Goal: Task Accomplishment & Management: Complete application form

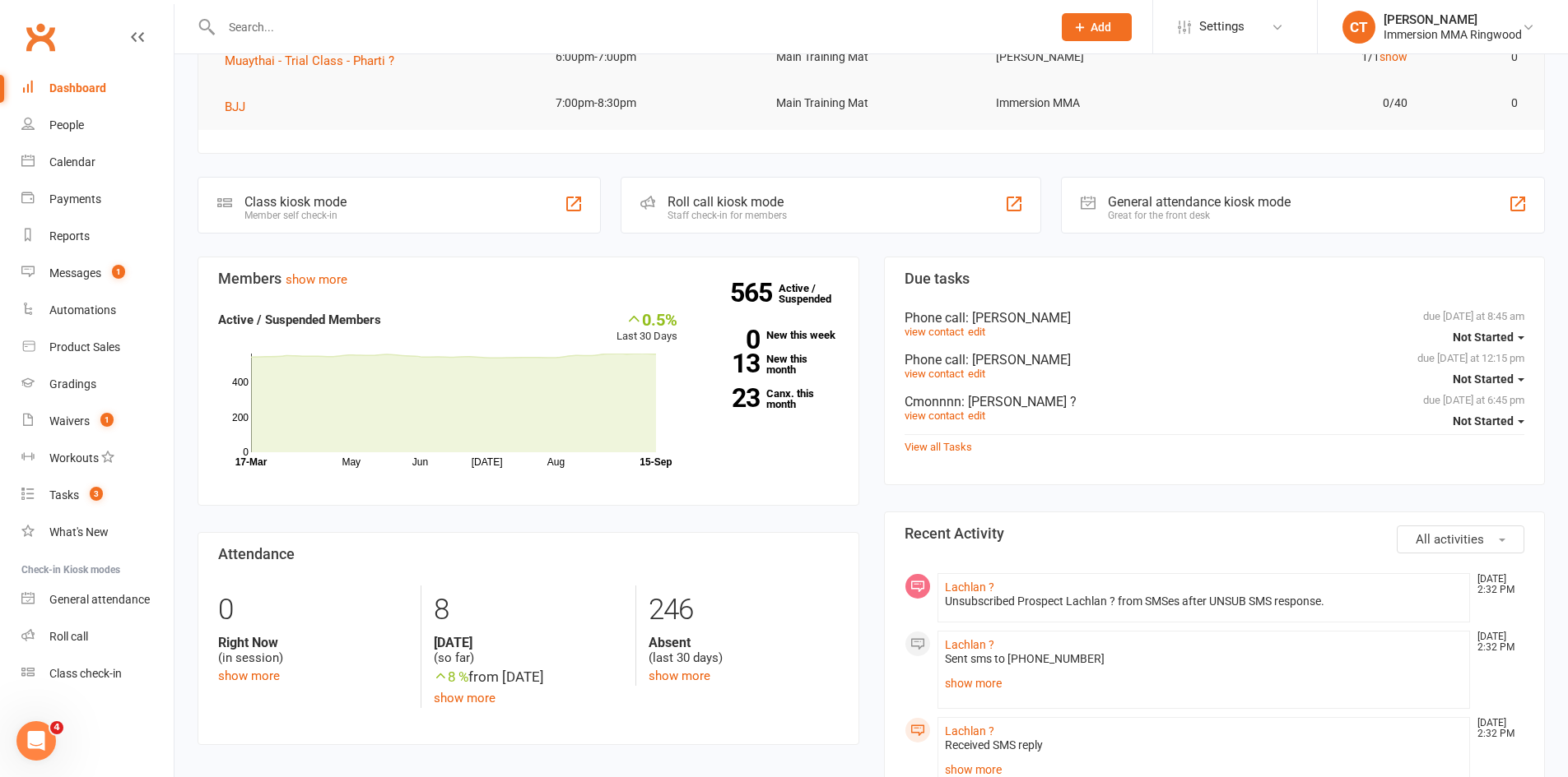
click at [711, 33] on input "text" at bounding box center [628, 27] width 824 height 23
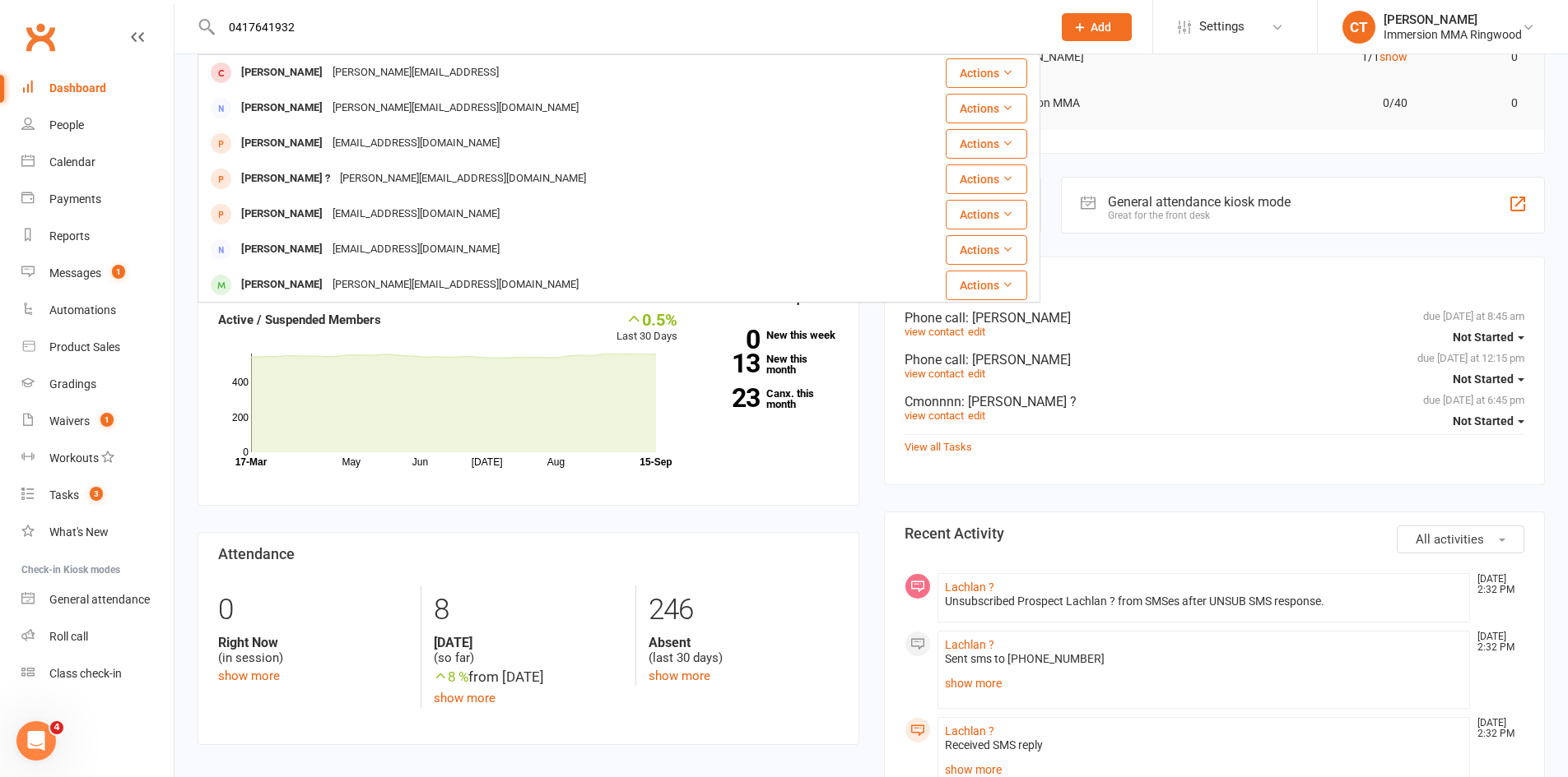
click at [247, 23] on input "0417641932" at bounding box center [628, 27] width 824 height 23
type input "0417641932"
click at [82, 277] on div "Messages" at bounding box center [74, 272] width 52 height 13
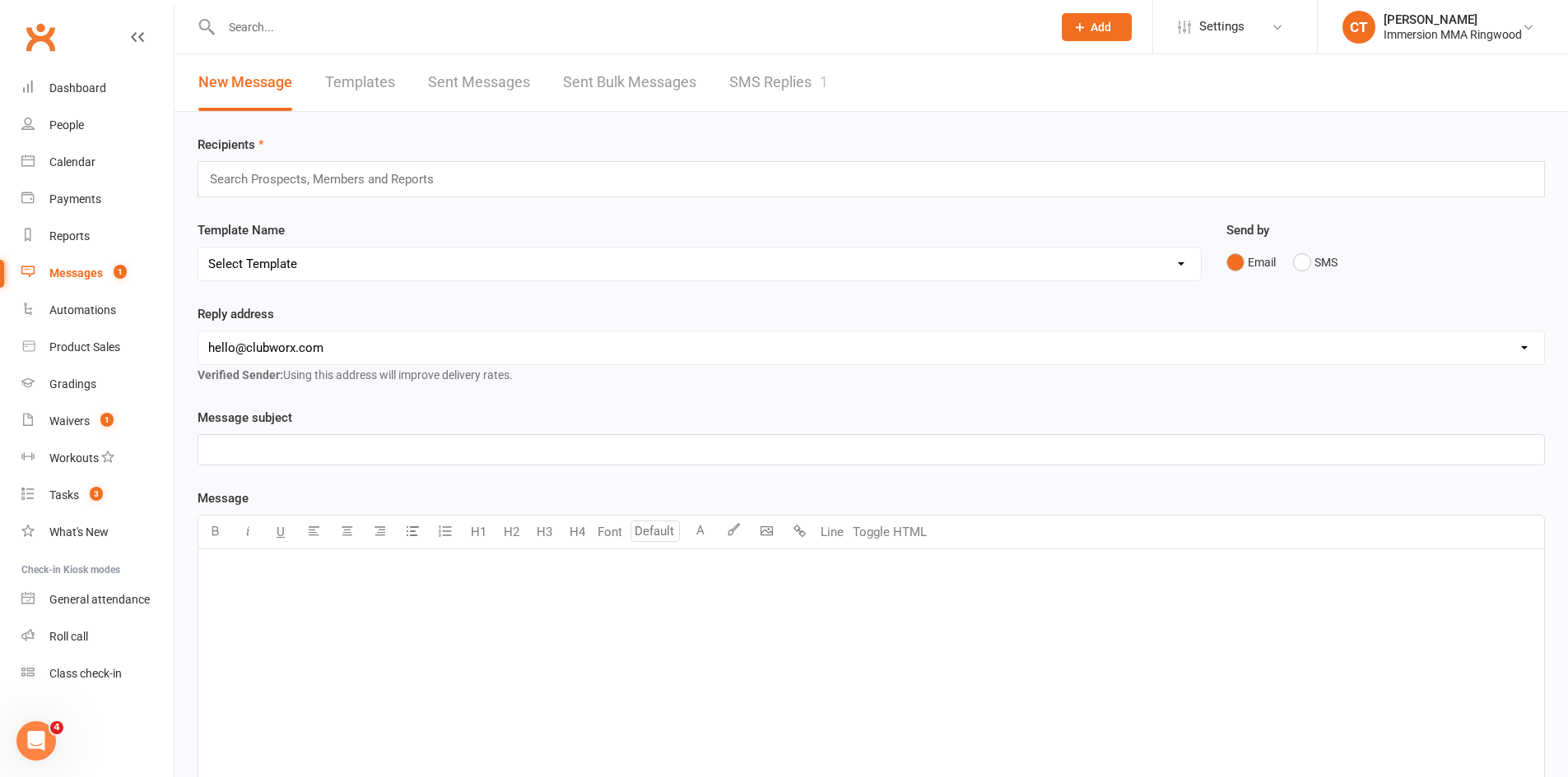
click at [777, 87] on link "SMS Replies 1" at bounding box center [778, 82] width 99 height 57
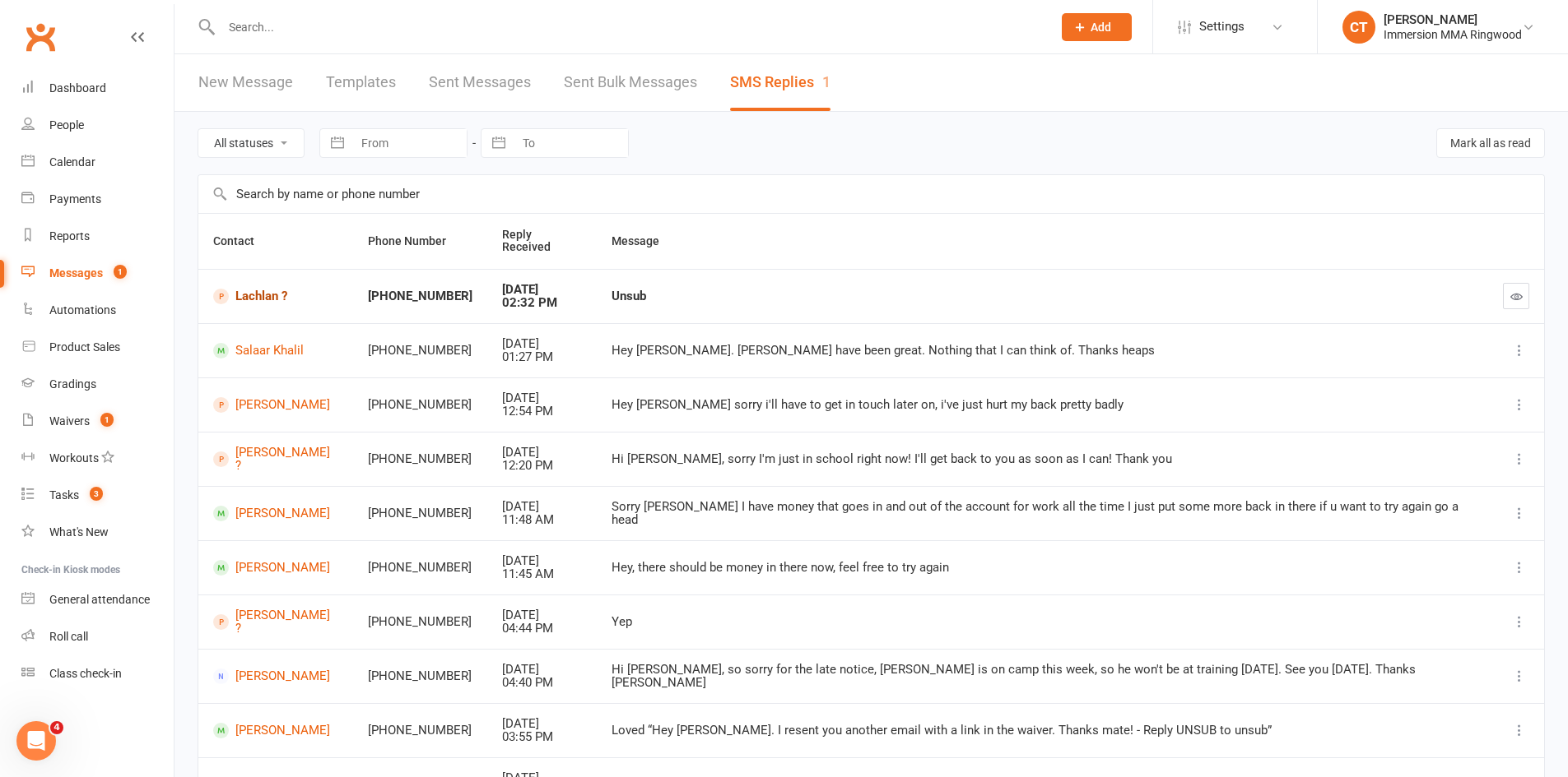
click at [271, 289] on link "Lachlan ?" at bounding box center [276, 297] width 125 height 16
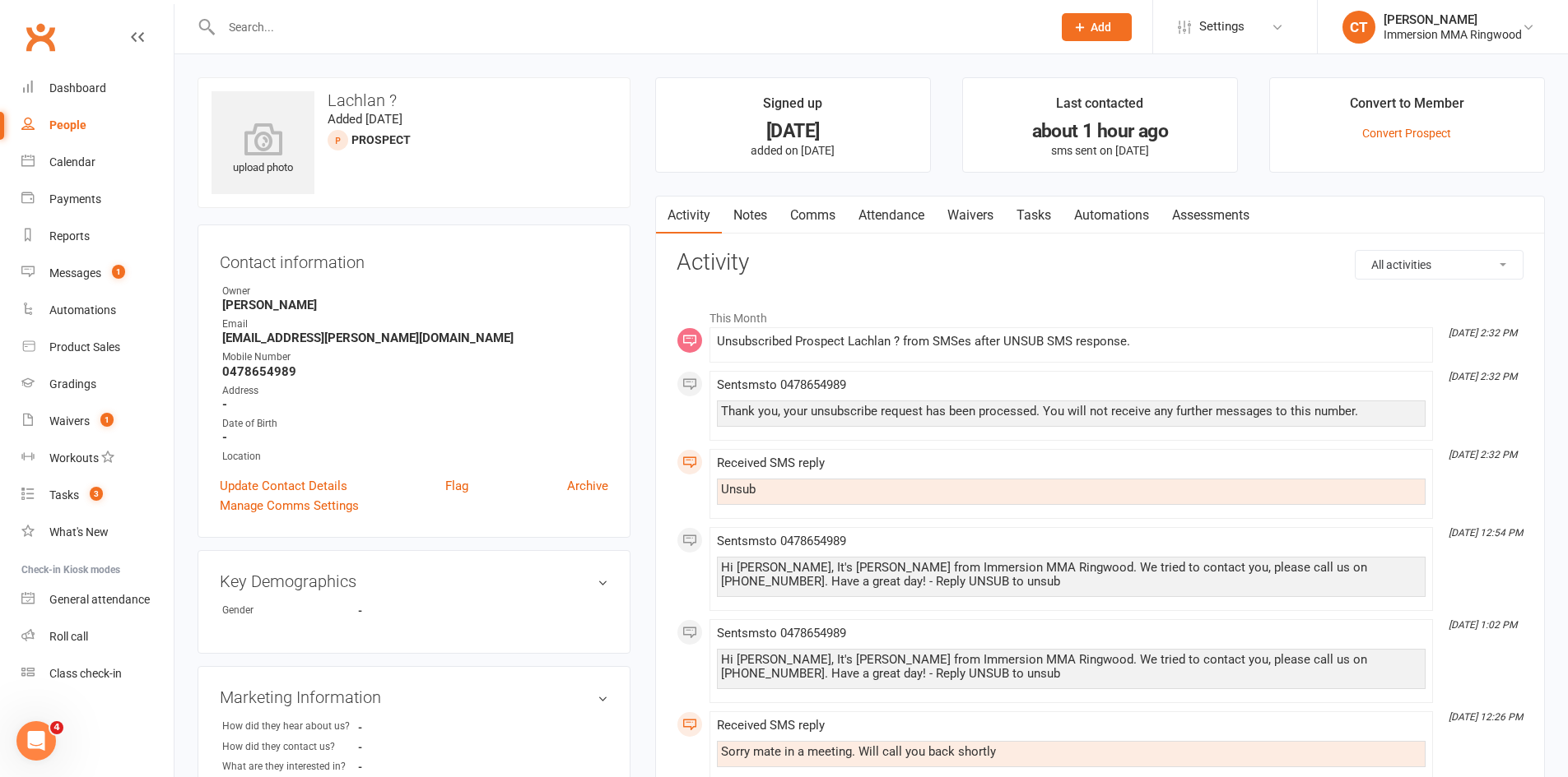
click at [1046, 198] on link "Tasks" at bounding box center [1033, 215] width 58 height 38
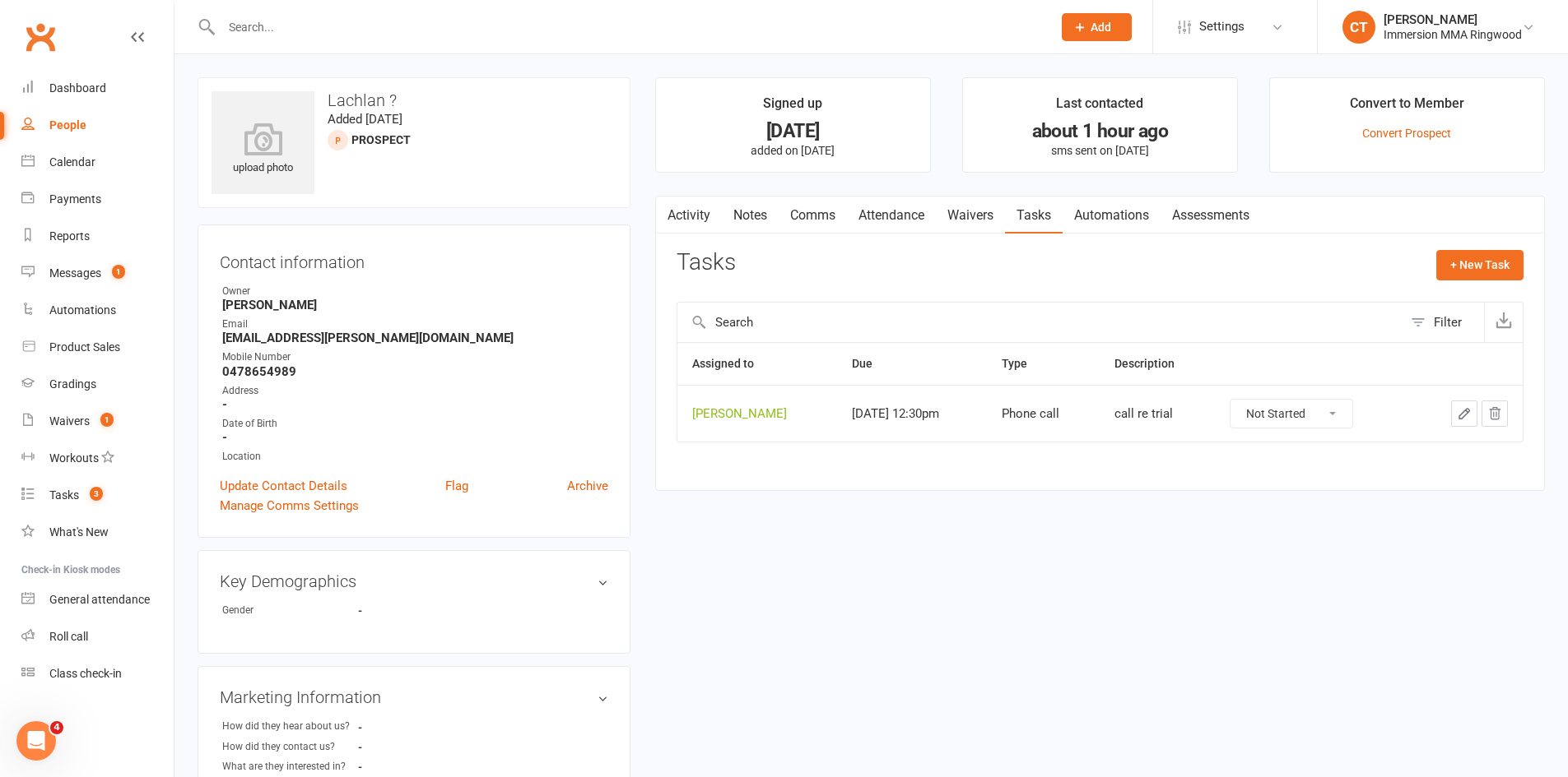
drag, startPoint x: 1294, startPoint y: 381, endPoint x: 1289, endPoint y: 416, distance: 35.4
click at [1289, 416] on select "Not Started In Progress Waiting Complete" at bounding box center [1291, 414] width 121 height 28
click at [1250, 400] on select "Not Started In Progress Waiting Complete" at bounding box center [1291, 414] width 121 height 28
select select "unstarted"
click at [760, 215] on link "Notes" at bounding box center [750, 215] width 57 height 38
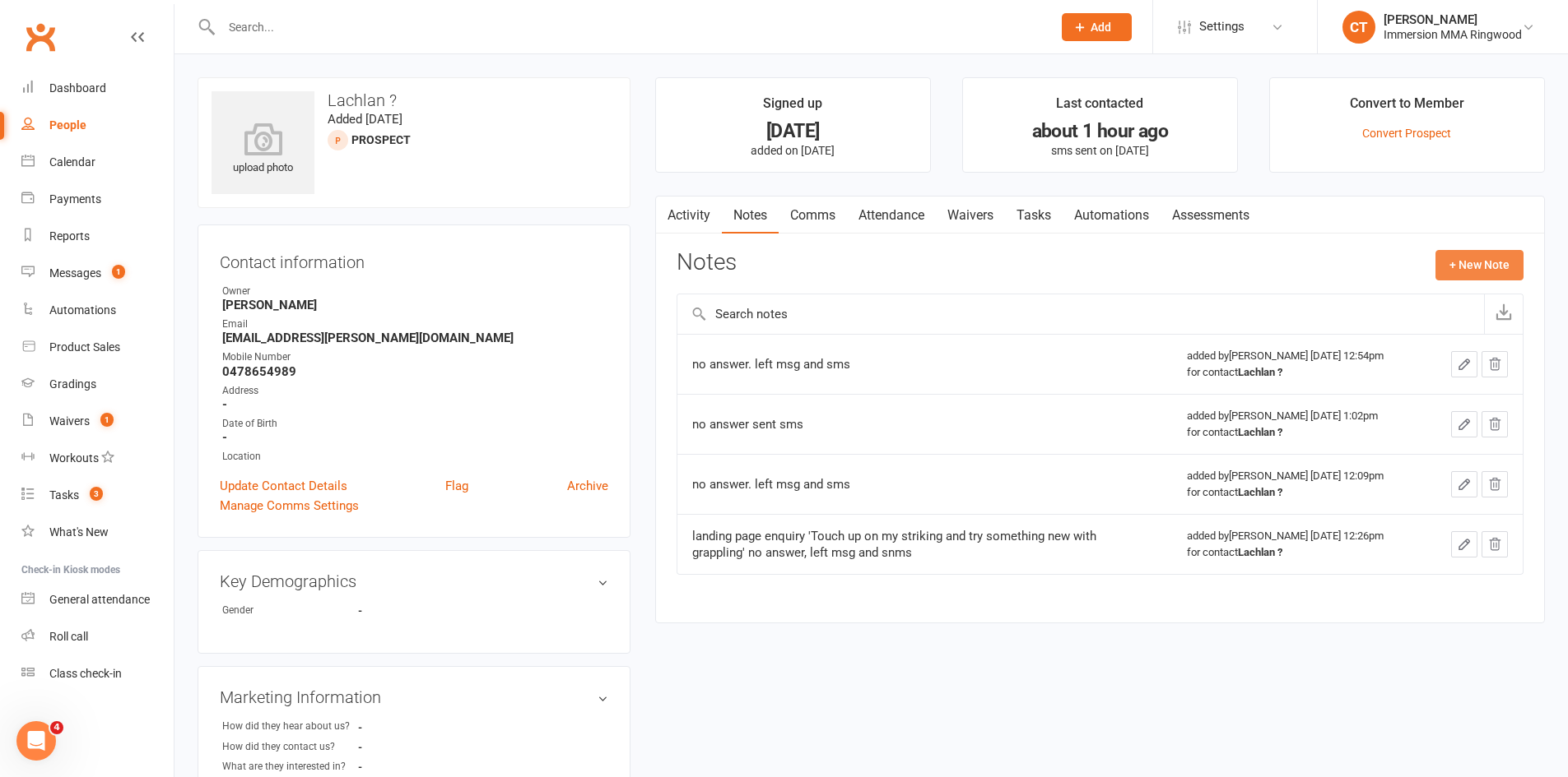
click at [1486, 271] on button "+ New Note" at bounding box center [1479, 265] width 88 height 29
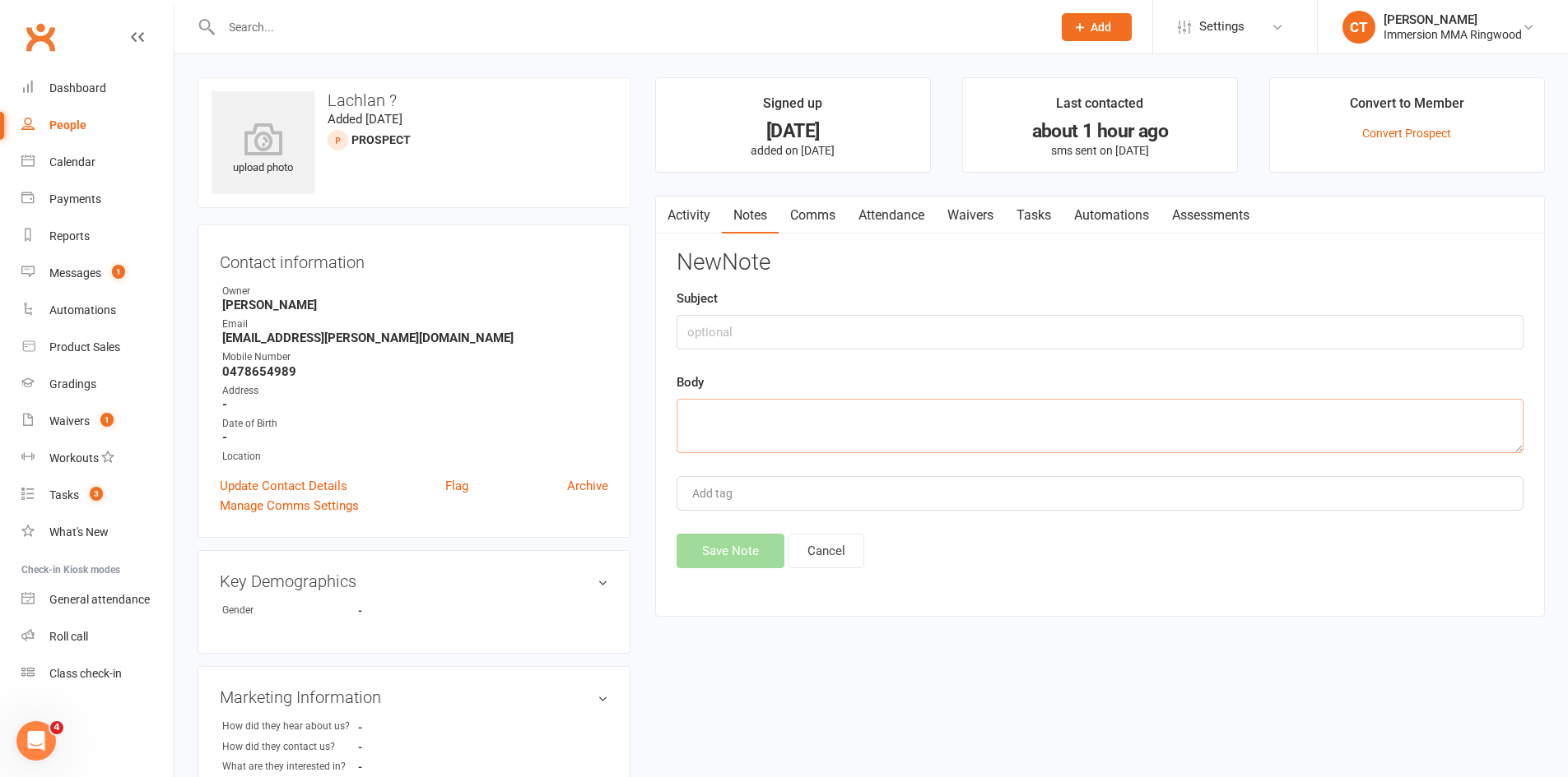
click at [1083, 438] on textarea at bounding box center [1099, 426] width 847 height 54
type textarea "unsubbed"
click at [714, 539] on button "Save Note" at bounding box center [730, 551] width 108 height 34
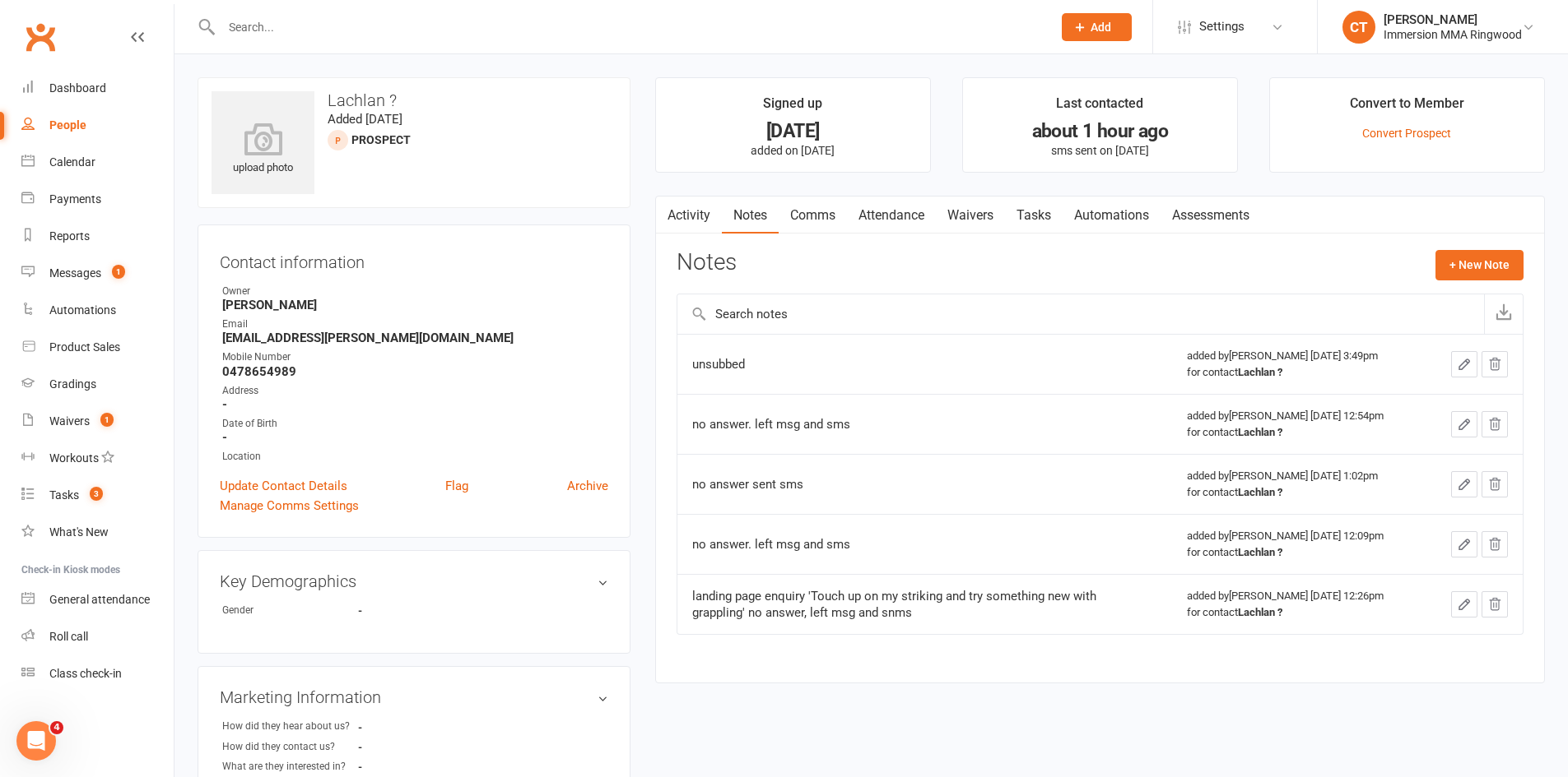
click at [679, 216] on link "Activity" at bounding box center [688, 215] width 66 height 38
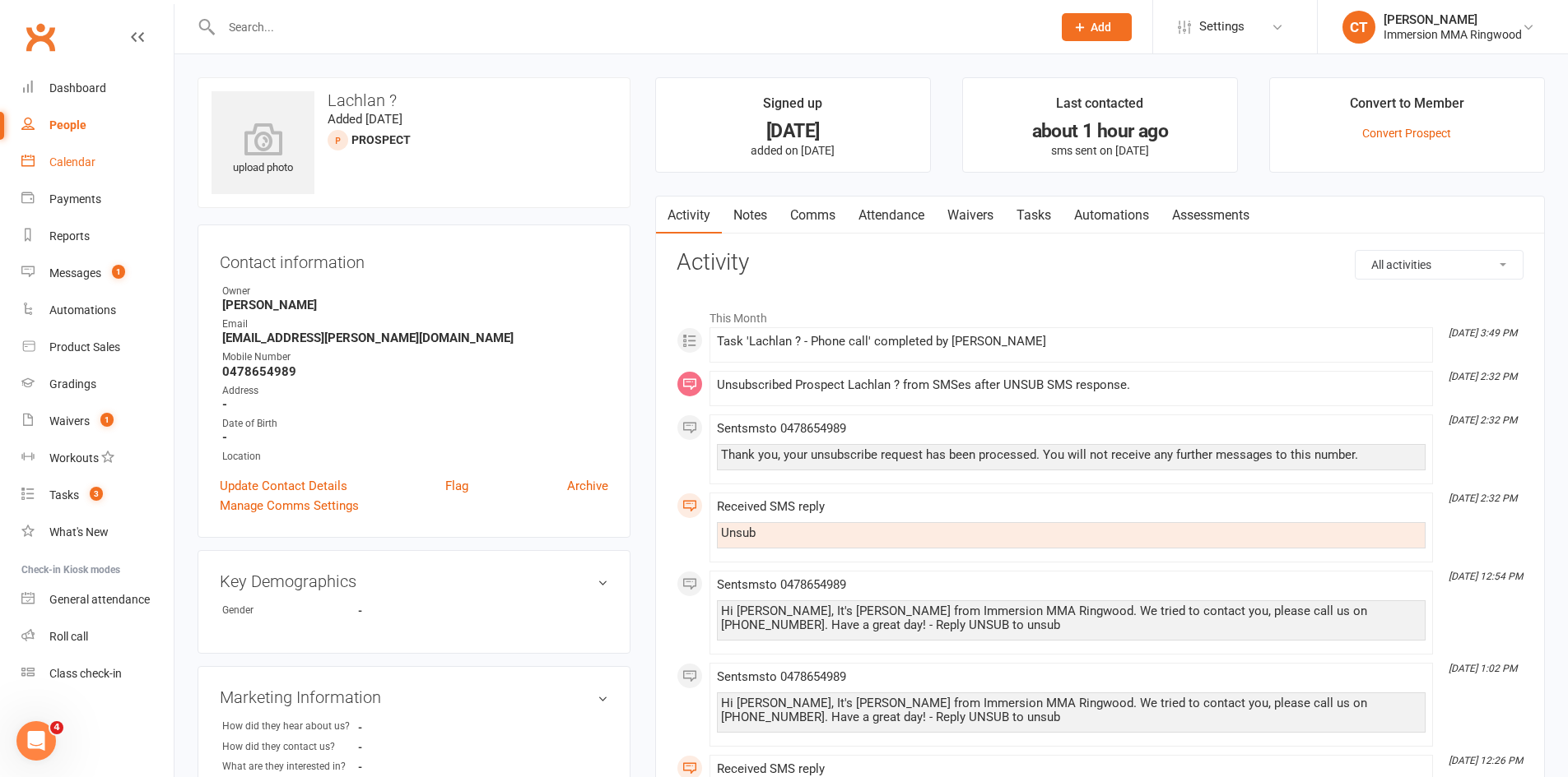
click at [88, 165] on div "Calendar" at bounding box center [71, 161] width 46 height 13
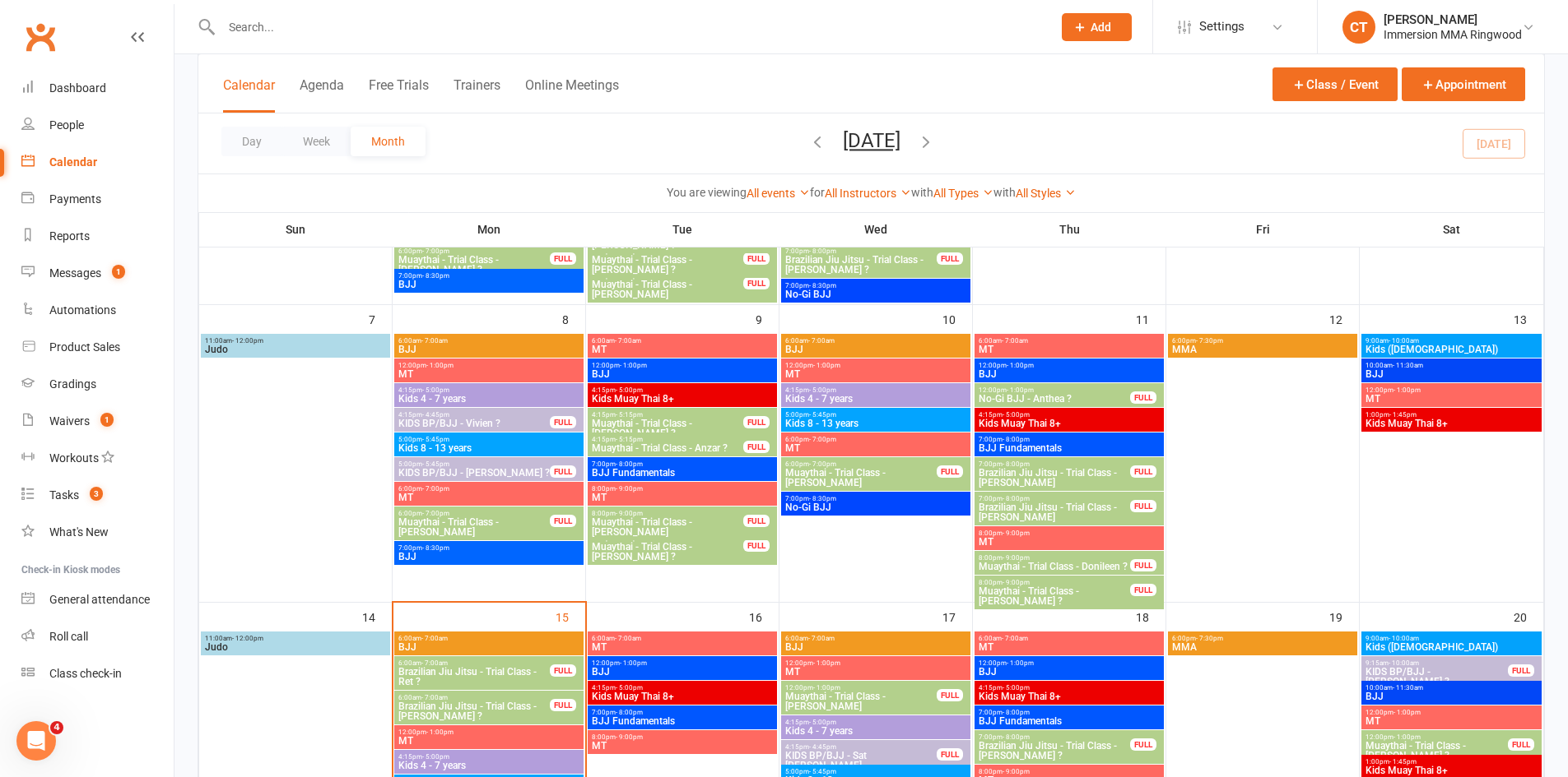
scroll to position [549, 0]
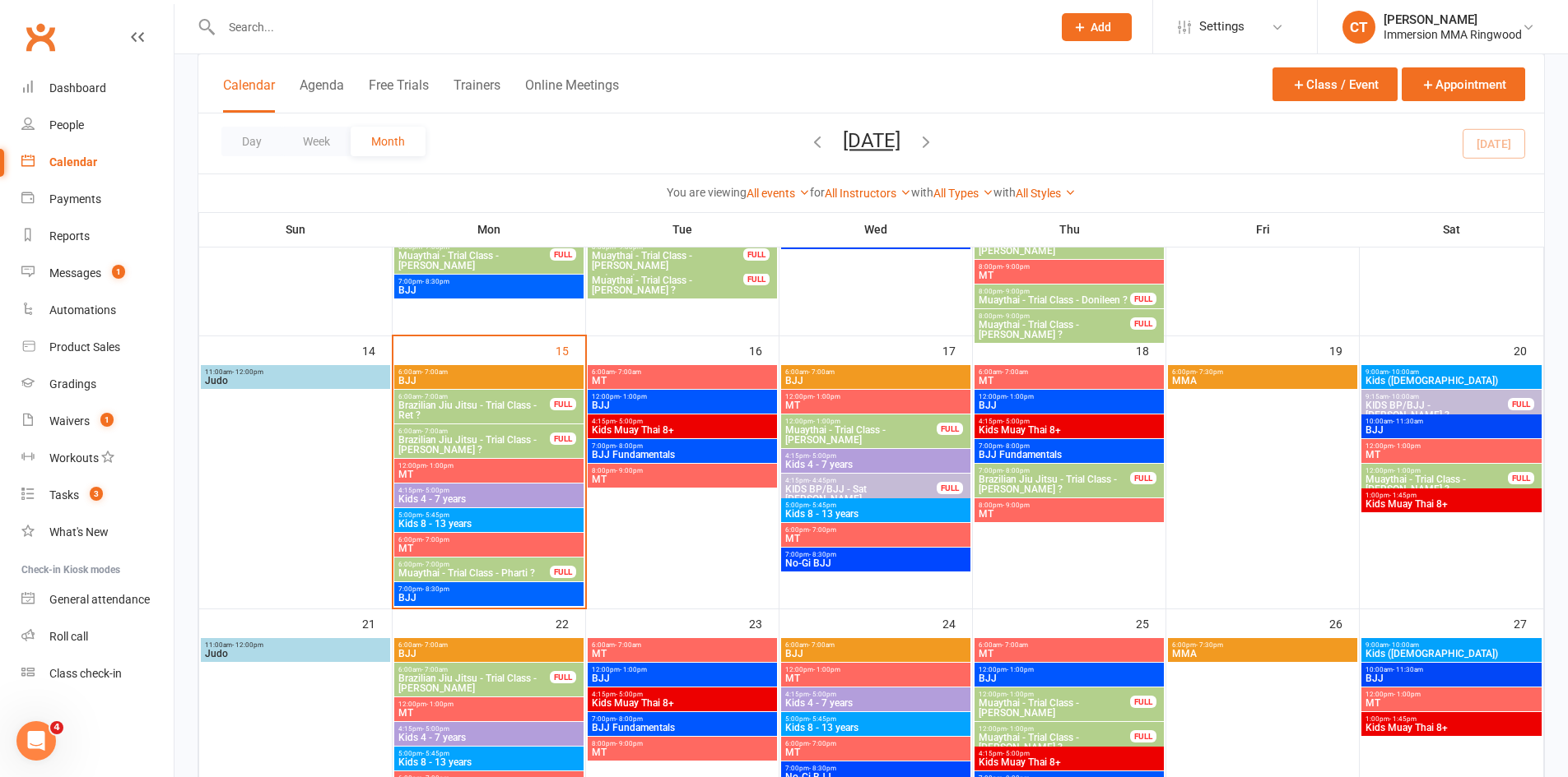
click at [517, 570] on span "Muaythai - Trial Class - Pharti ?" at bounding box center [474, 573] width 153 height 10
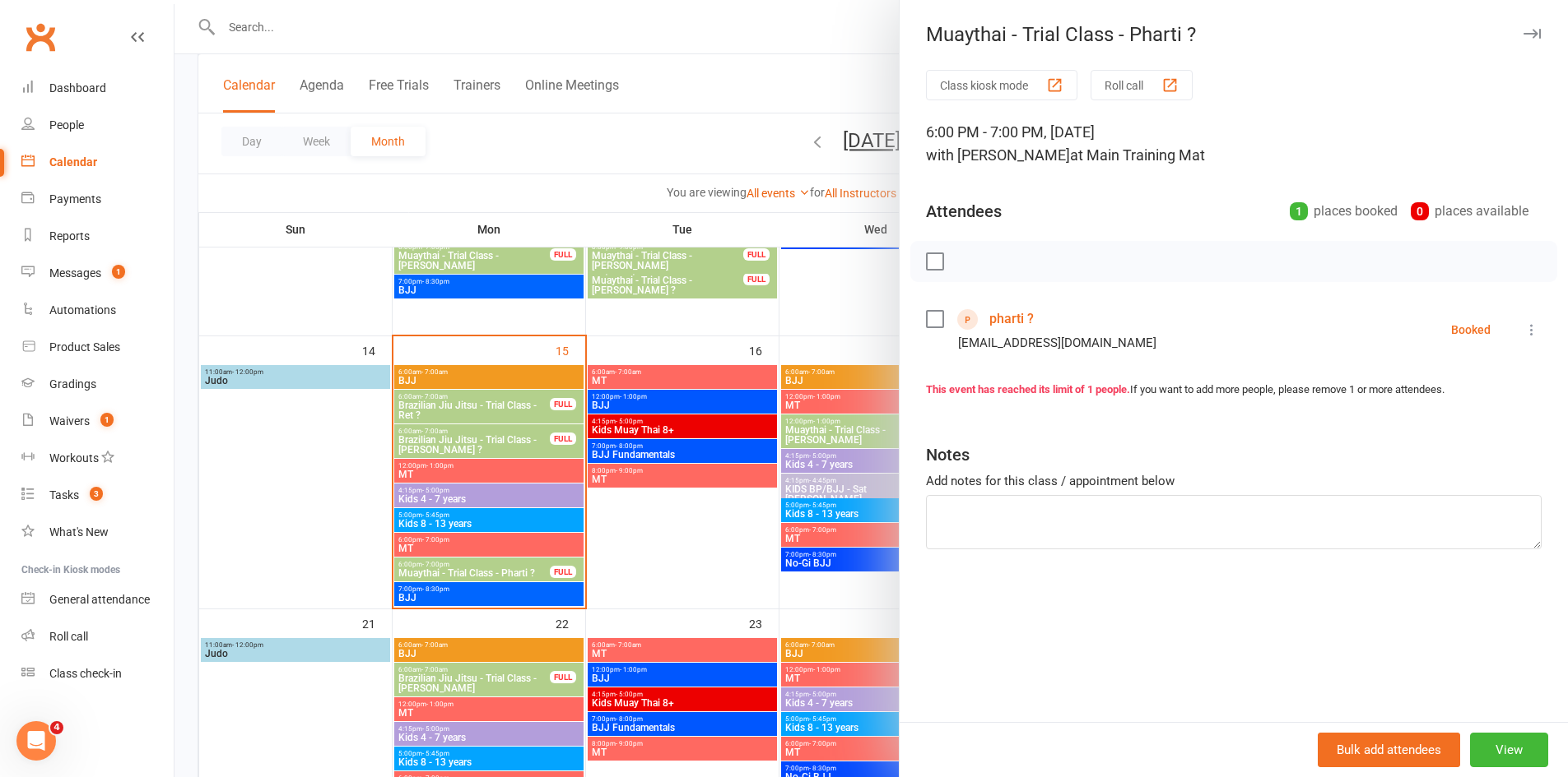
click at [991, 313] on link "pharti ?" at bounding box center [1011, 319] width 44 height 26
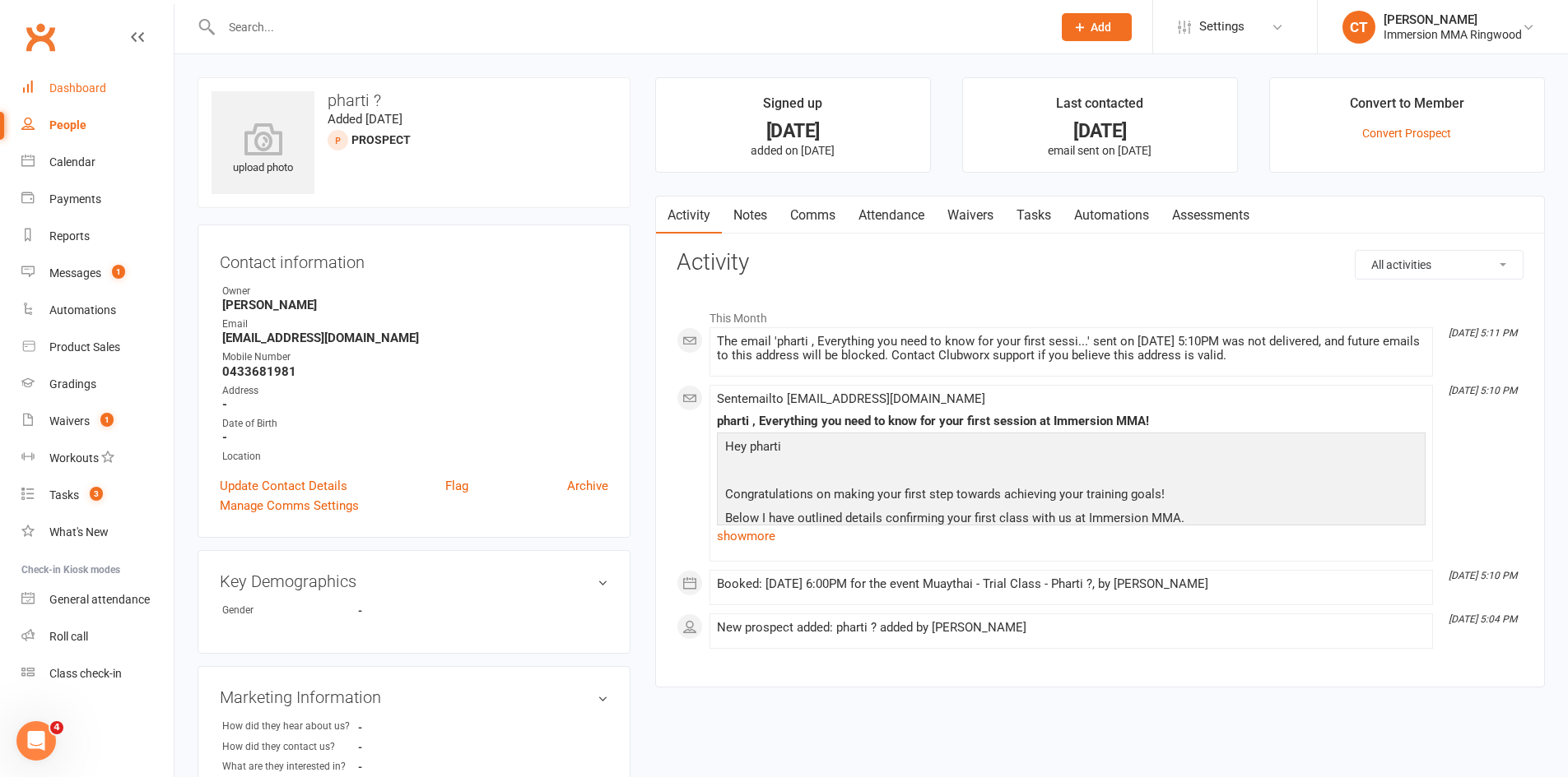
click at [75, 91] on div "Dashboard" at bounding box center [77, 87] width 57 height 13
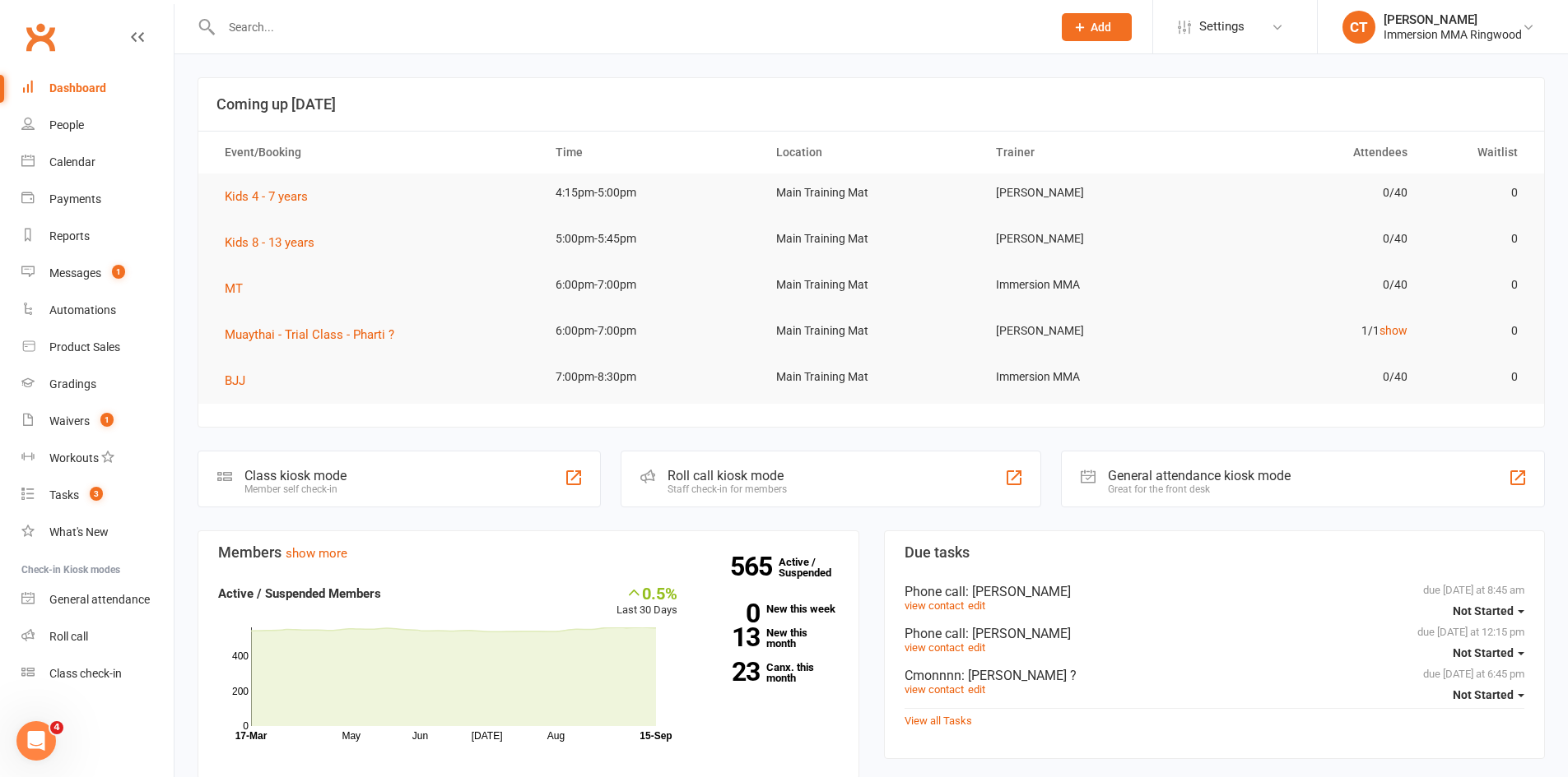
click at [302, 25] on input "text" at bounding box center [628, 27] width 824 height 23
click at [275, 34] on input "text" at bounding box center [628, 27] width 824 height 23
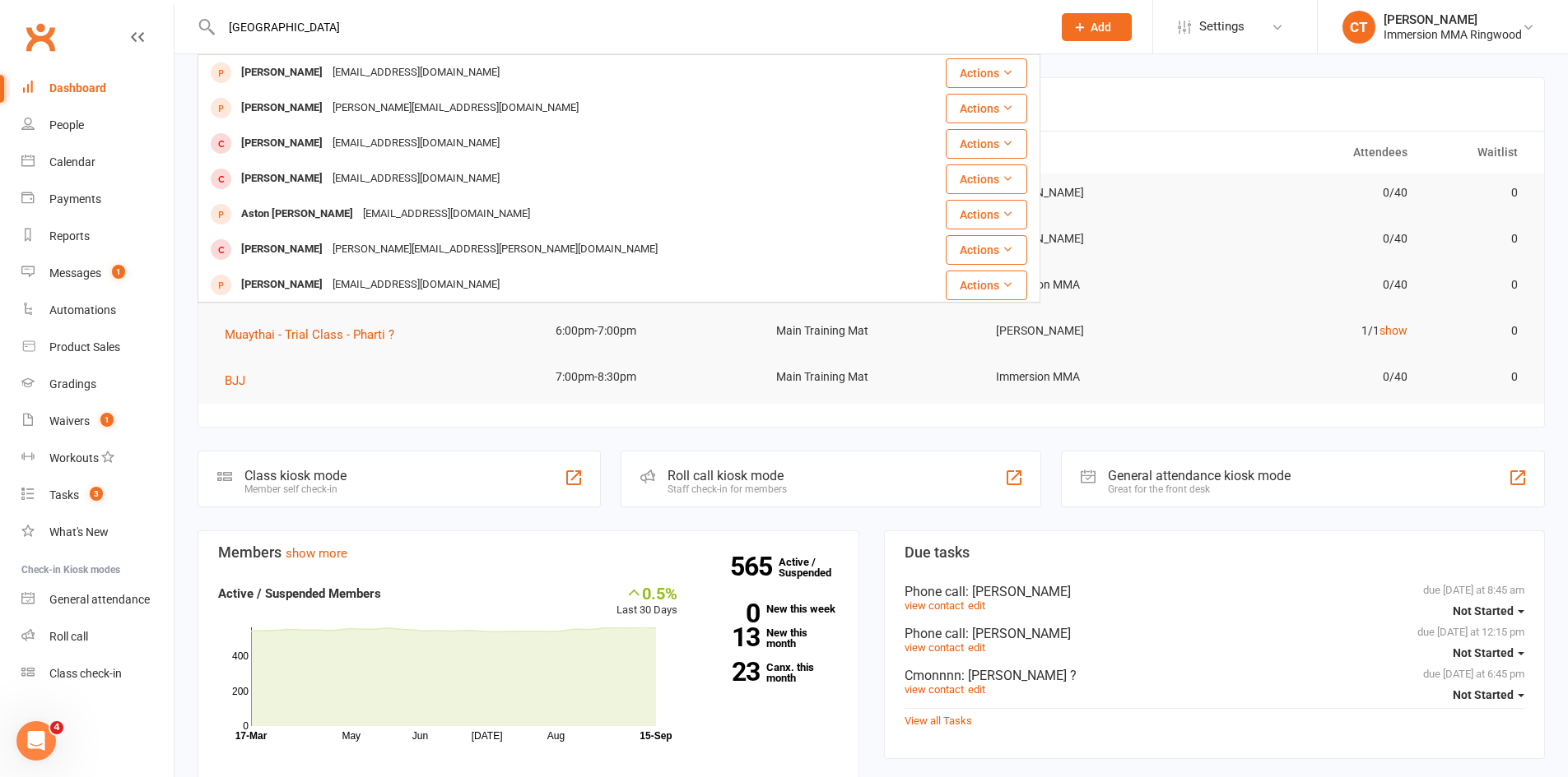
drag, startPoint x: 340, startPoint y: 30, endPoint x: 170, endPoint y: 30, distance: 170.0
click at [170, 4] on header "boston Boon Tan boontan@me.com Actions Alan Bolton Alanb@sheppardcycles.com Act…" at bounding box center [784, 4] width 1568 height 0
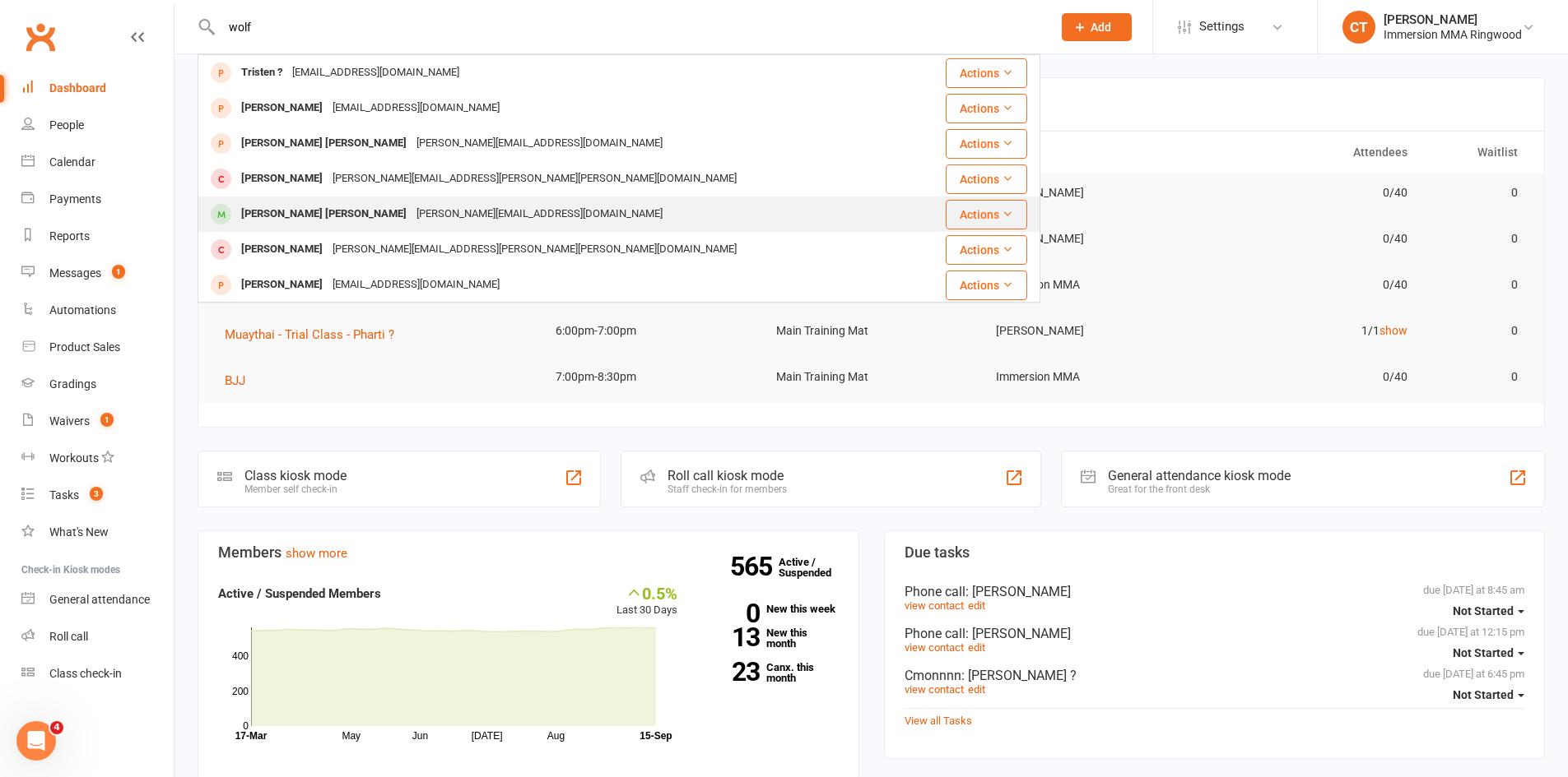
type input "wolf"
click at [411, 219] on div "Anthony@nsconcrete.com.au" at bounding box center [538, 214] width 255 height 23
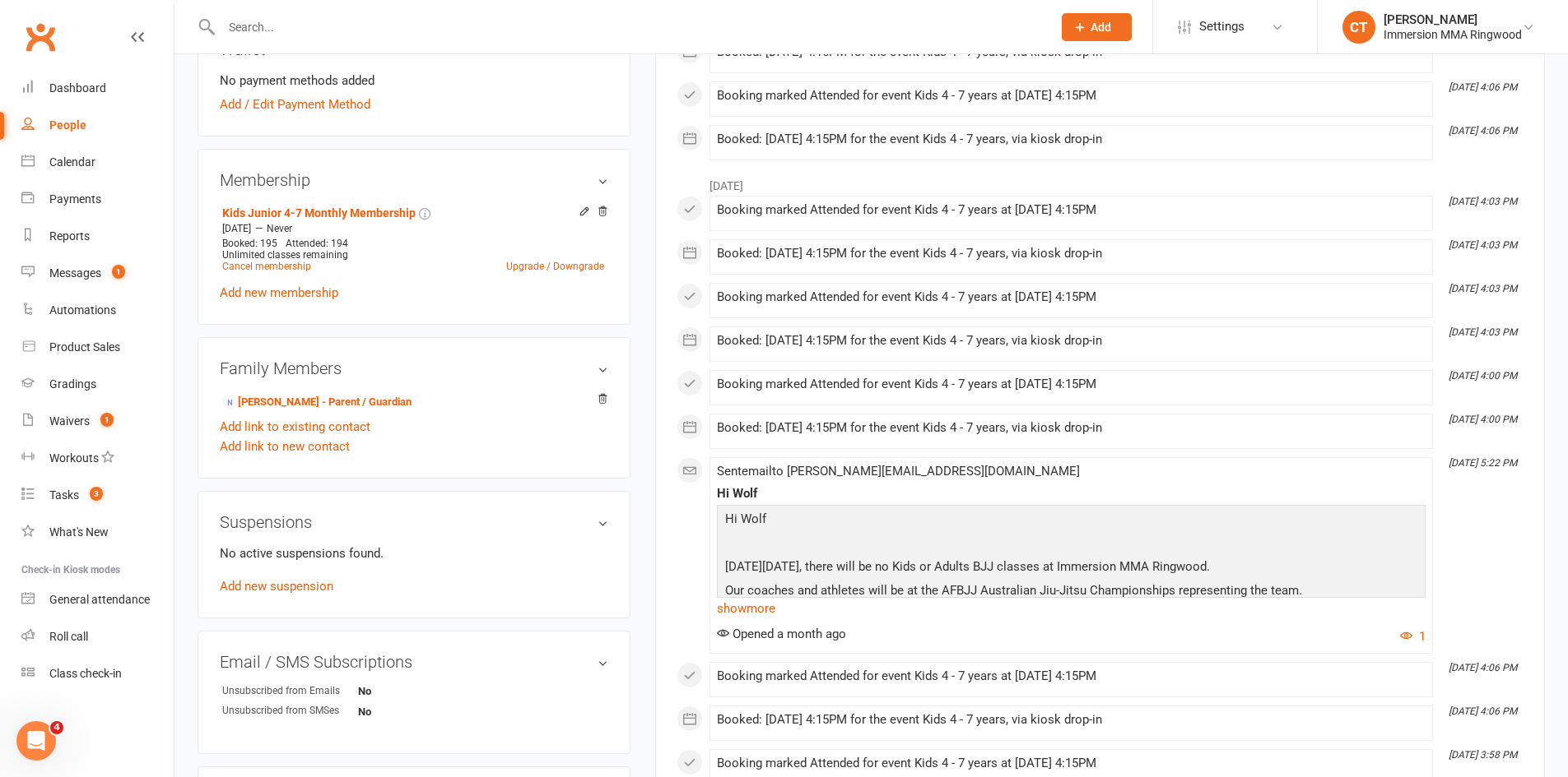
scroll to position [549, 0]
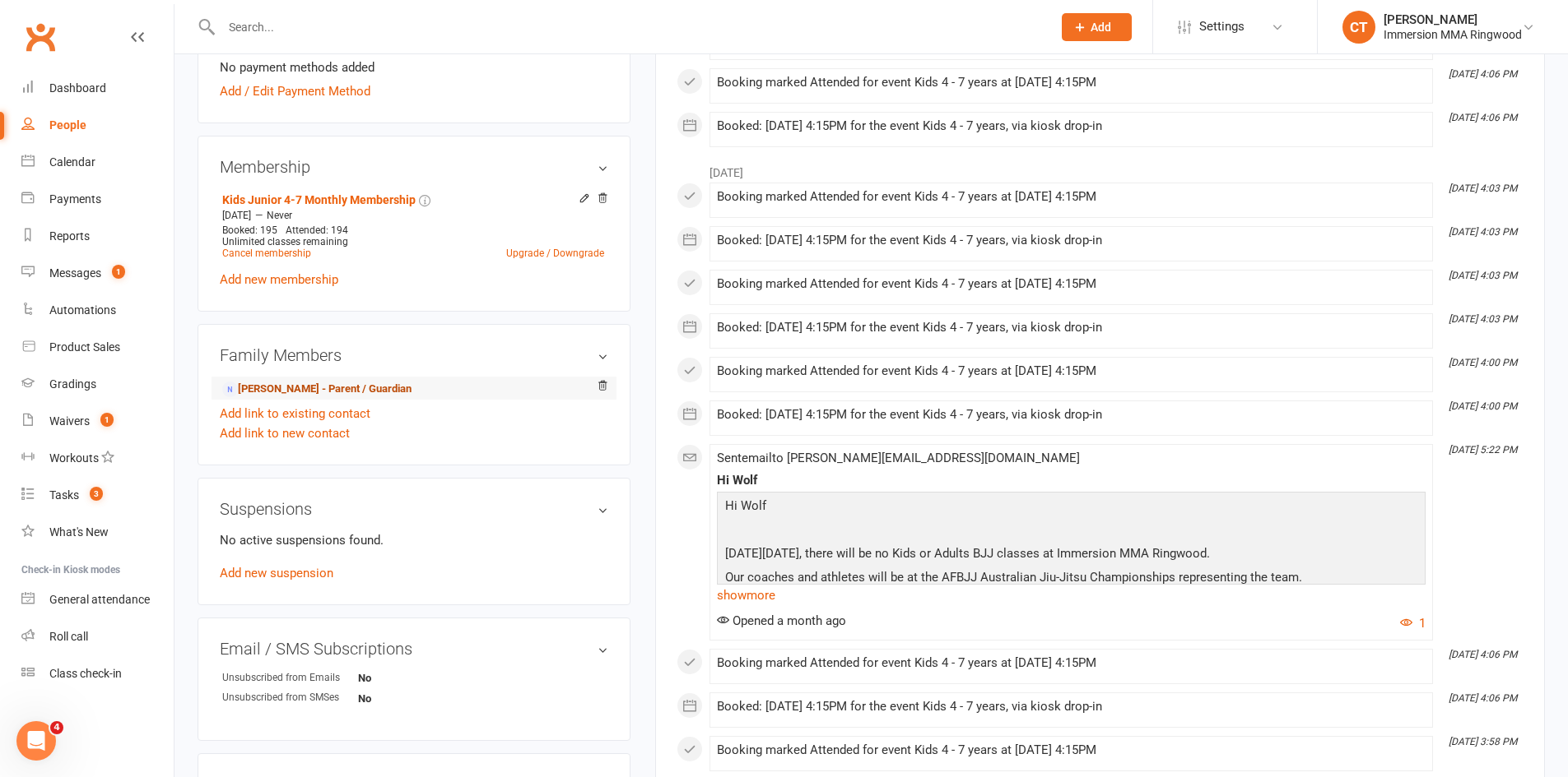
click at [362, 389] on link "Anthony Baker - Parent / Guardian" at bounding box center [316, 389] width 189 height 18
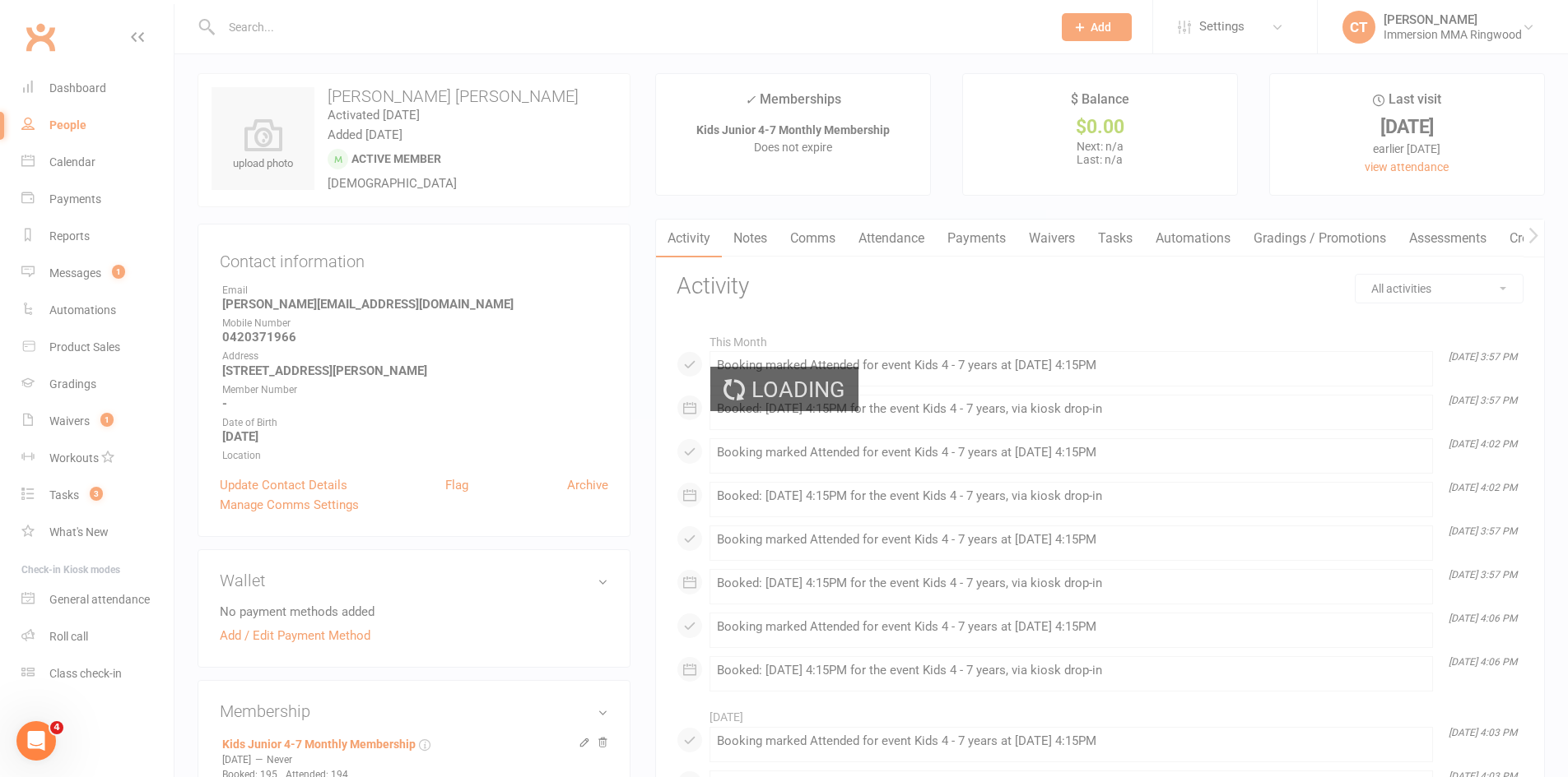
scroll to position [0, 0]
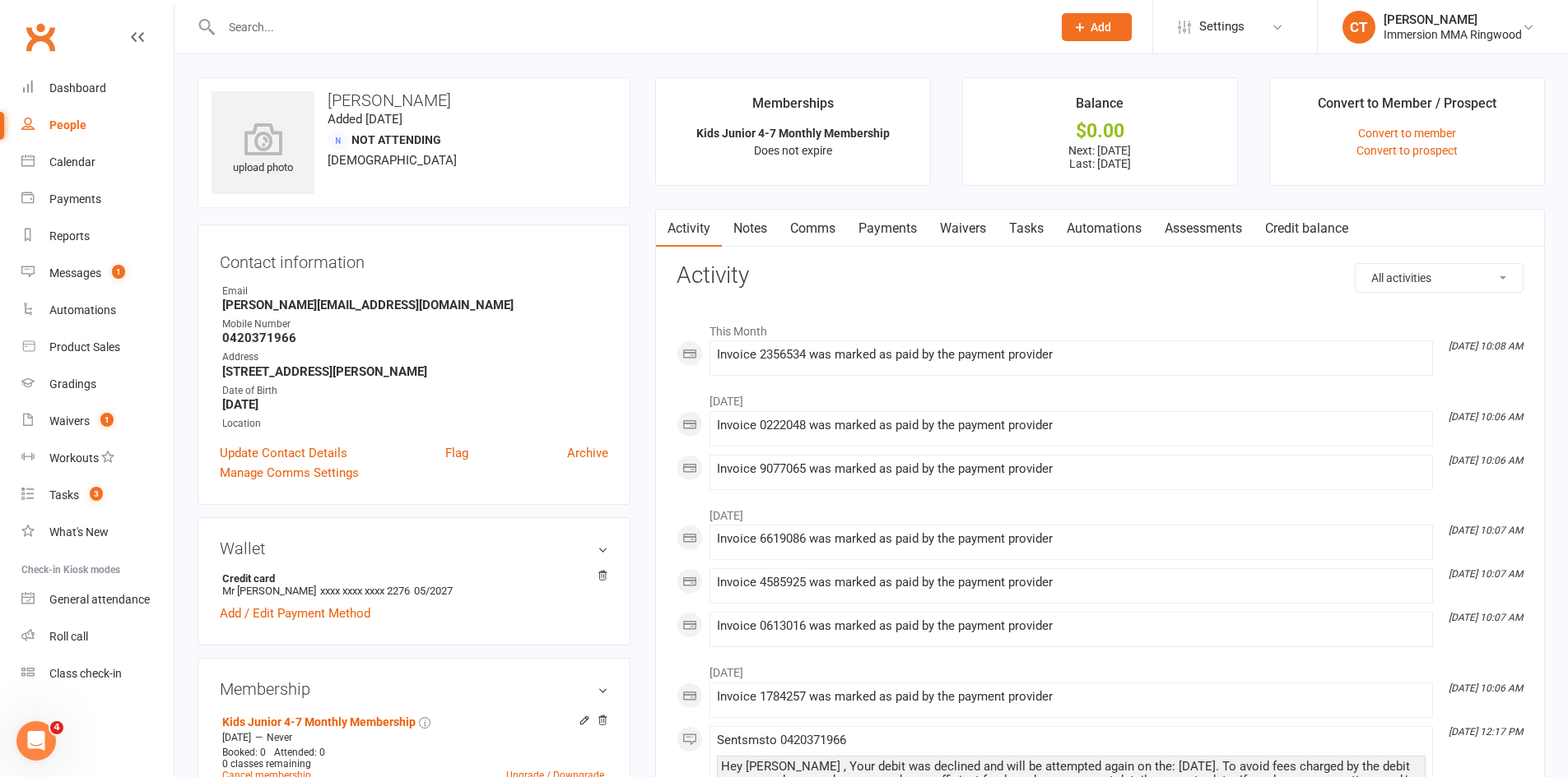
click at [878, 233] on link "Payments" at bounding box center [887, 228] width 81 height 38
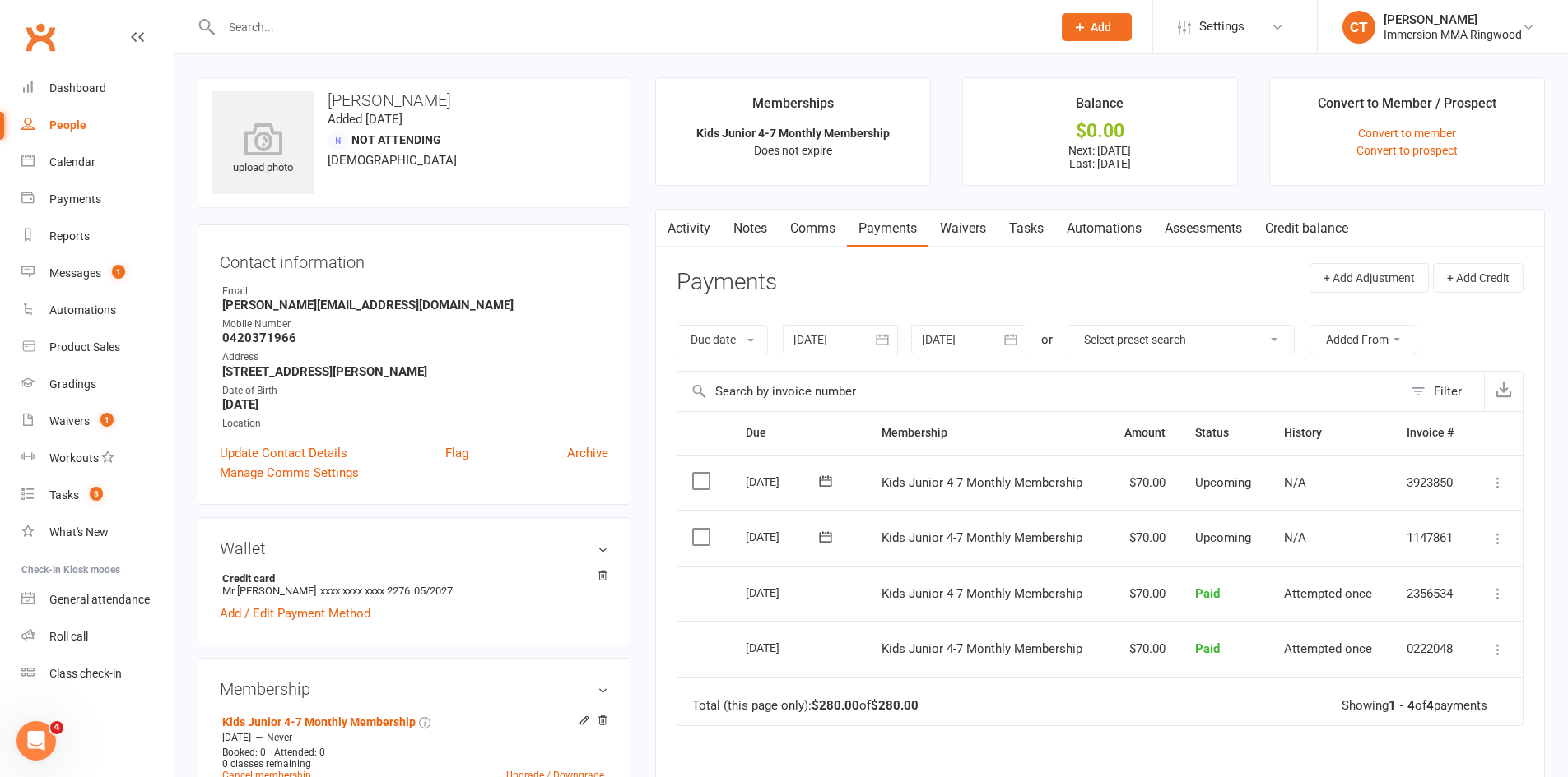
click at [981, 227] on link "Waivers" at bounding box center [962, 228] width 69 height 38
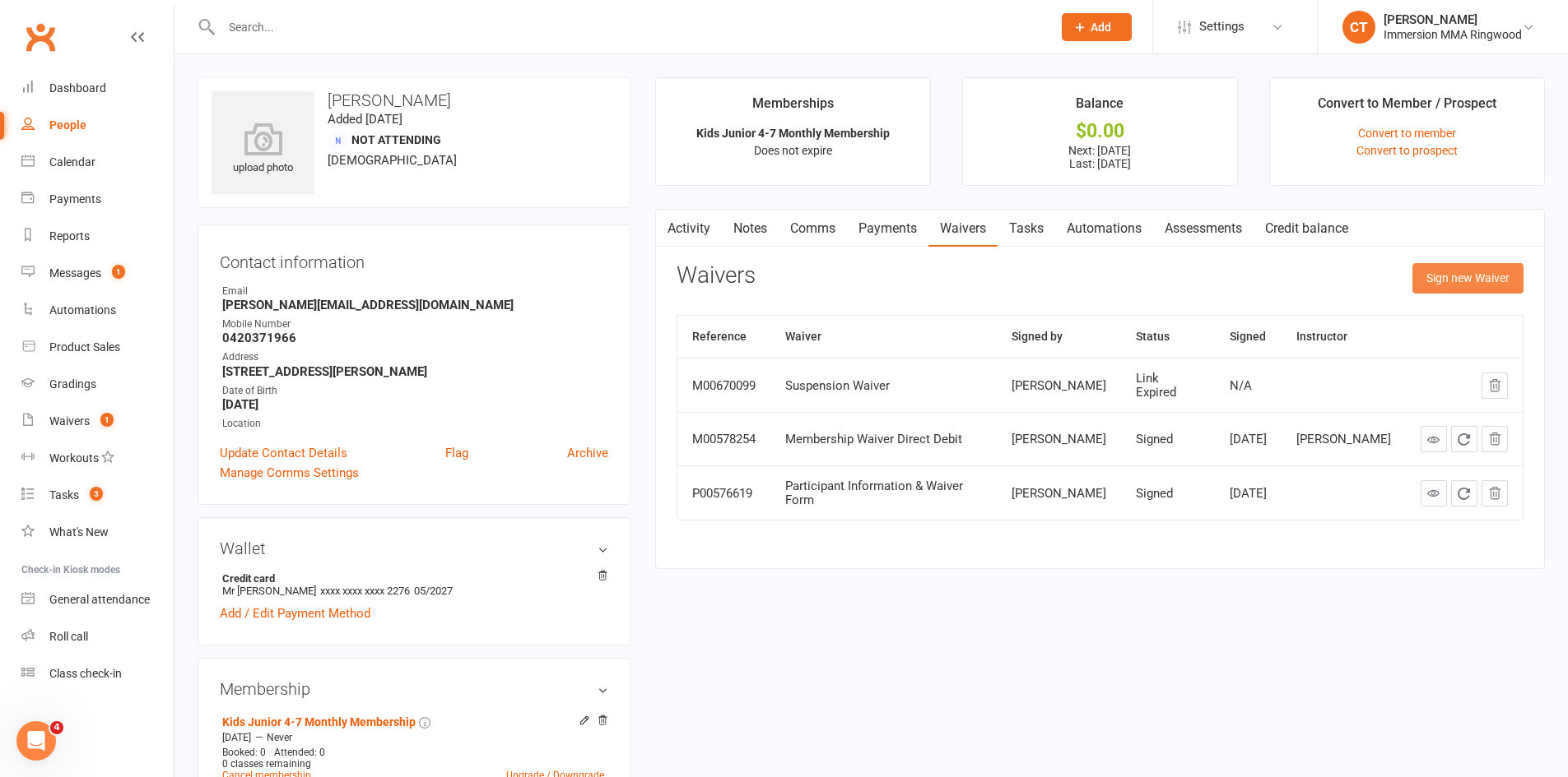
click at [1439, 270] on button "Sign new Waiver" at bounding box center [1467, 278] width 111 height 29
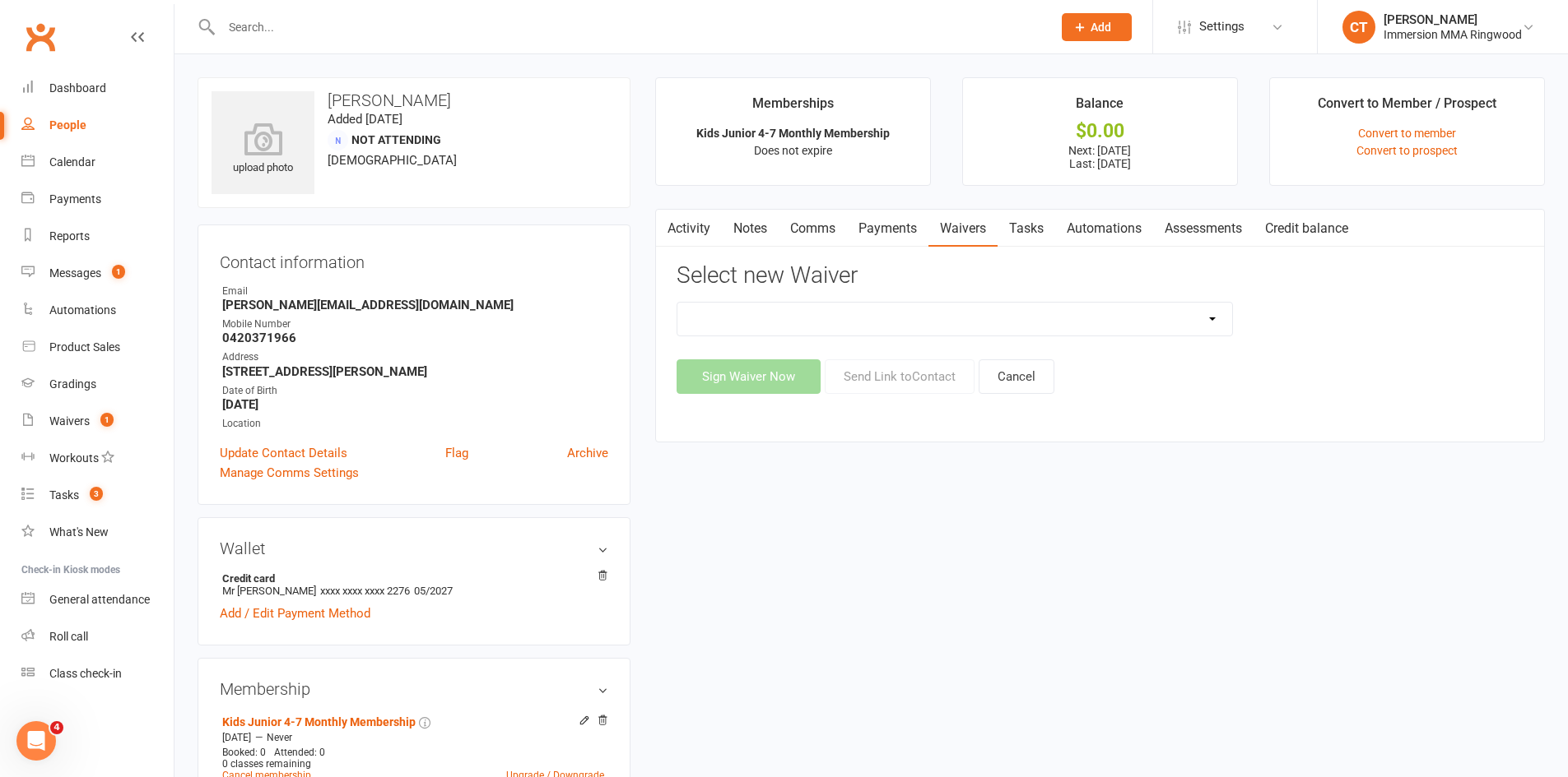
click at [759, 318] on select "Cancellation Waiver Lockdown Support Waiver Membership Waiver Direct Debit Memb…" at bounding box center [954, 319] width 555 height 33
select select "391"
click at [677, 302] on select "Cancellation Waiver Lockdown Support Waiver Membership Waiver Direct Debit Memb…" at bounding box center [954, 319] width 555 height 33
click at [468, 24] on input "text" at bounding box center [628, 27] width 824 height 23
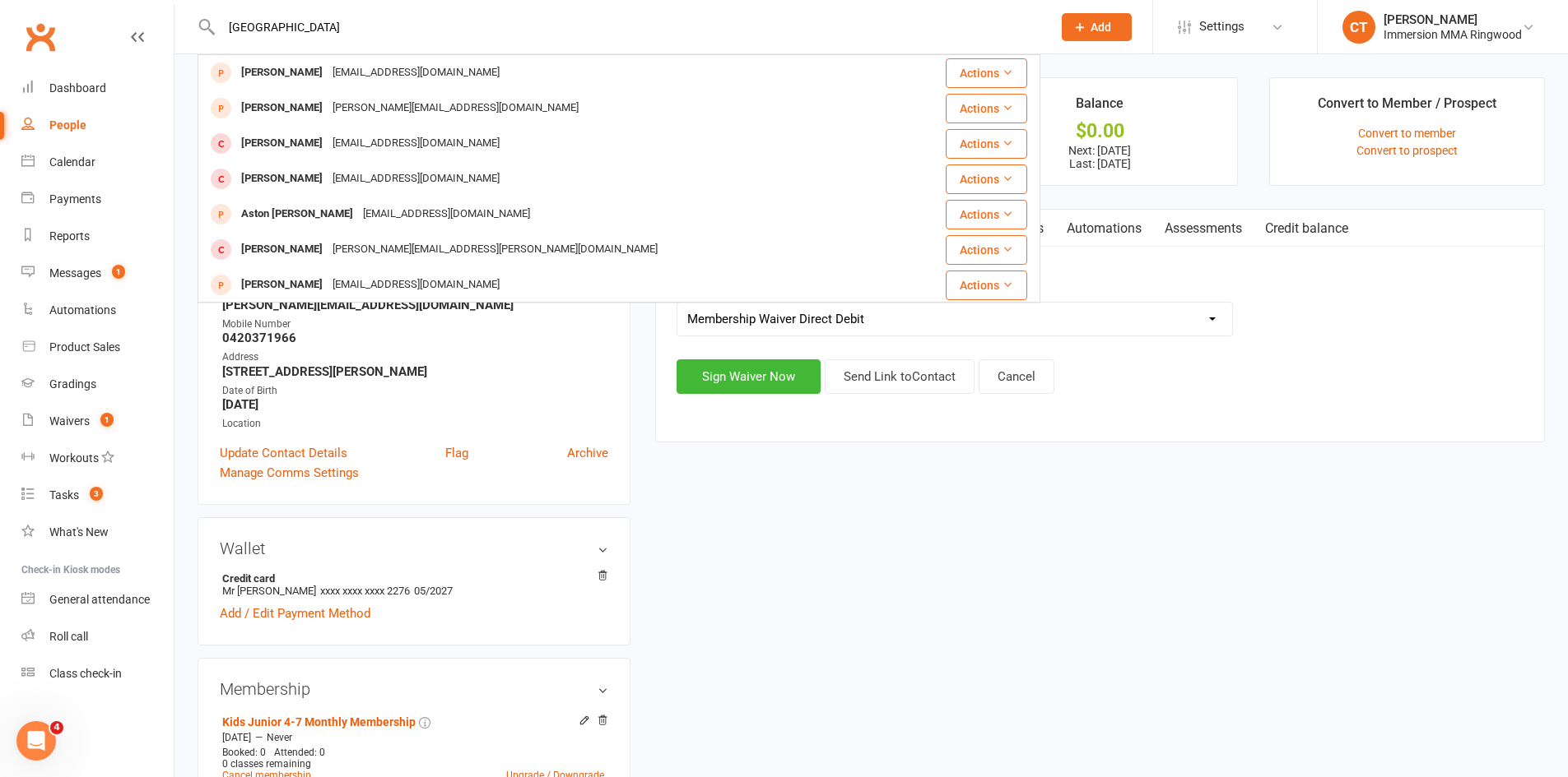
type input "boston"
click at [715, 550] on div "upload photo Anthony Baker Added 25 July, 2022 Not Attending 36 years old Conta…" at bounding box center [870, 617] width 1371 height 1078
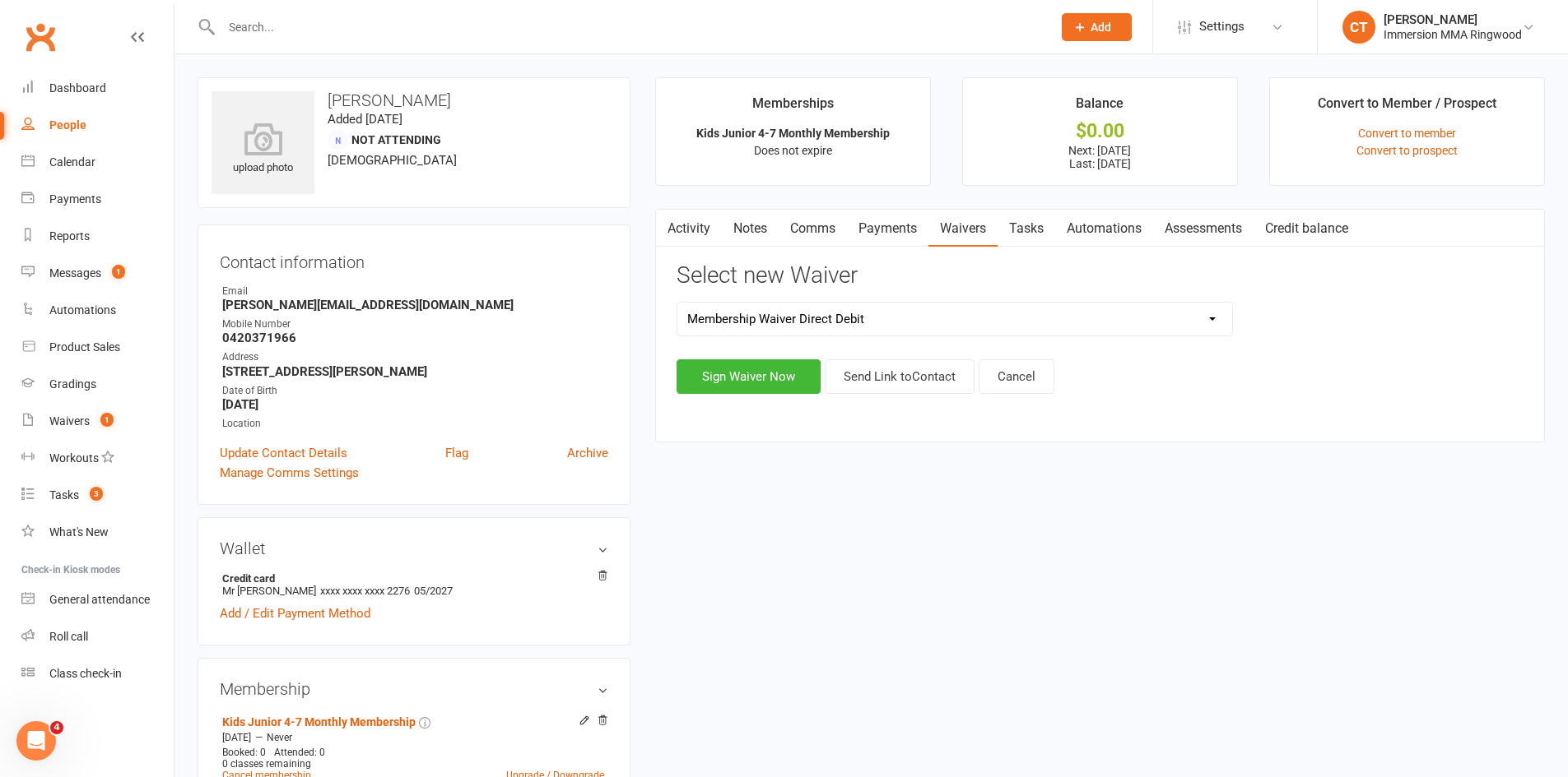
click at [705, 226] on link "Activity" at bounding box center [688, 228] width 66 height 38
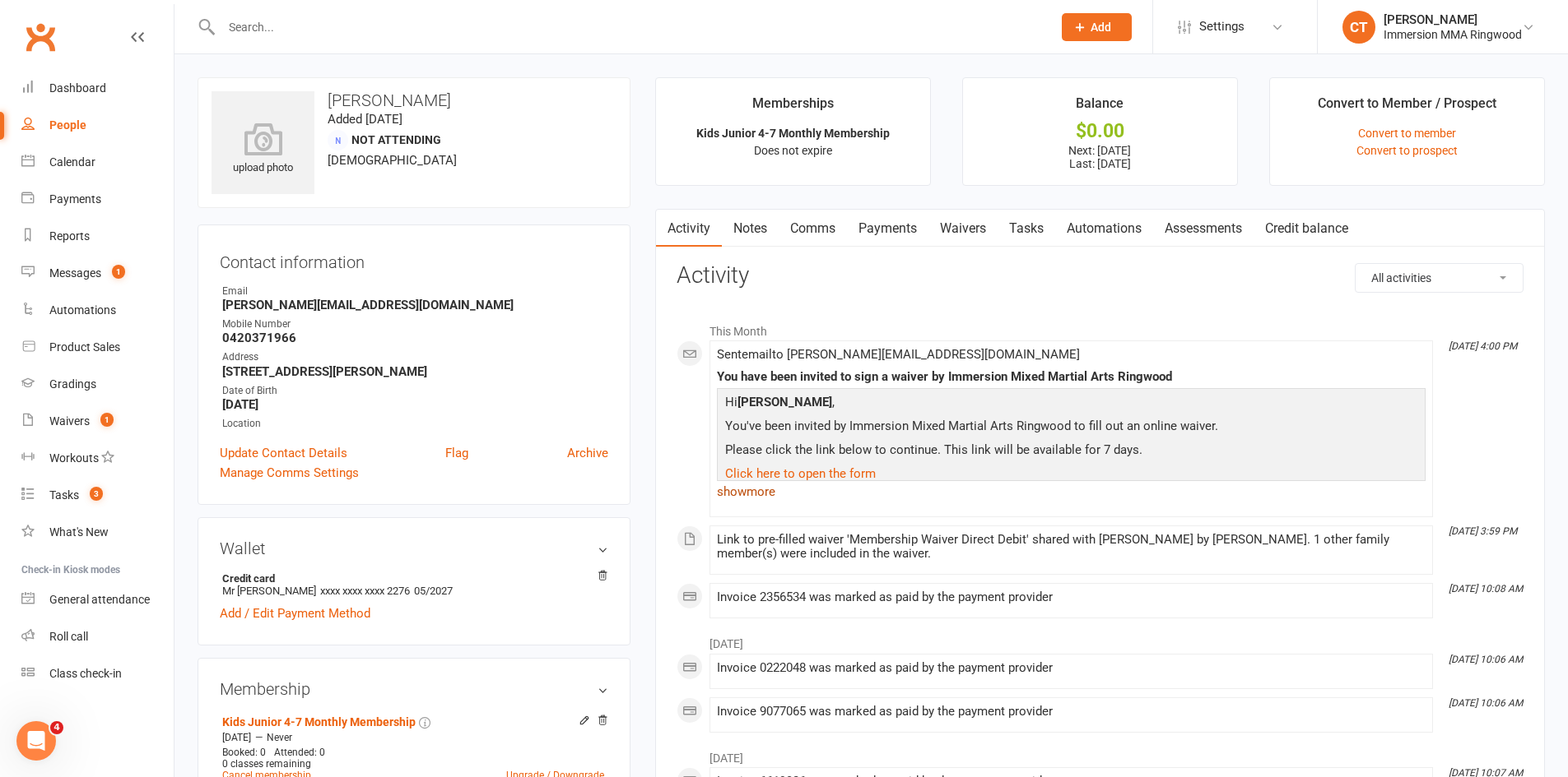
click at [761, 498] on link "show more" at bounding box center [1071, 492] width 709 height 23
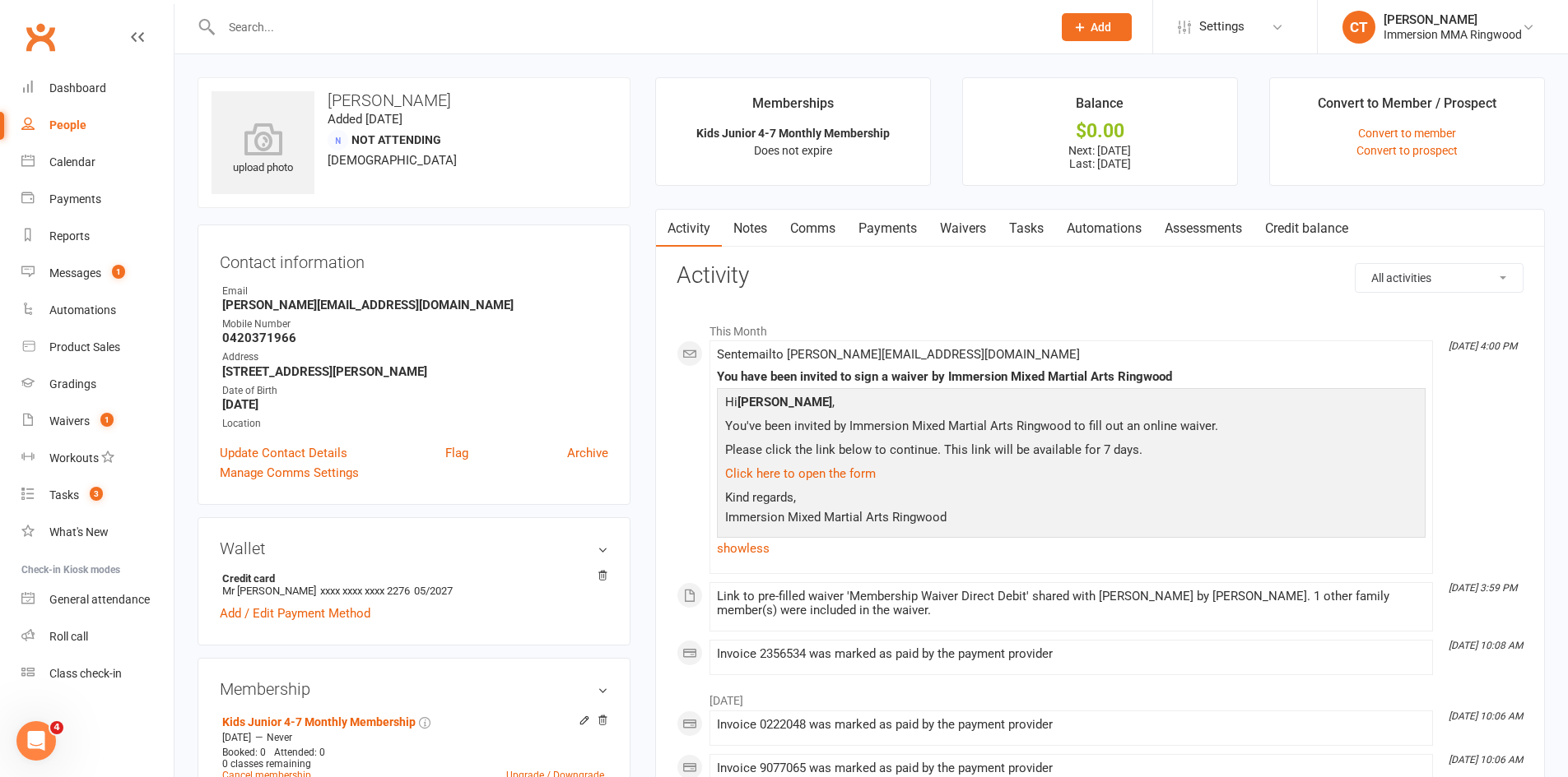
click at [912, 239] on link "Payments" at bounding box center [887, 228] width 81 height 38
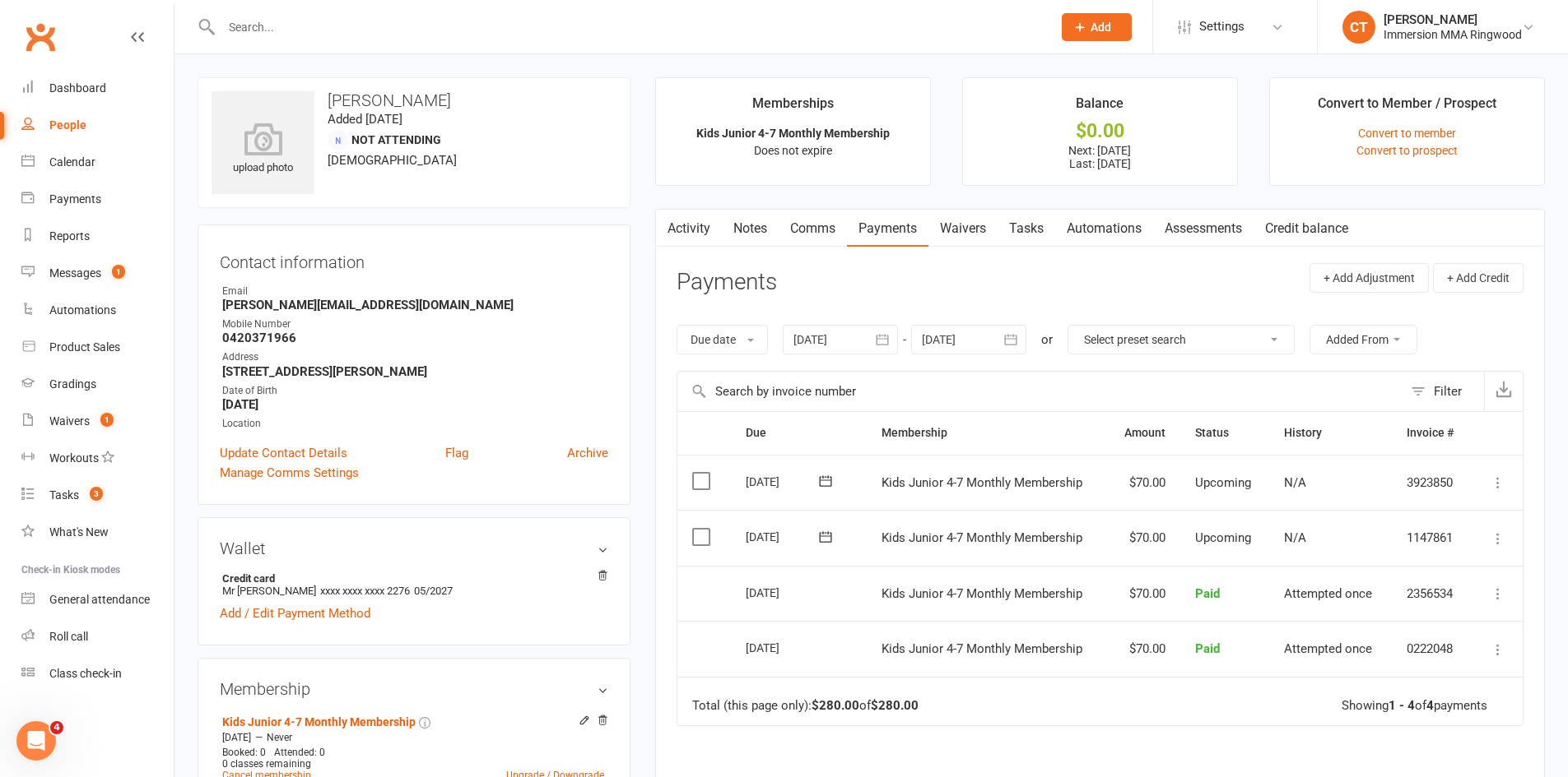
click at [740, 240] on link "Notes" at bounding box center [750, 228] width 57 height 38
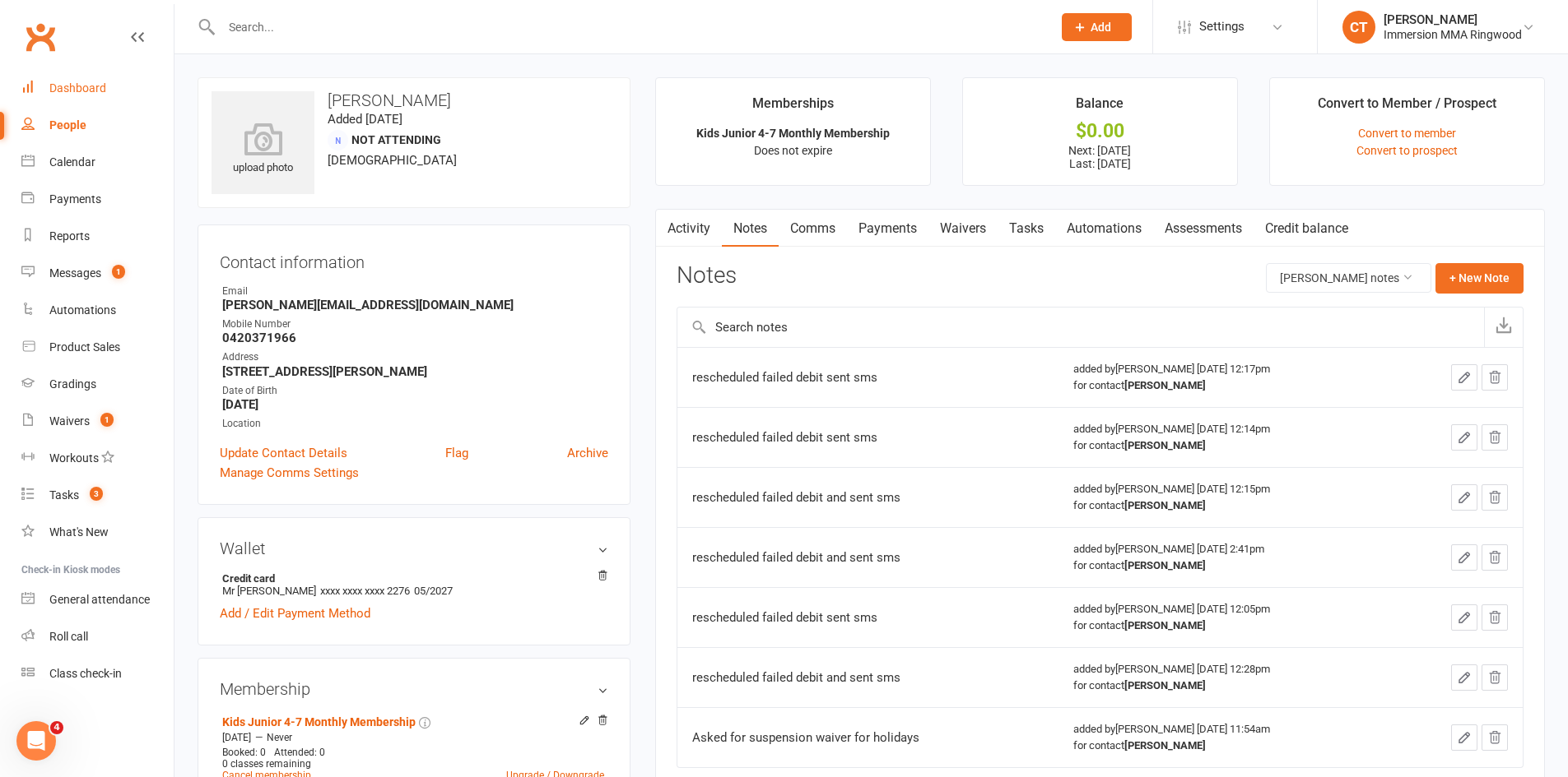
click at [104, 95] on div "Dashboard" at bounding box center [77, 87] width 57 height 13
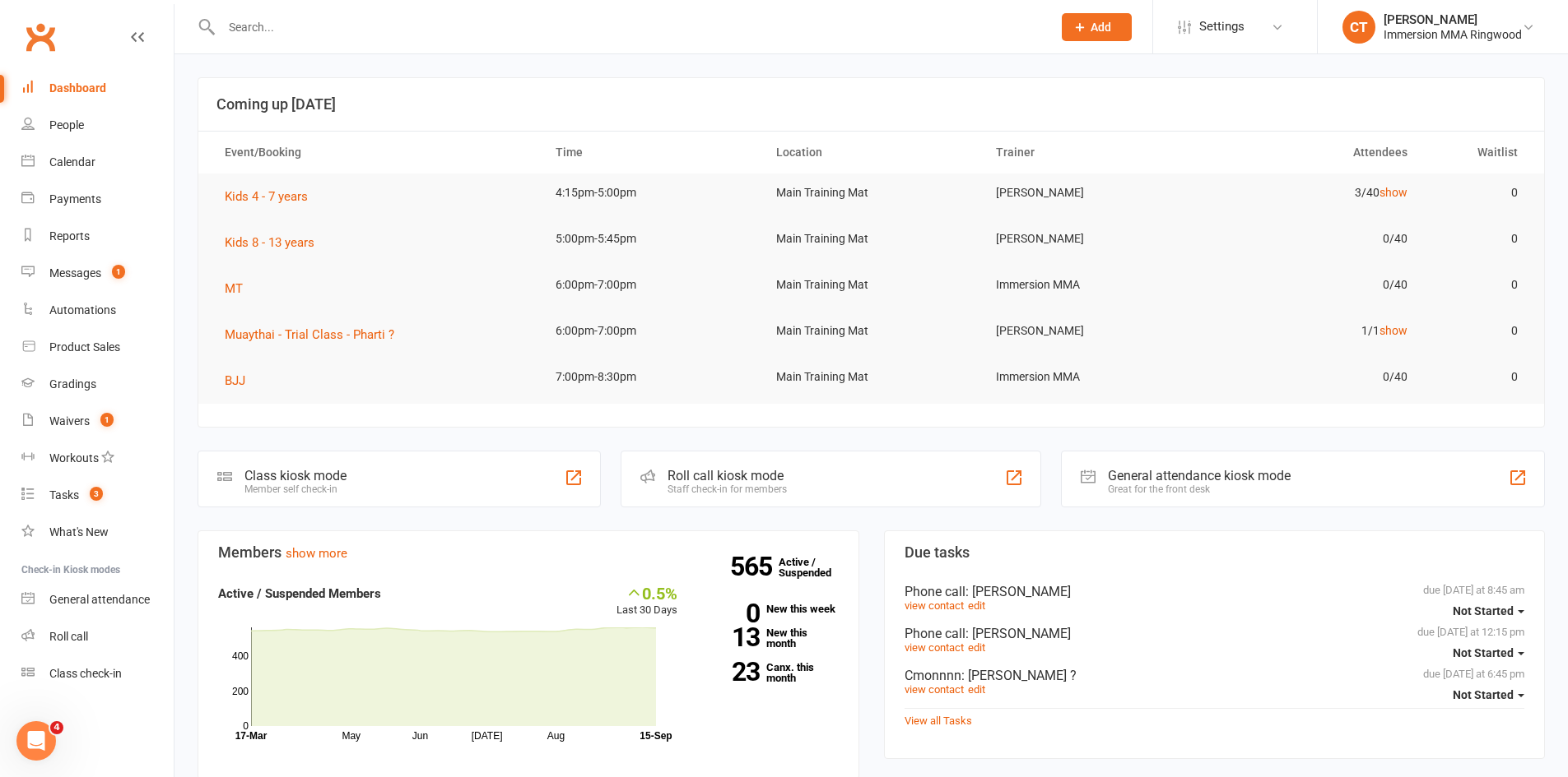
drag, startPoint x: 1102, startPoint y: 27, endPoint x: 1097, endPoint y: 35, distance: 9.4
click at [1102, 27] on span "Add" at bounding box center [1100, 26] width 21 height 13
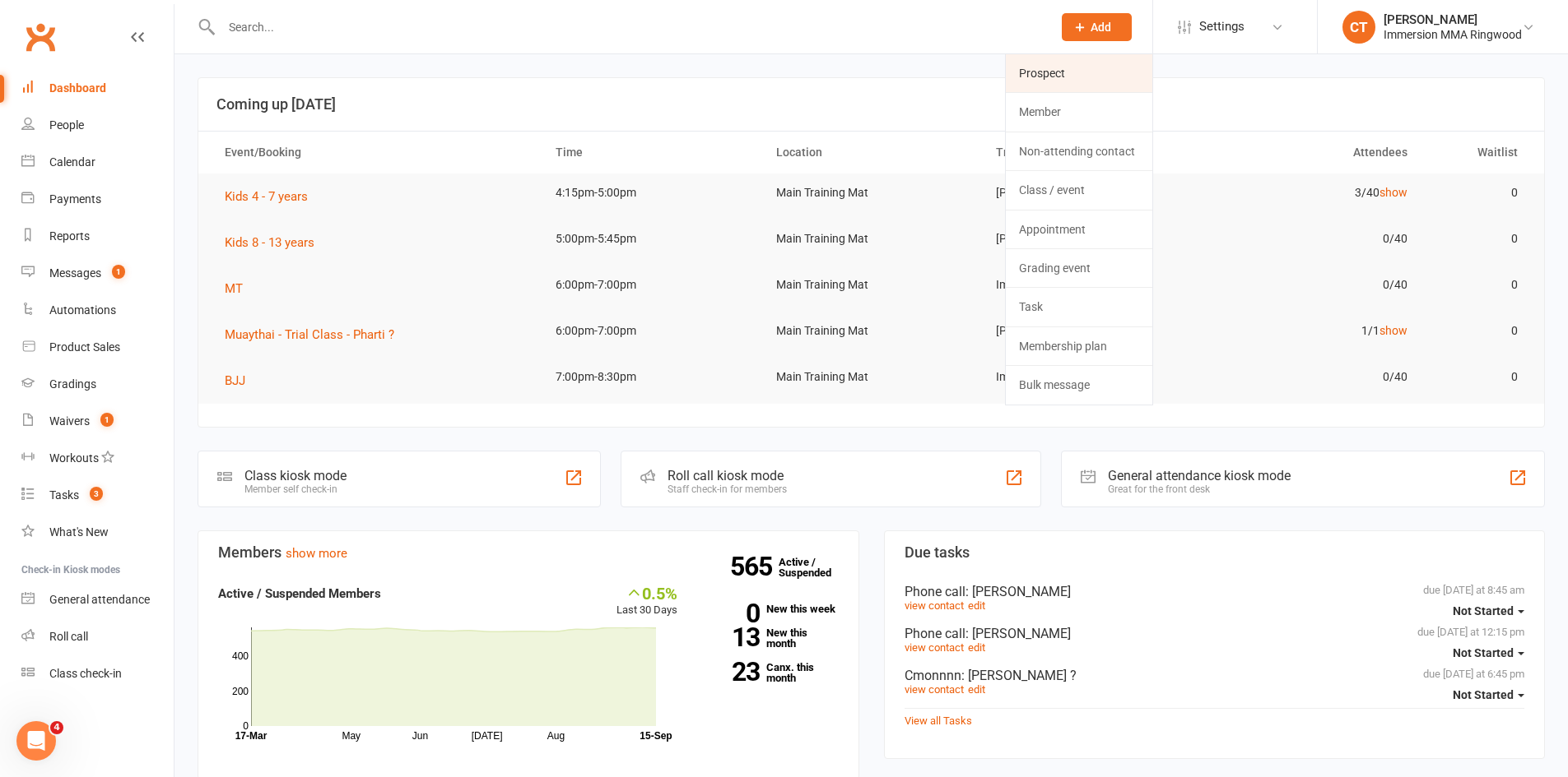
click at [1078, 67] on link "Prospect" at bounding box center [1079, 72] width 147 height 38
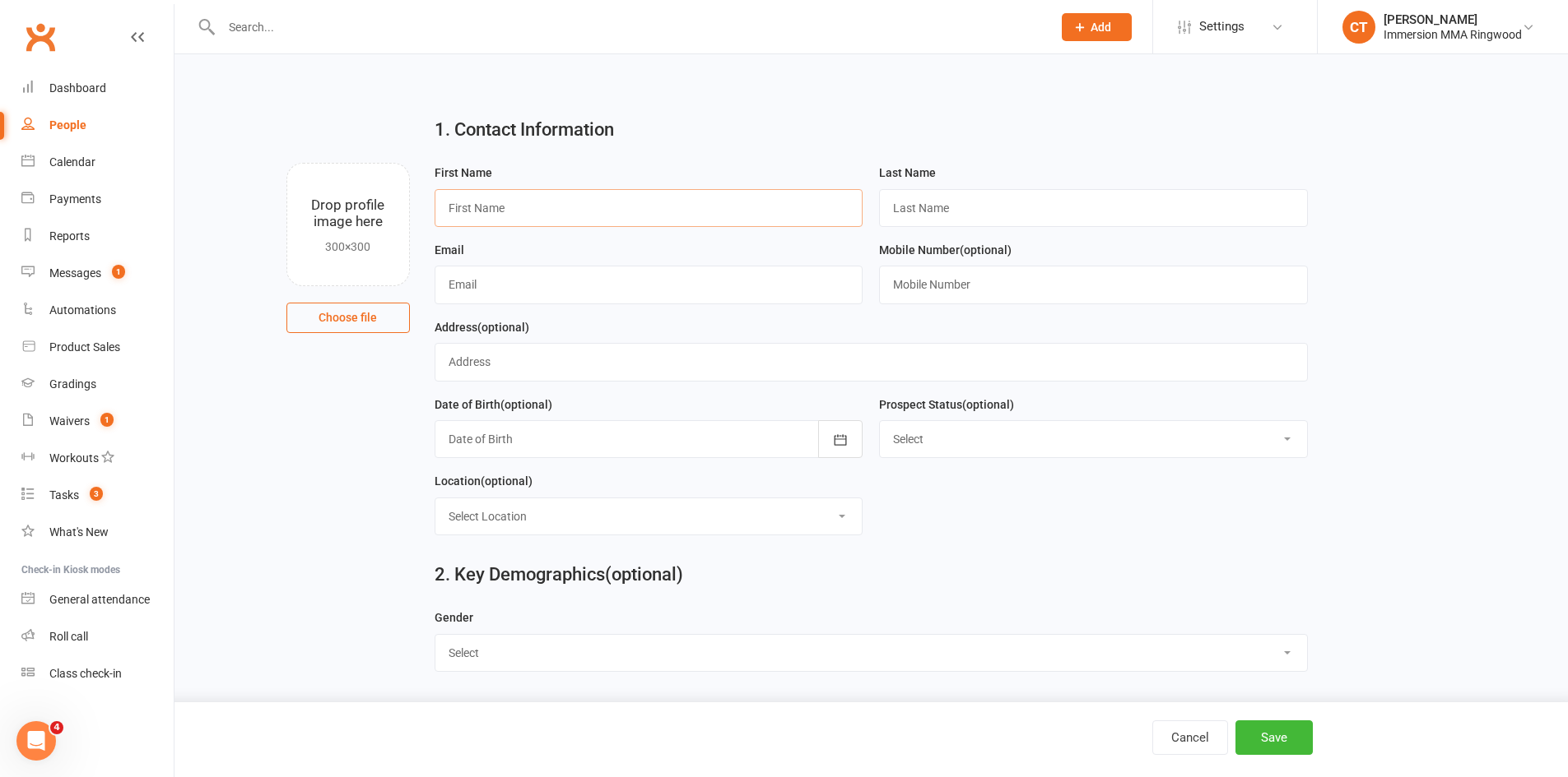
click at [643, 203] on input "text" at bounding box center [649, 207] width 429 height 38
click at [865, 198] on div "First Name" at bounding box center [648, 201] width 445 height 77
click at [518, 211] on input "text" at bounding box center [649, 207] width 429 height 38
type input "Gaurav"
type input "?"
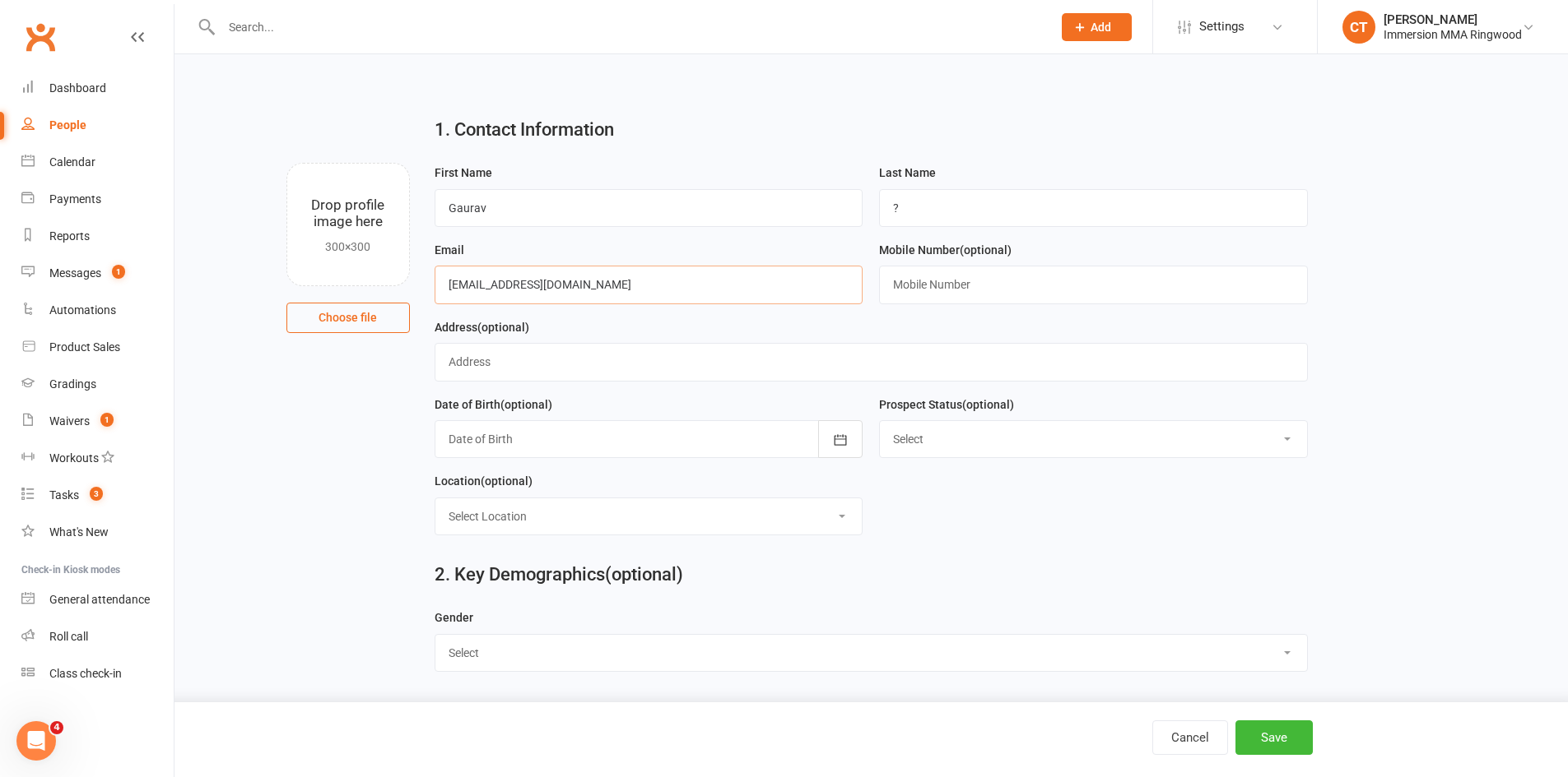
type input "cs.gaurav@gmail.com"
type input "0417641932"
click at [1256, 745] on button "Save" at bounding box center [1273, 737] width 77 height 34
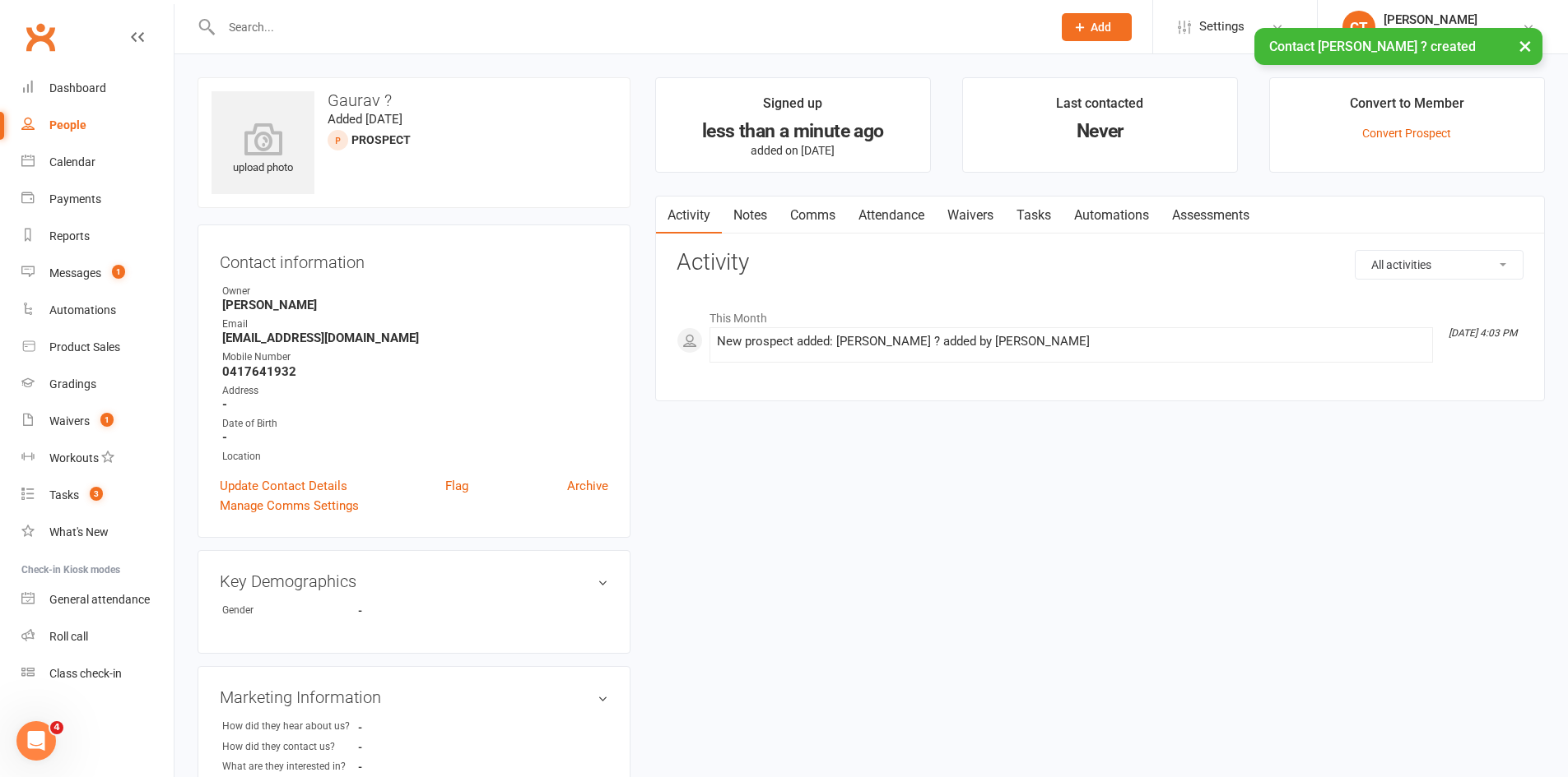
click at [887, 209] on link "Attendance" at bounding box center [891, 215] width 89 height 38
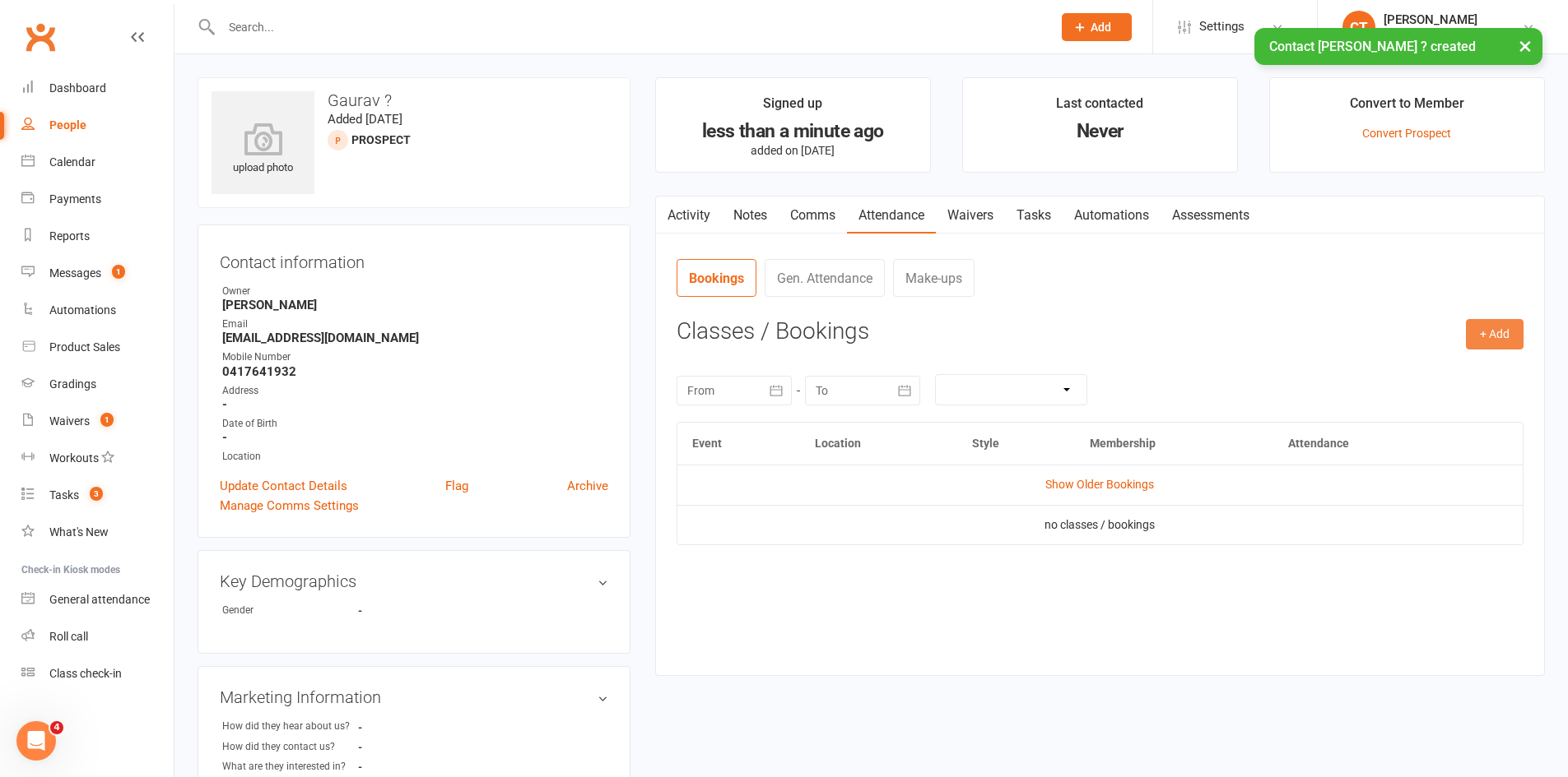
click at [1490, 343] on button "+ Add" at bounding box center [1494, 334] width 58 height 29
click at [1439, 397] on link "Add Appointment" at bounding box center [1441, 405] width 162 height 33
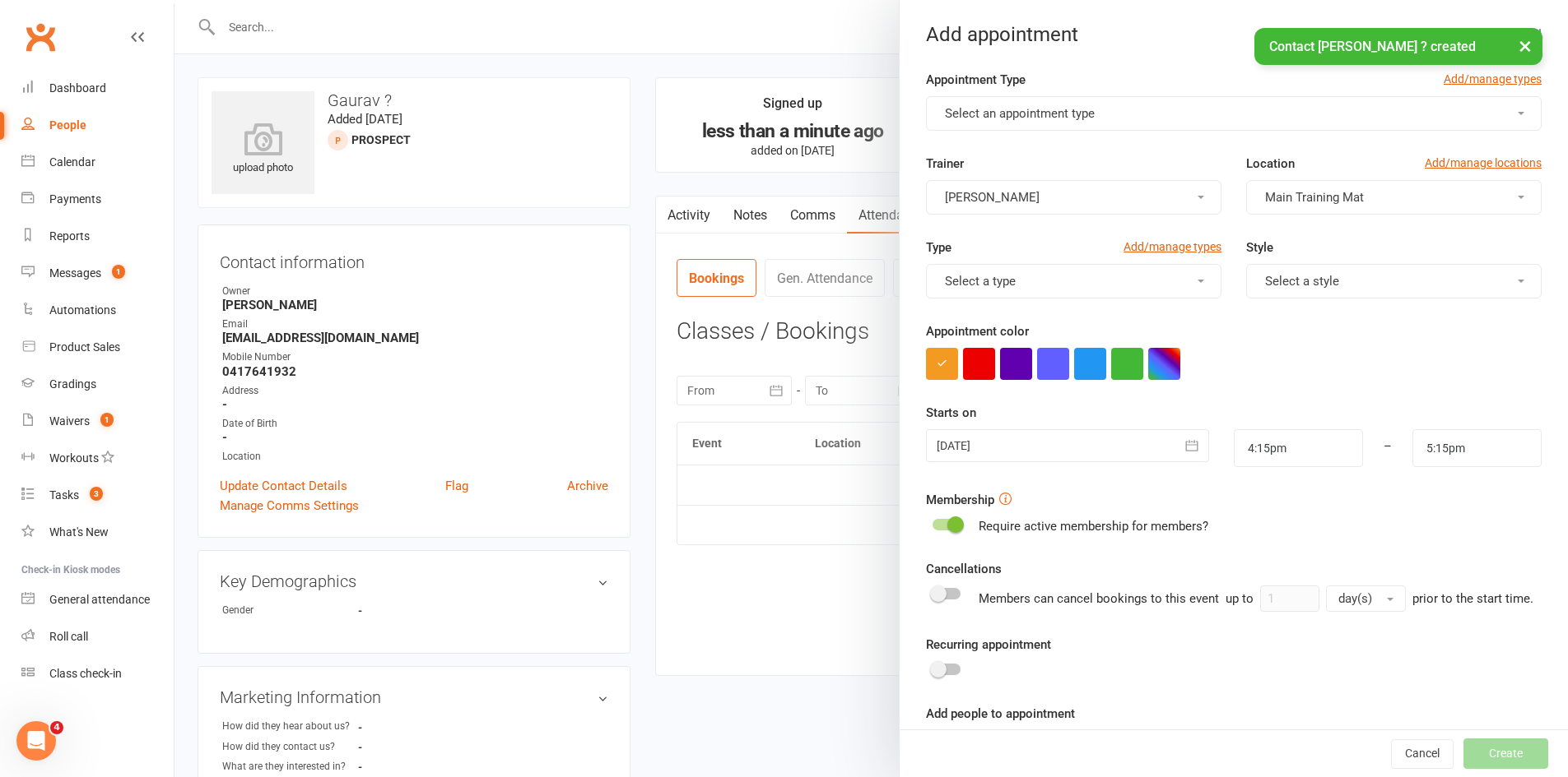
click at [980, 113] on span "Select an appointment type" at bounding box center [1019, 113] width 150 height 15
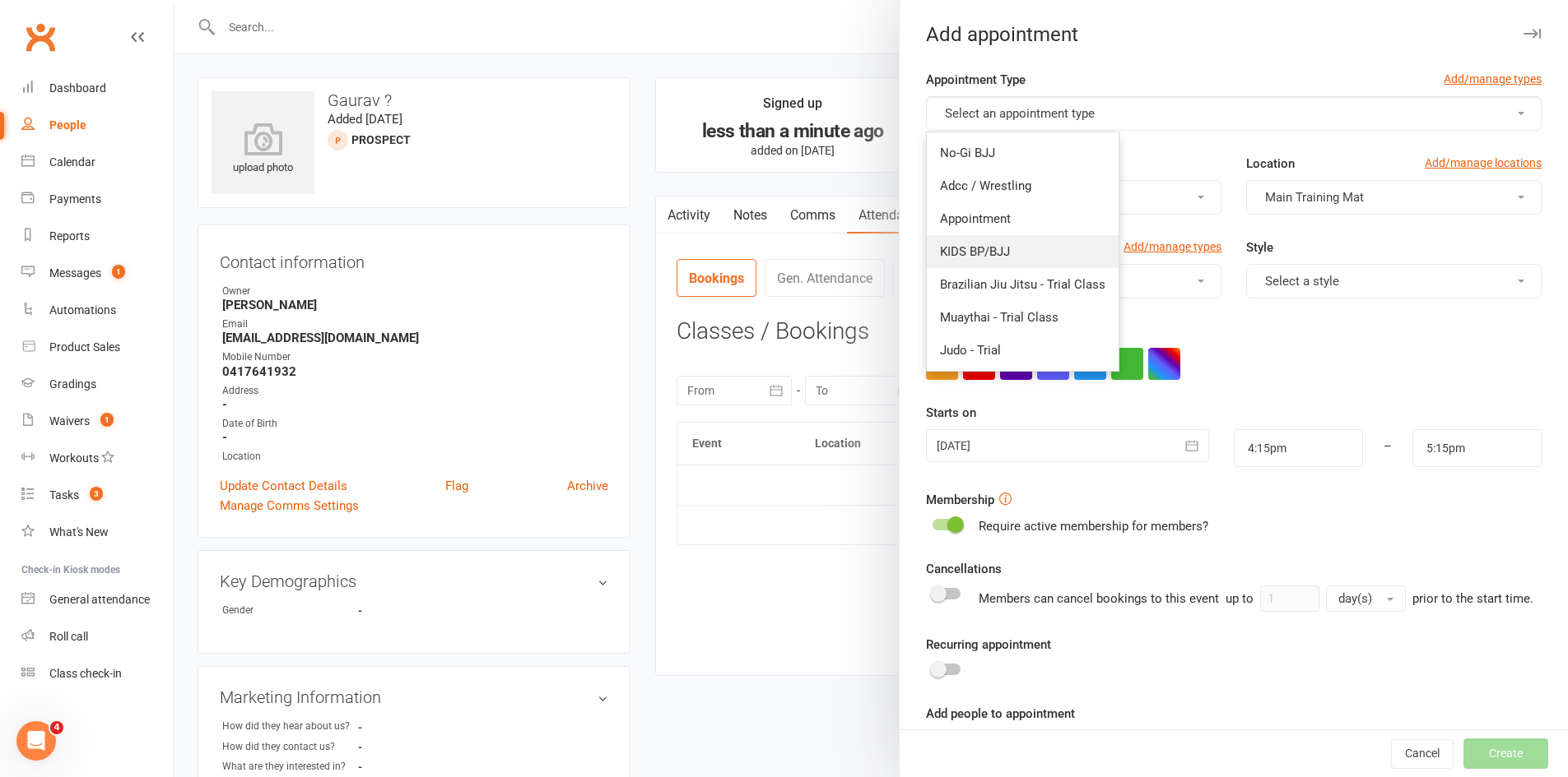
click at [990, 242] on link "KIDS BP/BJJ" at bounding box center [1023, 251] width 192 height 33
type input "5:00pm"
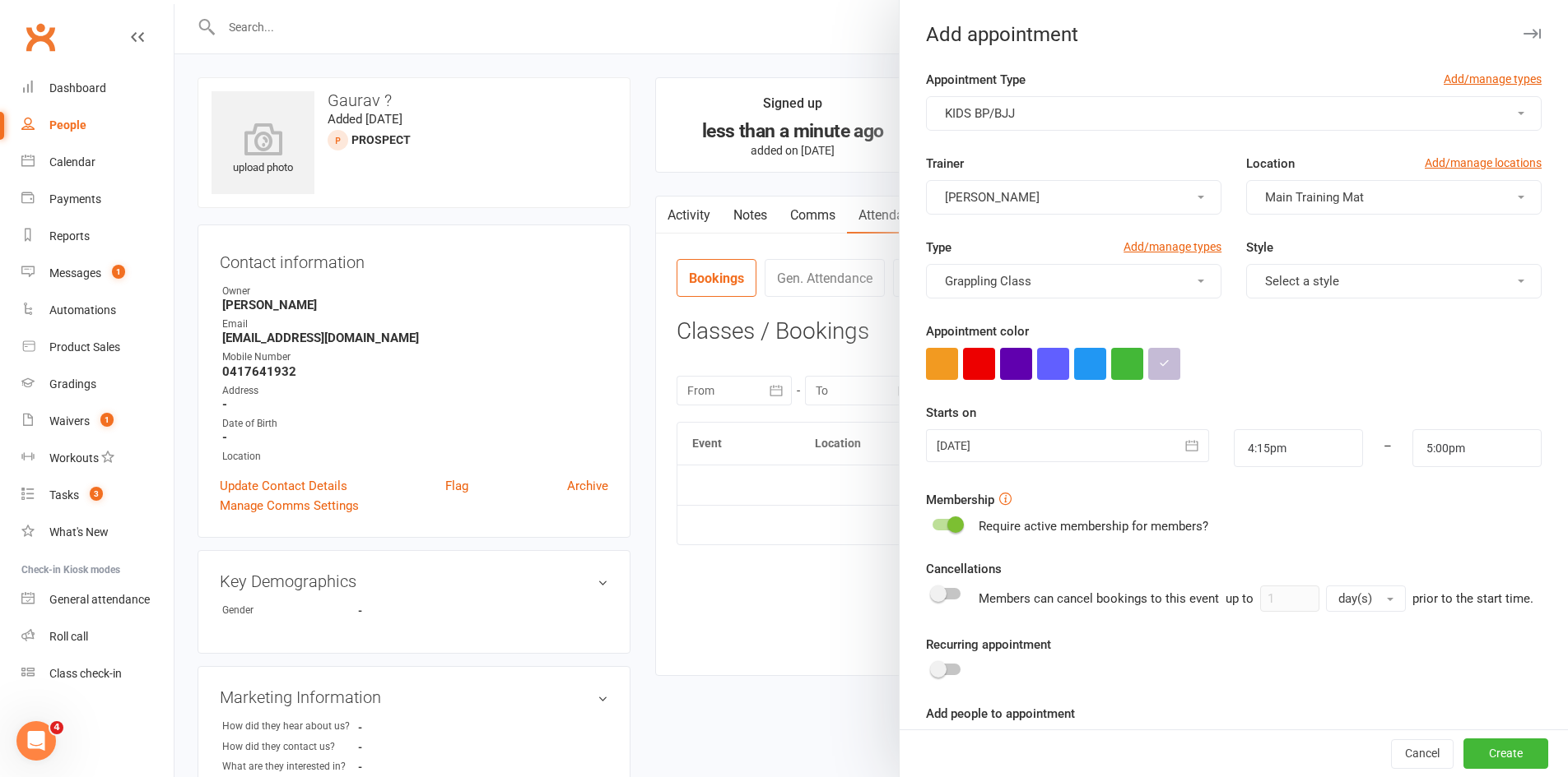
click at [948, 444] on div at bounding box center [1067, 446] width 282 height 33
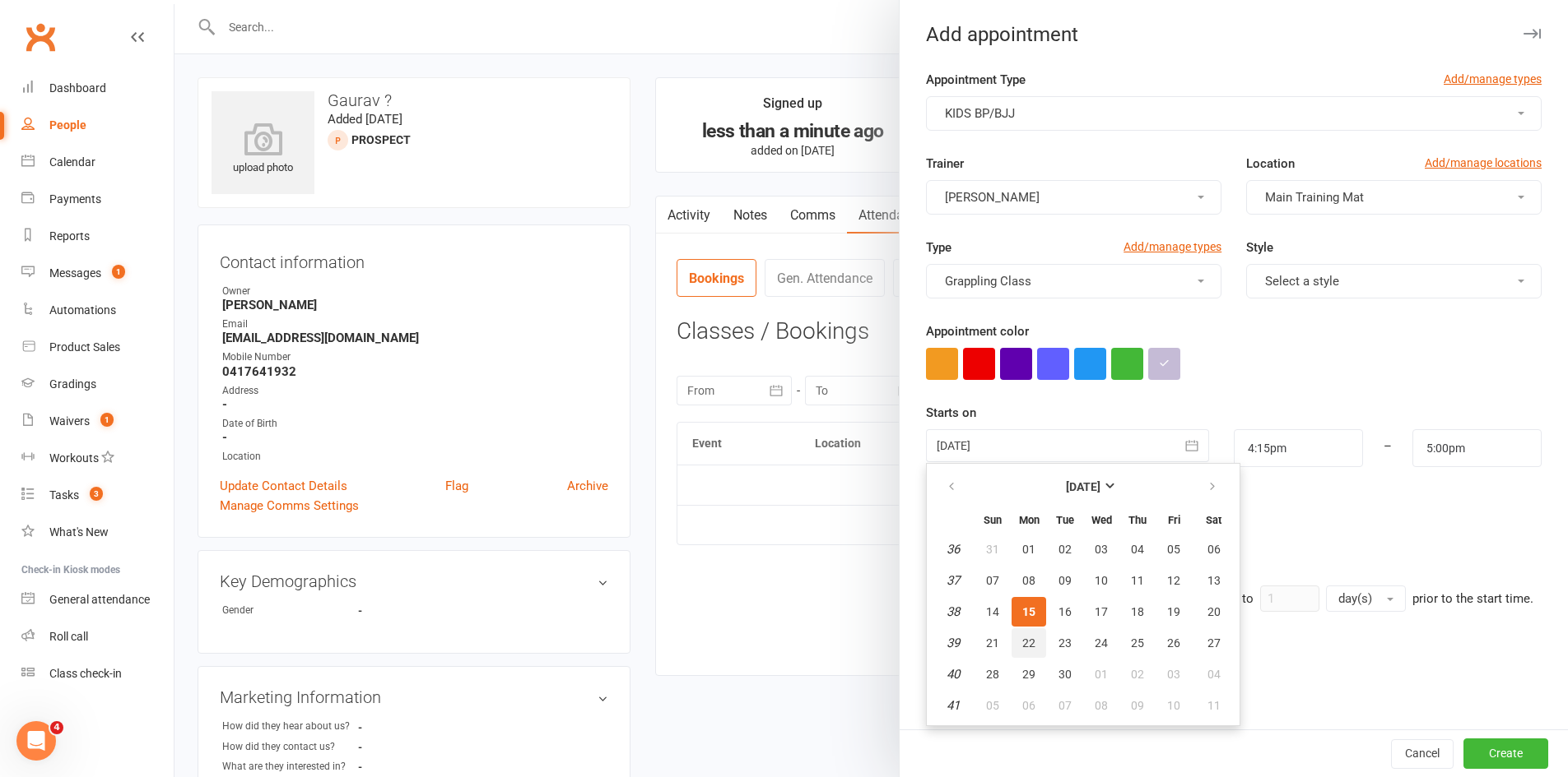
click at [1022, 641] on span "22" at bounding box center [1028, 643] width 13 height 13
type input "22 Sep 2025"
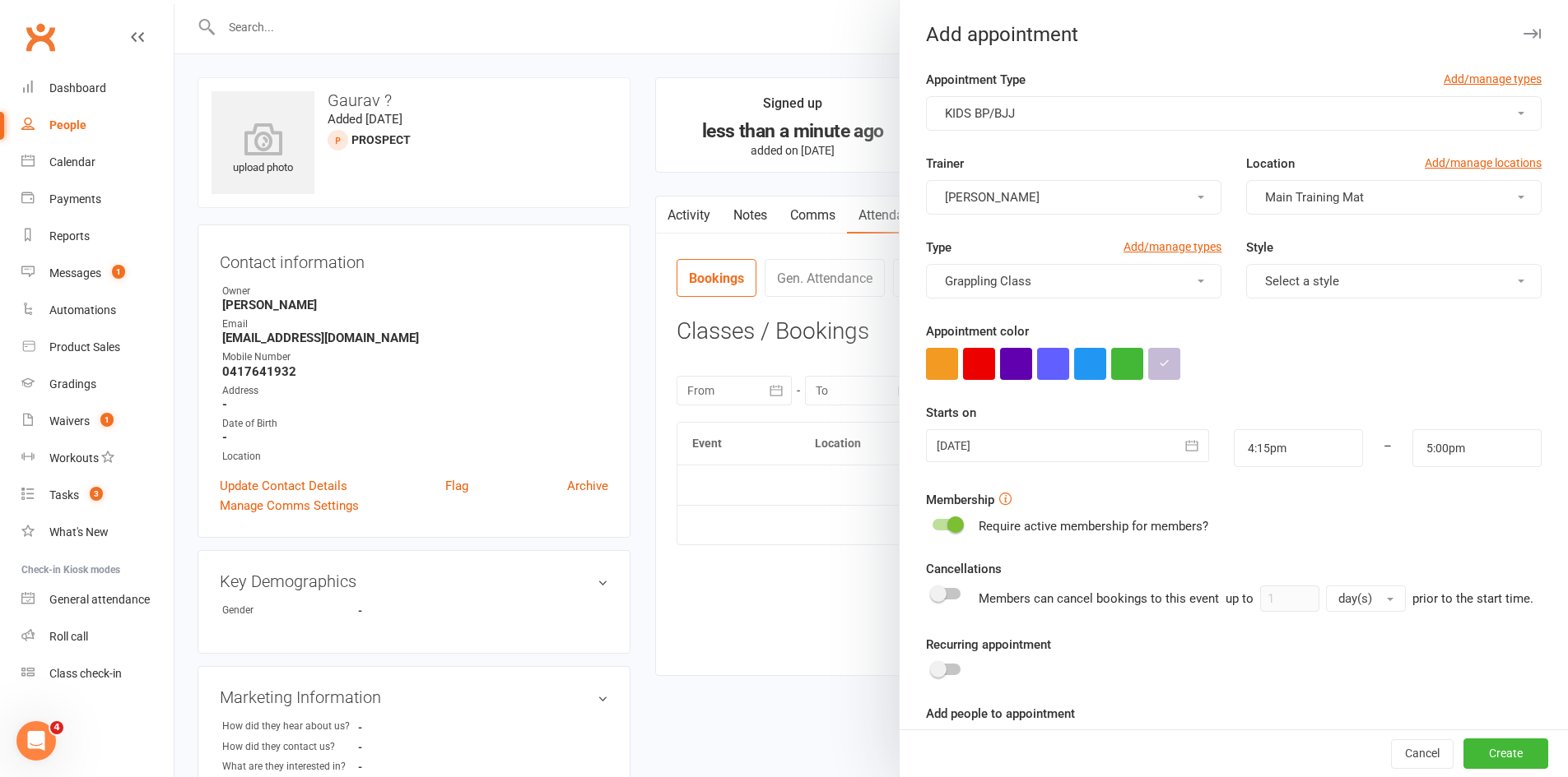
click at [1268, 419] on div "Starts on 22 Sep 2025 September 2025 Sun Mon Tue Wed Thu Fri Sat 36 31 01 02 03…" at bounding box center [1233, 435] width 616 height 65
click at [1272, 444] on input "4:15pm" at bounding box center [1298, 448] width 129 height 38
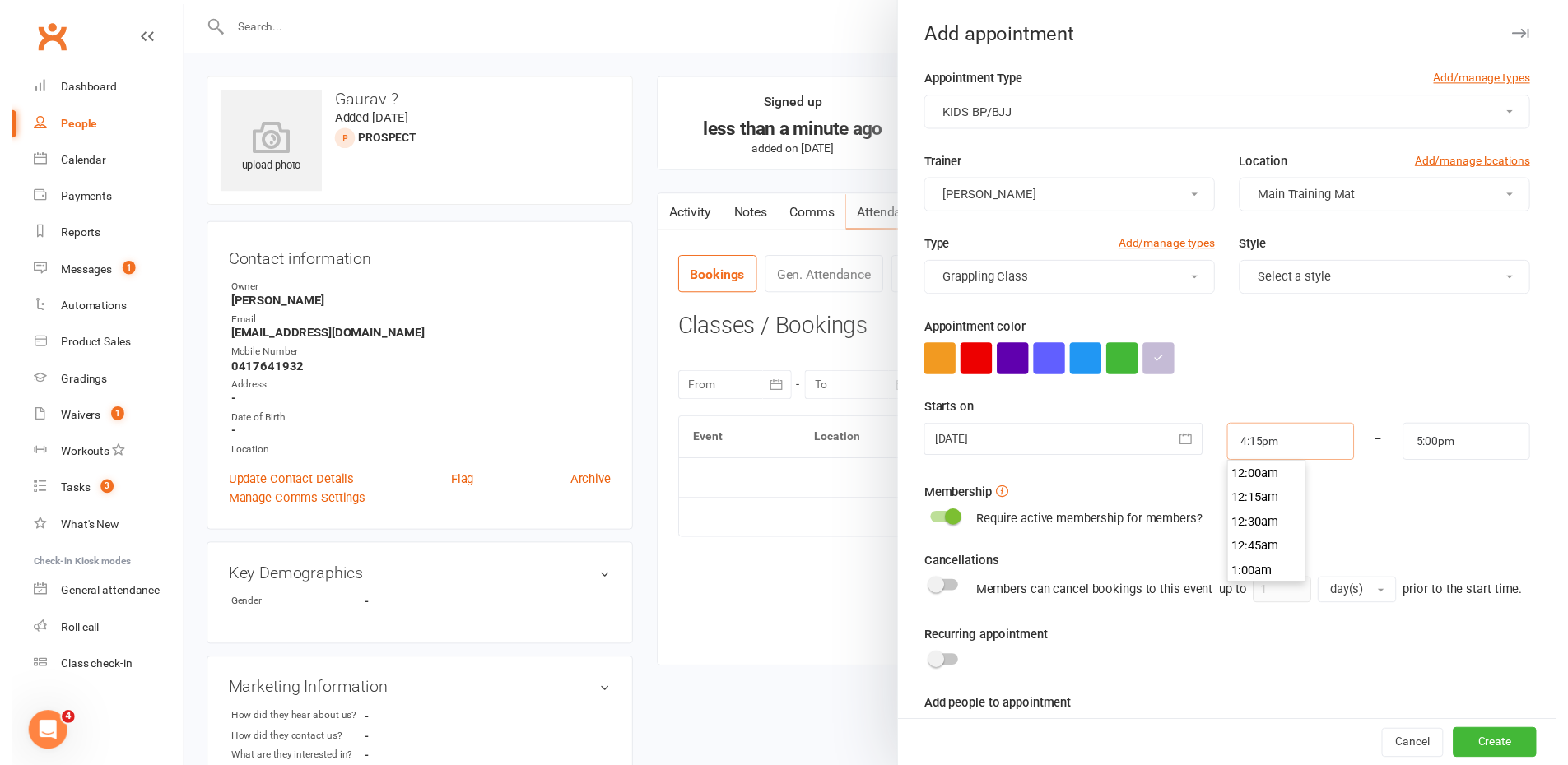
scroll to position [1579, 0]
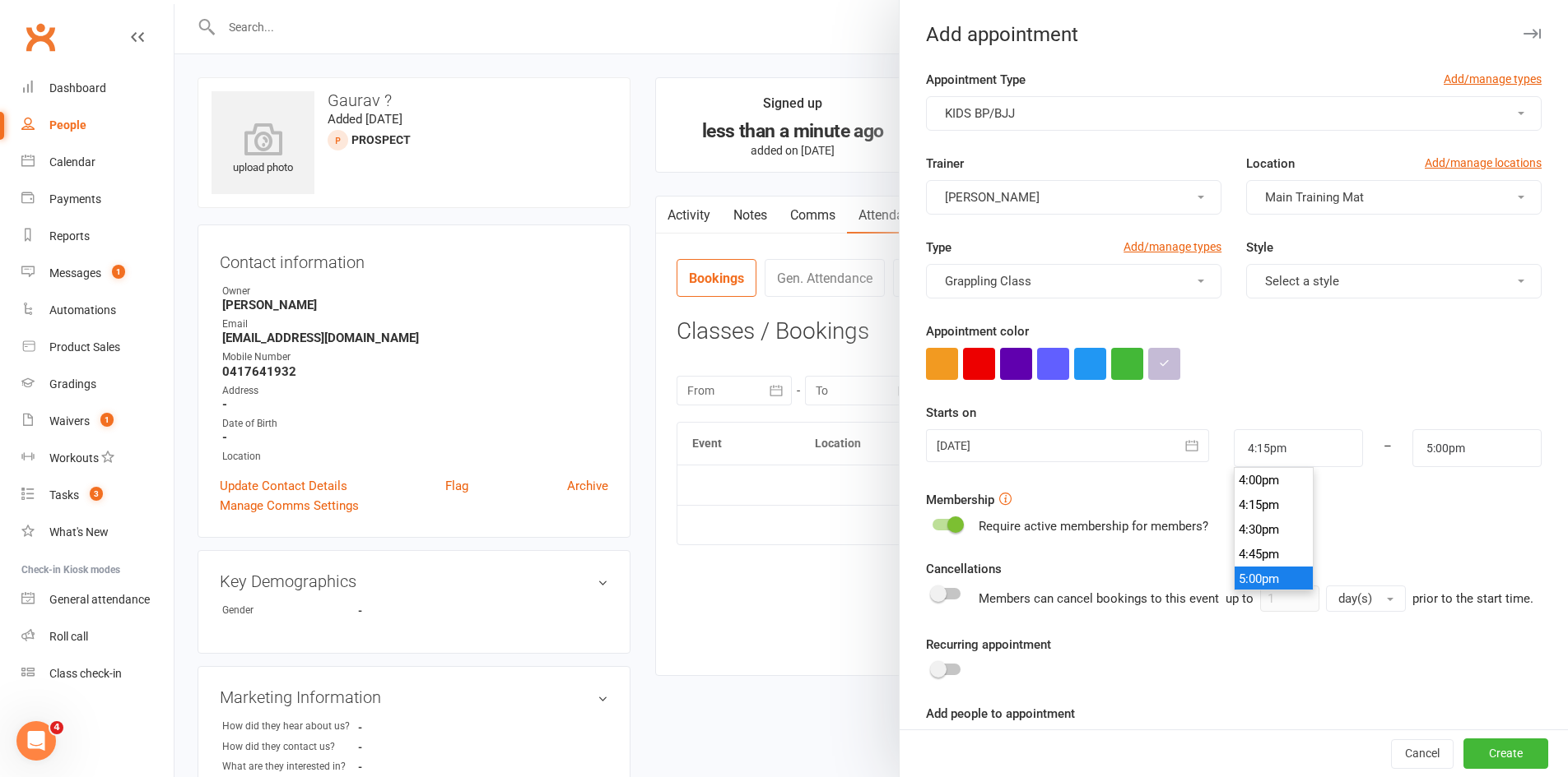
type input "5:00pm"
click at [1253, 576] on li "5:00pm" at bounding box center [1273, 578] width 79 height 24
click at [1493, 752] on button "Create" at bounding box center [1505, 754] width 85 height 29
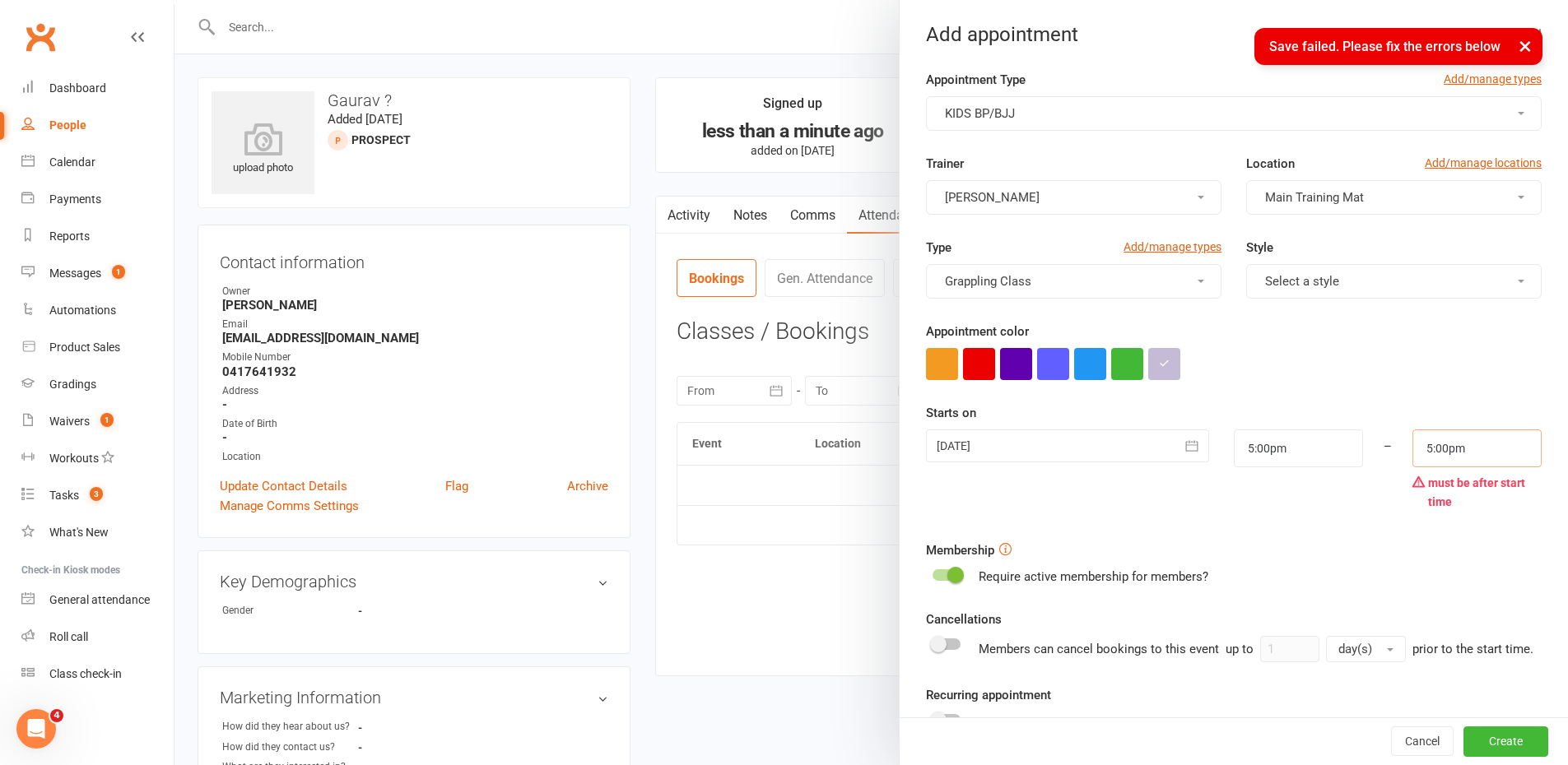
click at [1437, 447] on input "5:00pm" at bounding box center [1477, 448] width 129 height 38
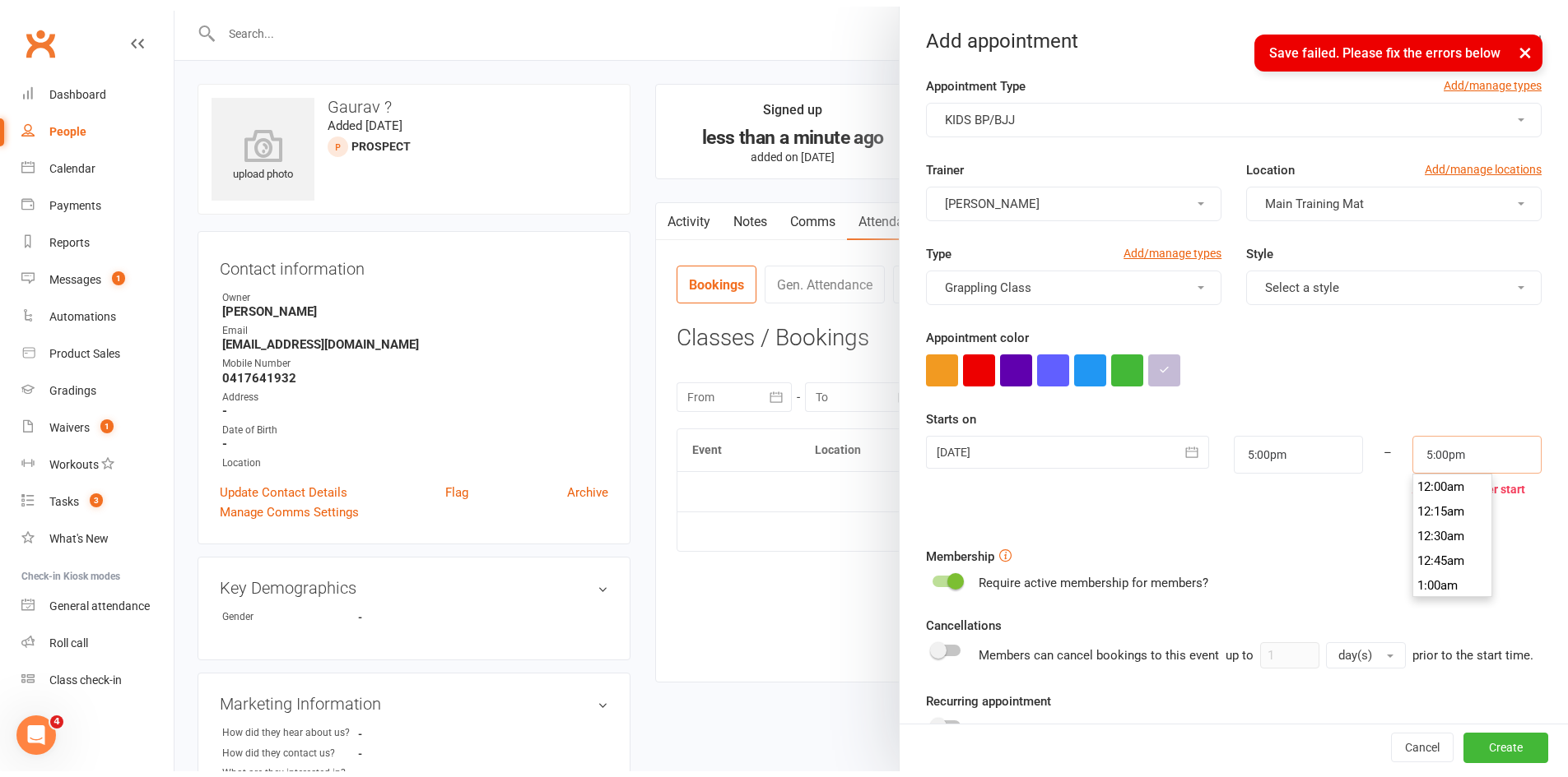
scroll to position [1654, 0]
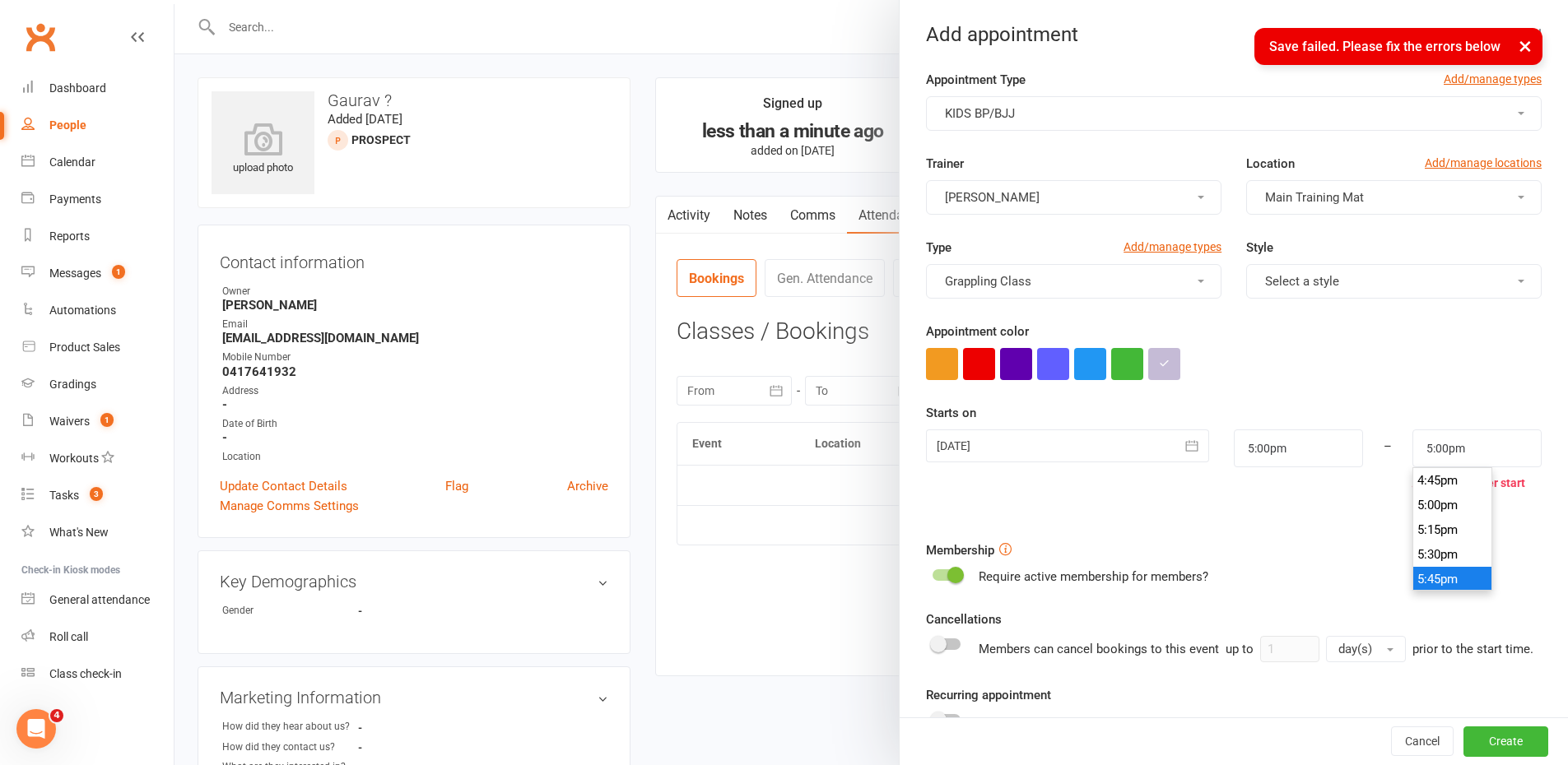
type input "5:45pm"
click at [1423, 574] on li "5:45pm" at bounding box center [1452, 578] width 79 height 24
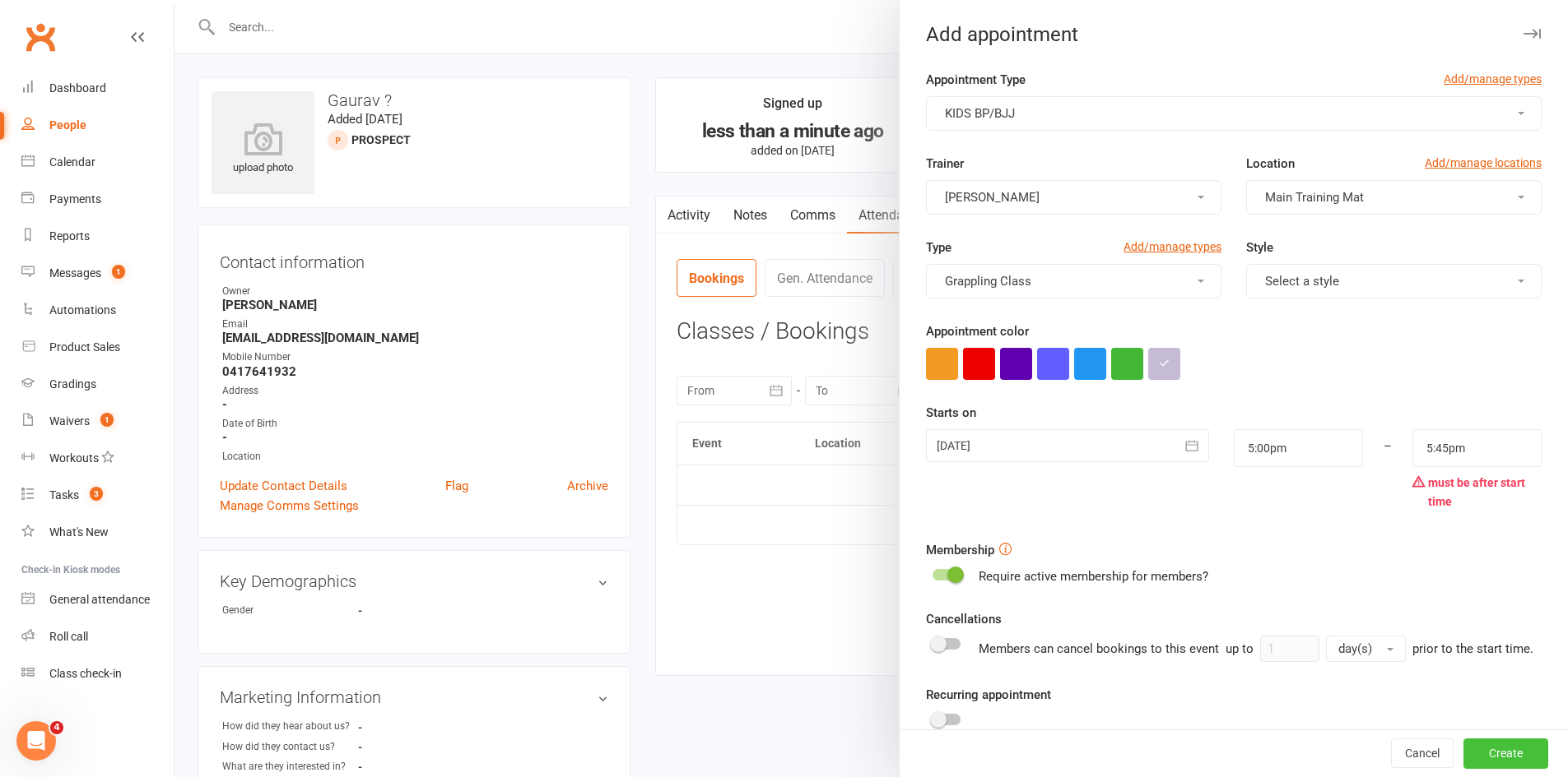
click at [1472, 748] on button "Create" at bounding box center [1505, 754] width 85 height 29
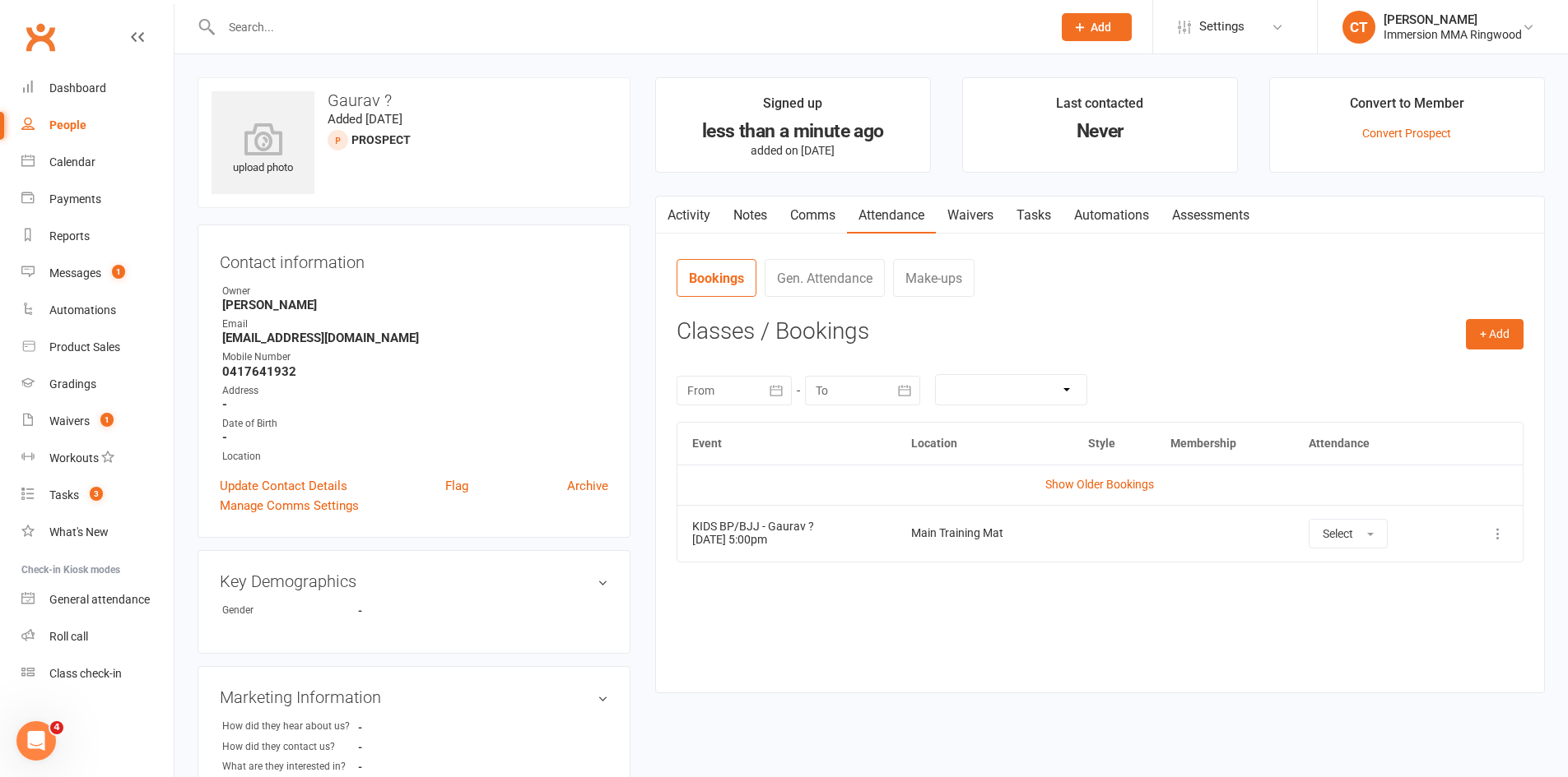
click at [820, 218] on link "Comms" at bounding box center [812, 215] width 69 height 38
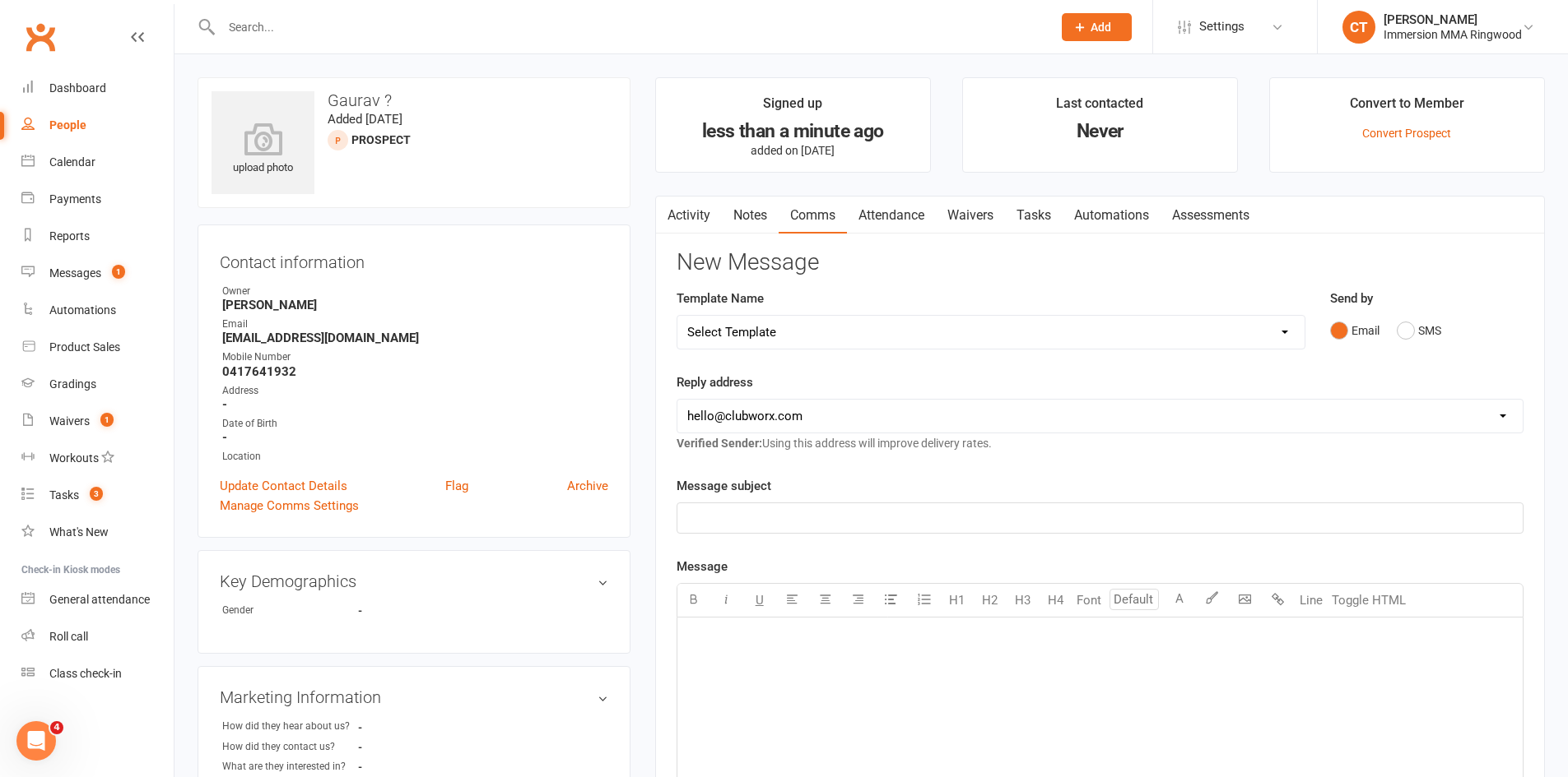
click at [789, 337] on select "Select Template [SMS] Chris - Call back message [SMS] Mark- Call back message […" at bounding box center [991, 333] width 627 height 33
select select "12"
click at [677, 316] on select "Select Template [SMS] Chris - Call back message [SMS] Mark- Call back message […" at bounding box center [991, 333] width 627 height 33
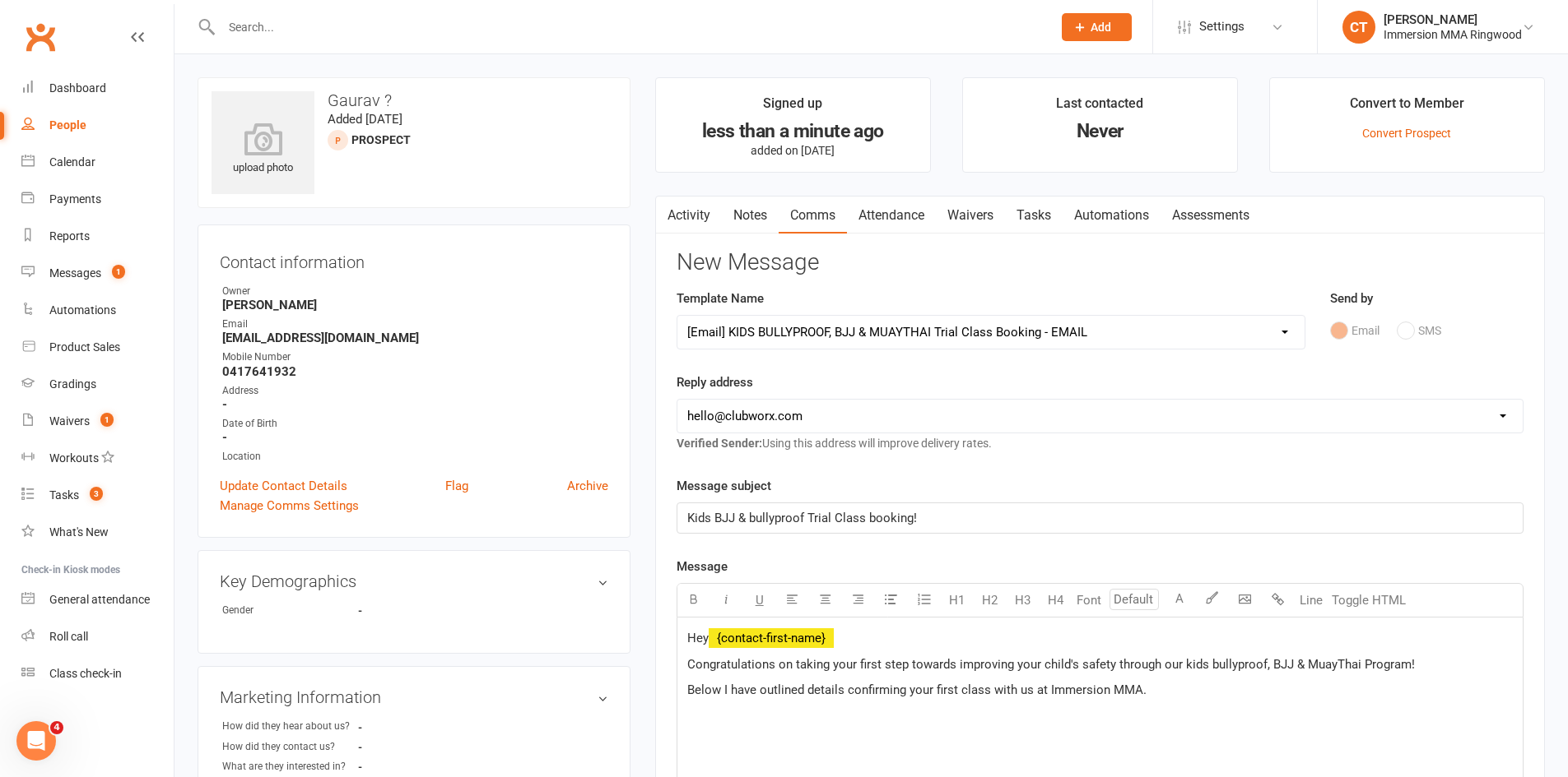
click at [752, 426] on select "hello@clubworx.com ringwood@immersionmma.com.au david@immersionmma.com.au lee@i…" at bounding box center [1099, 417] width 845 height 33
select select "1"
click at [677, 400] on select "hello@clubworx.com ringwood@immersionmma.com.au david@immersionmma.com.au lee@i…" at bounding box center [1099, 417] width 845 height 33
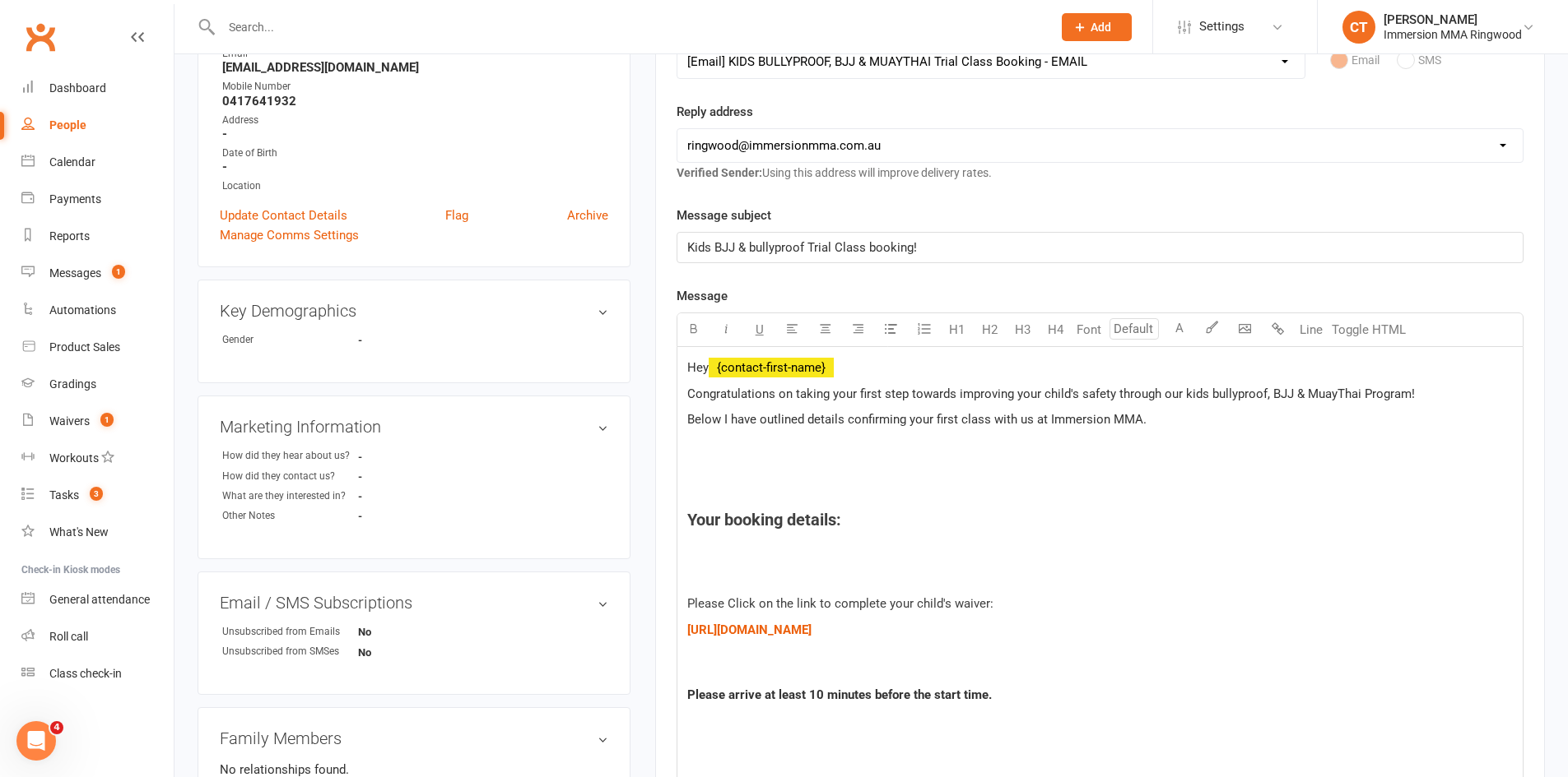
scroll to position [274, 0]
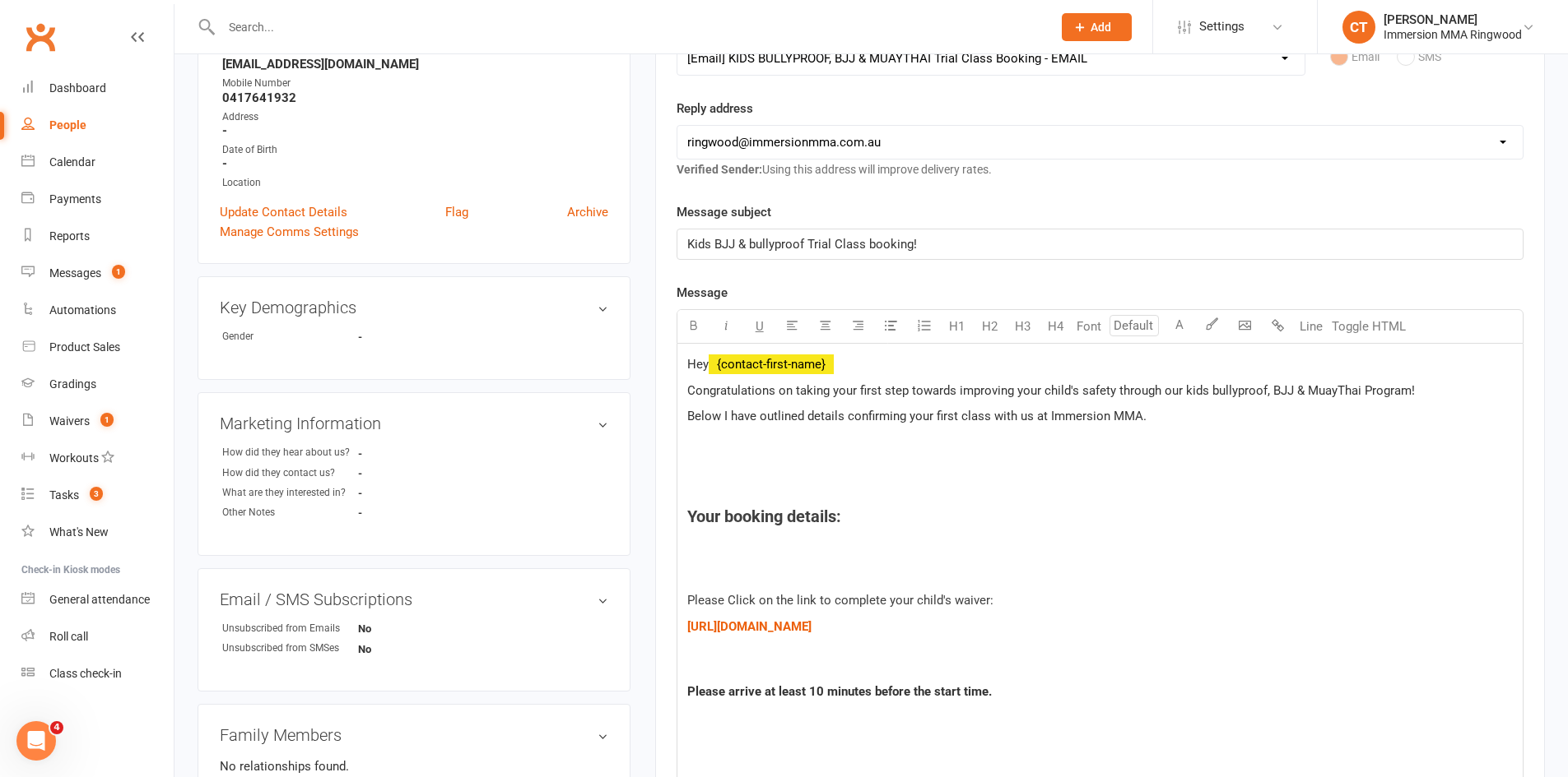
click at [872, 517] on h4 "Your booking details:" at bounding box center [1099, 517] width 825 height 18
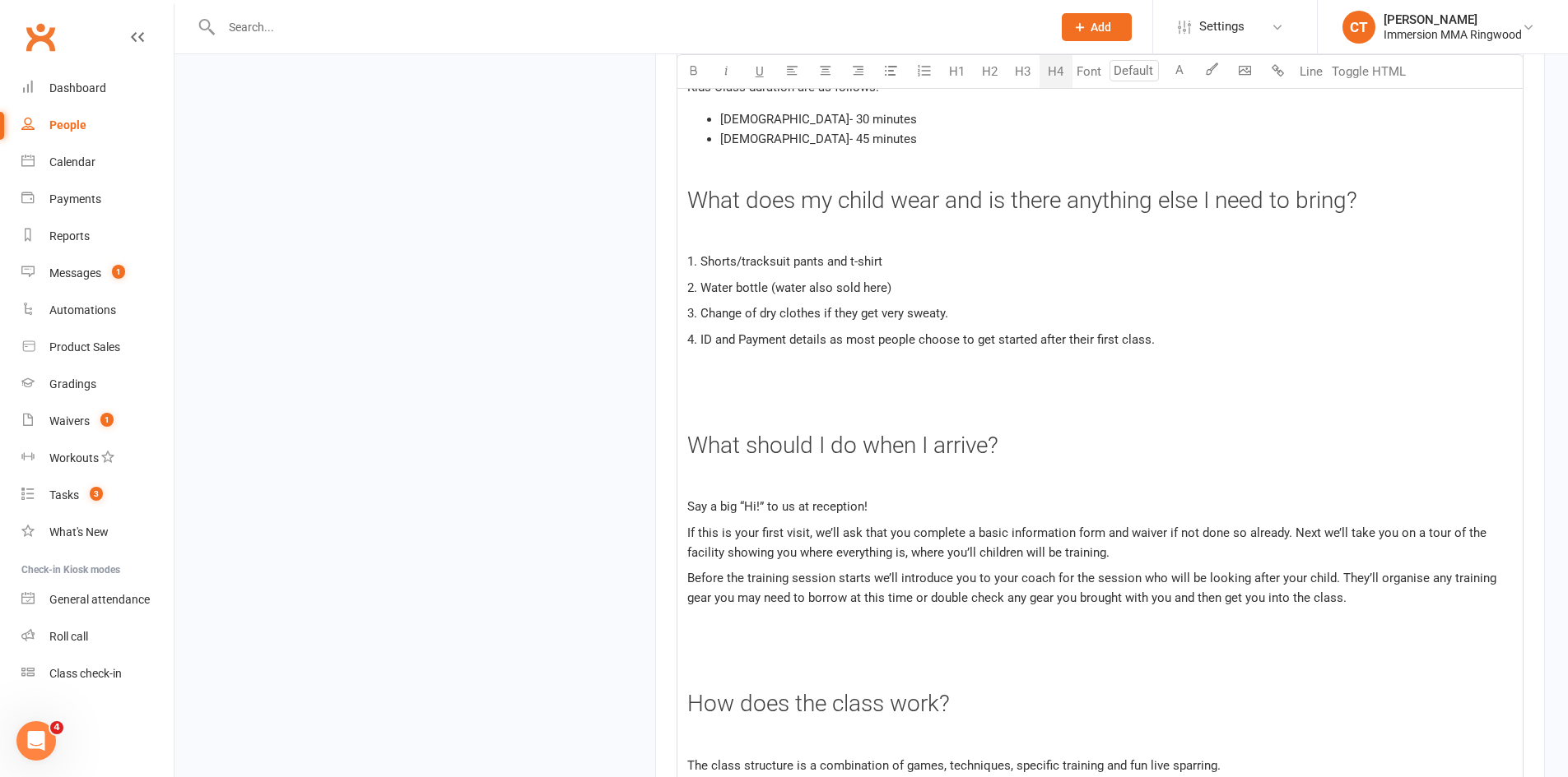
scroll to position [2285, 0]
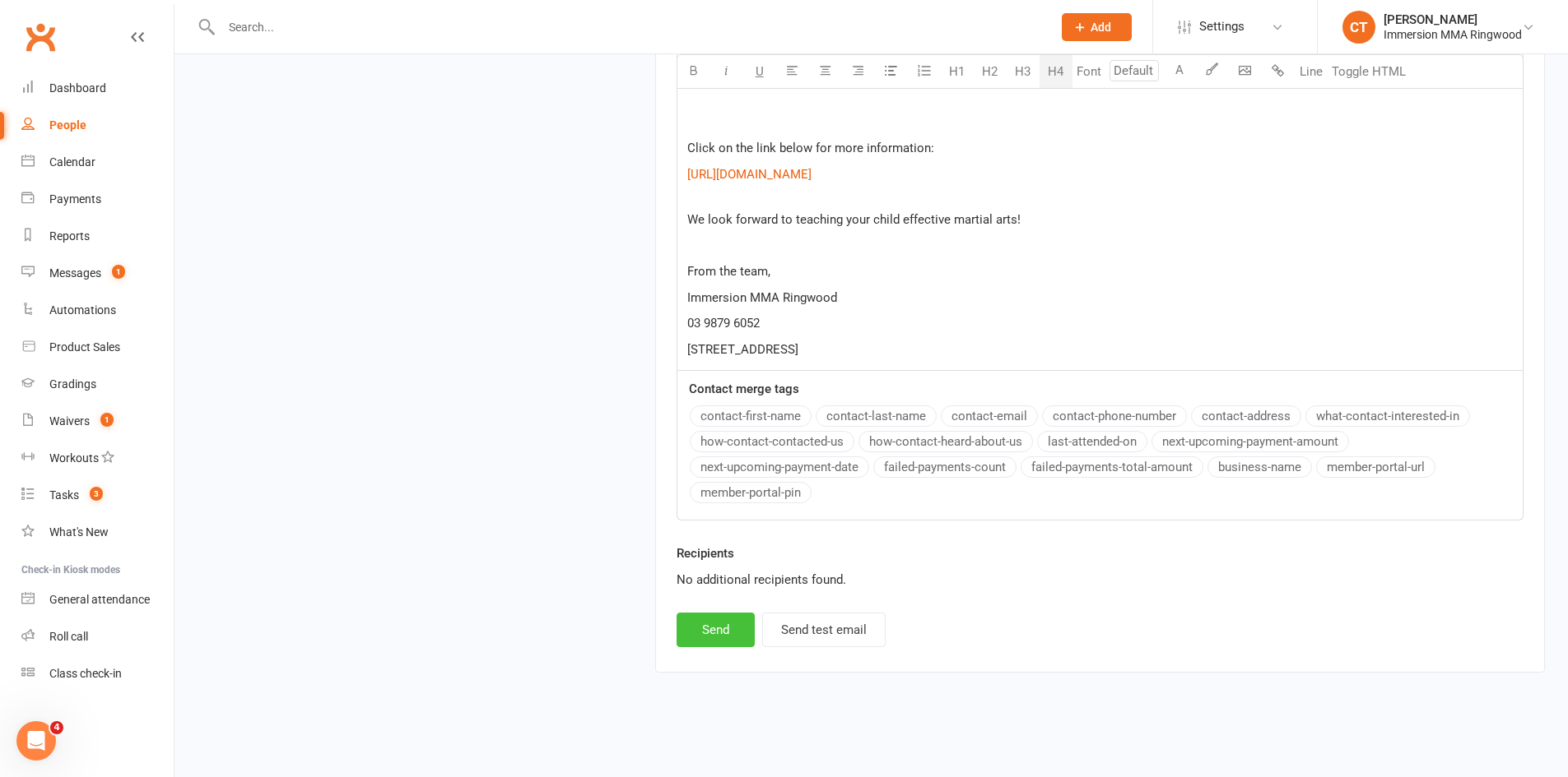
click at [711, 622] on button "Send" at bounding box center [715, 629] width 78 height 34
select select
select select "0"
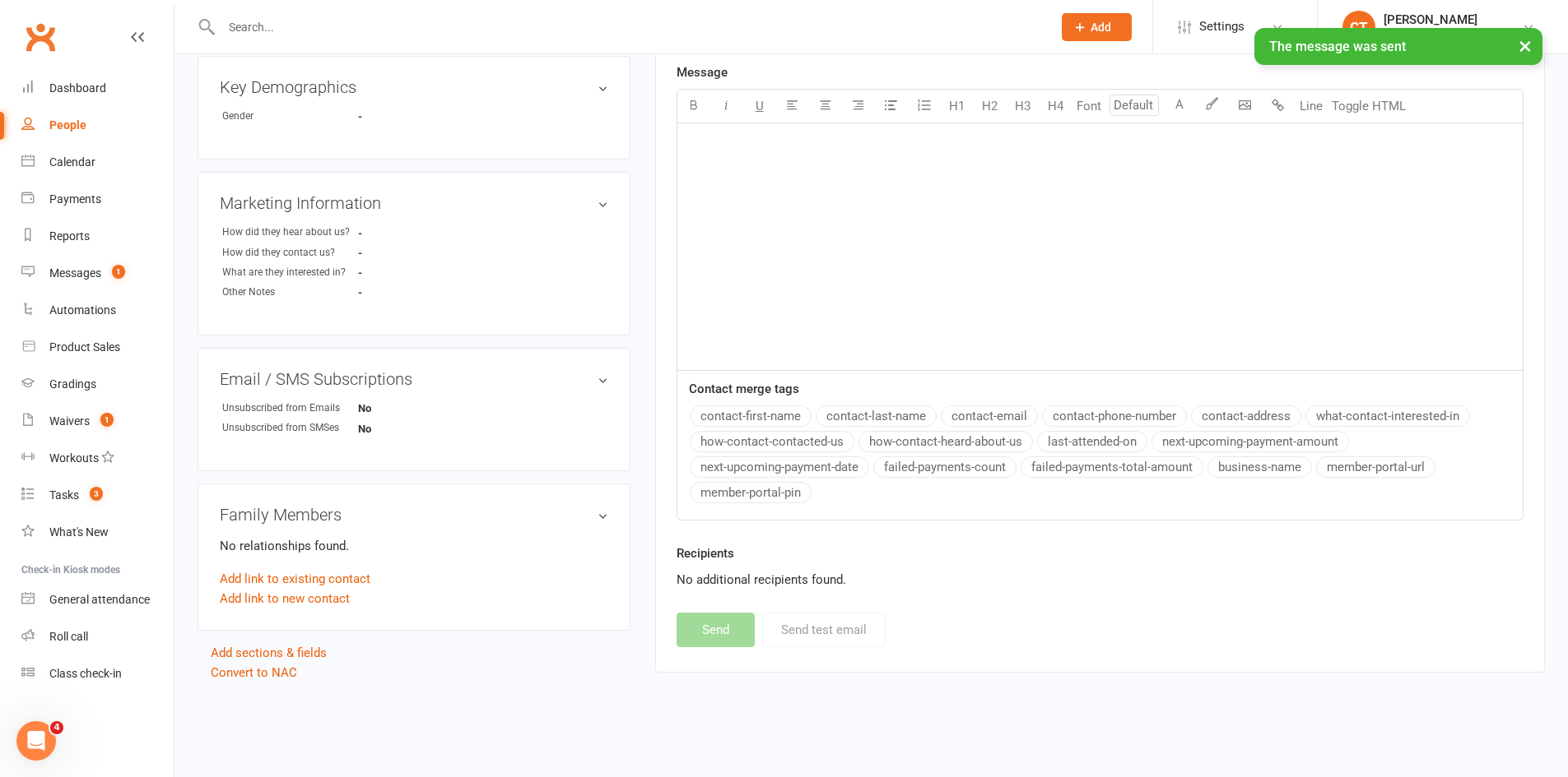
scroll to position [0, 0]
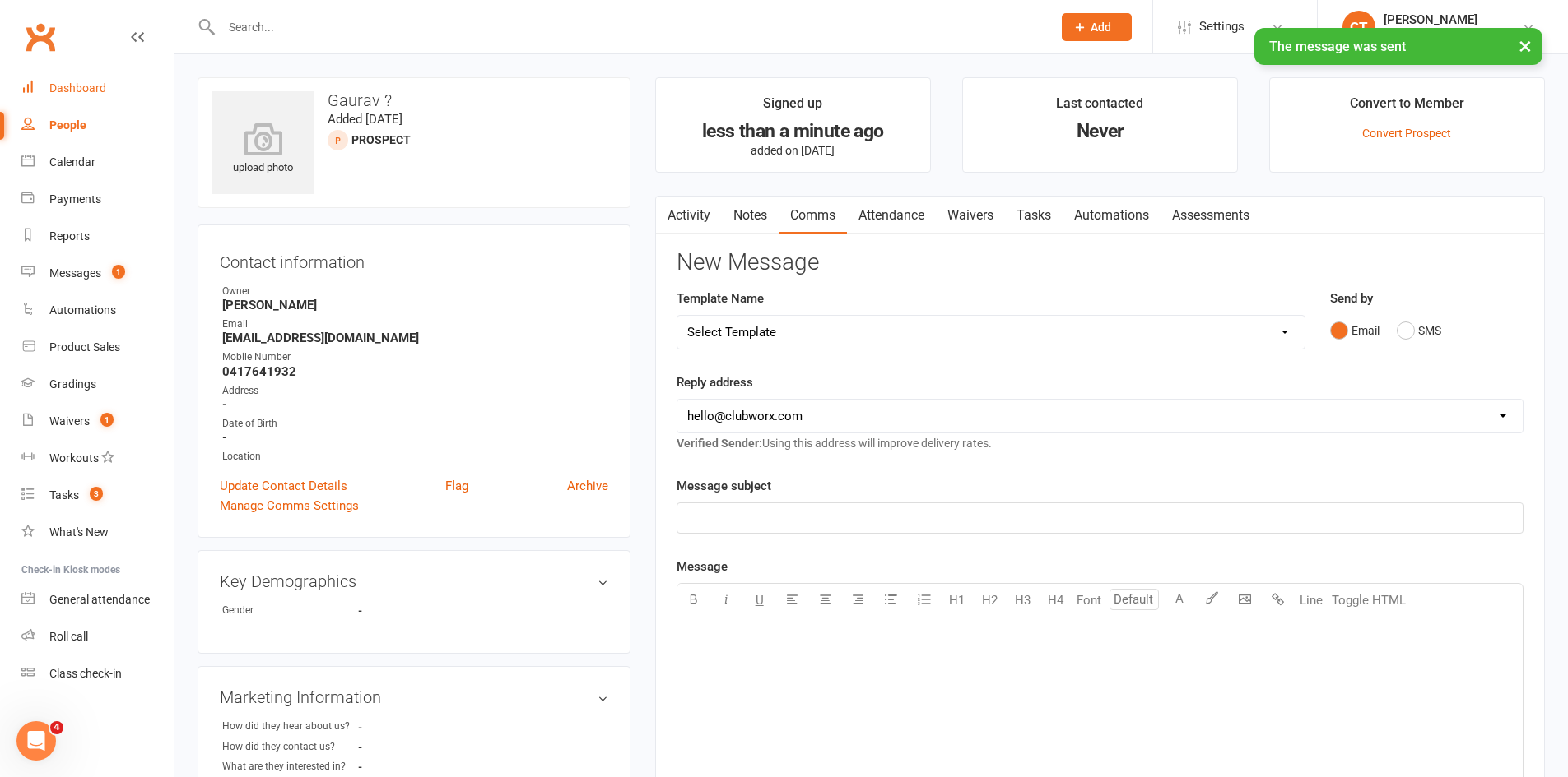
click at [56, 80] on link "Dashboard" at bounding box center [98, 88] width 153 height 37
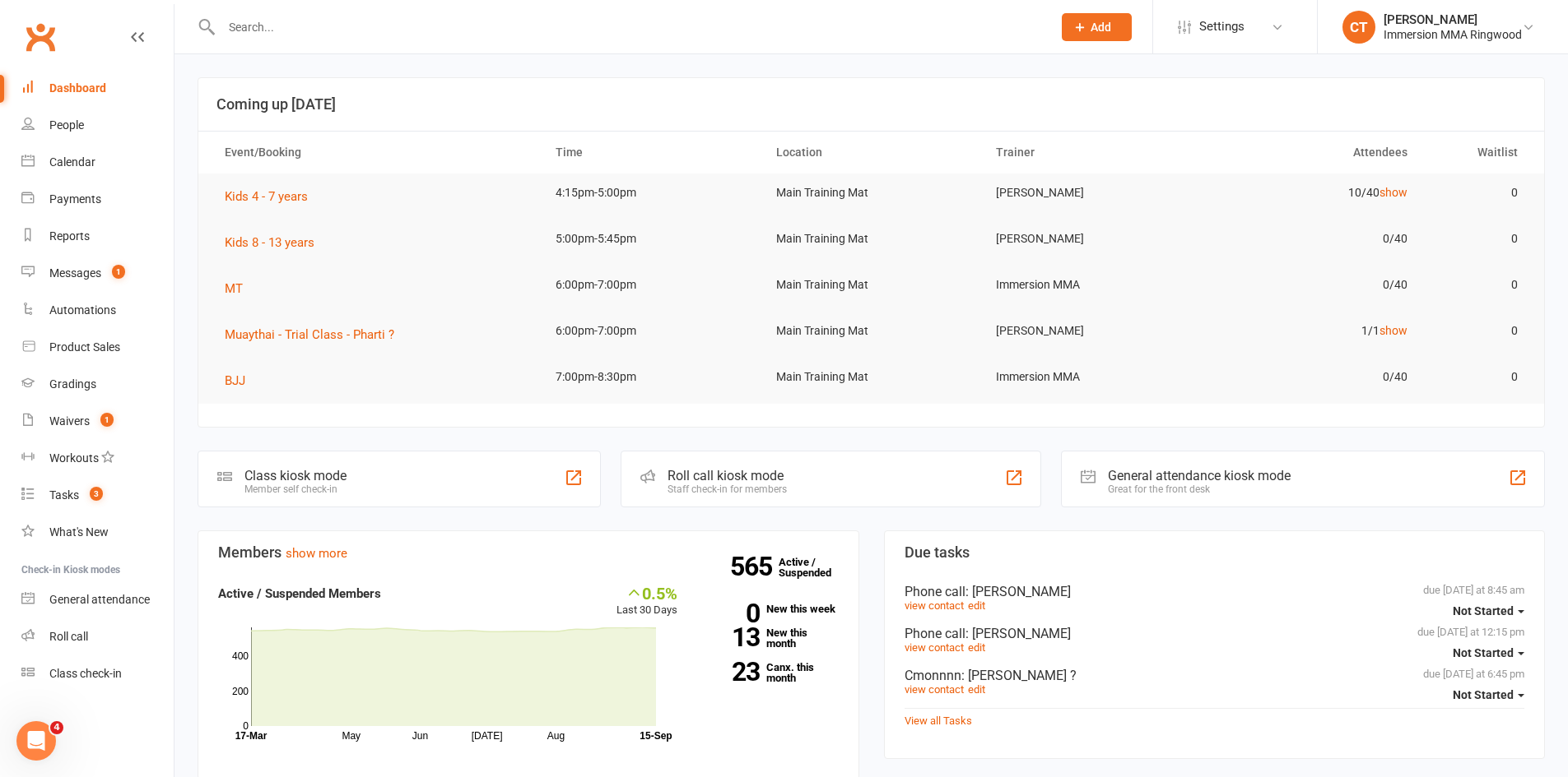
click at [467, 40] on div at bounding box center [619, 26] width 843 height 54
click at [497, 16] on input "text" at bounding box center [628, 27] width 824 height 23
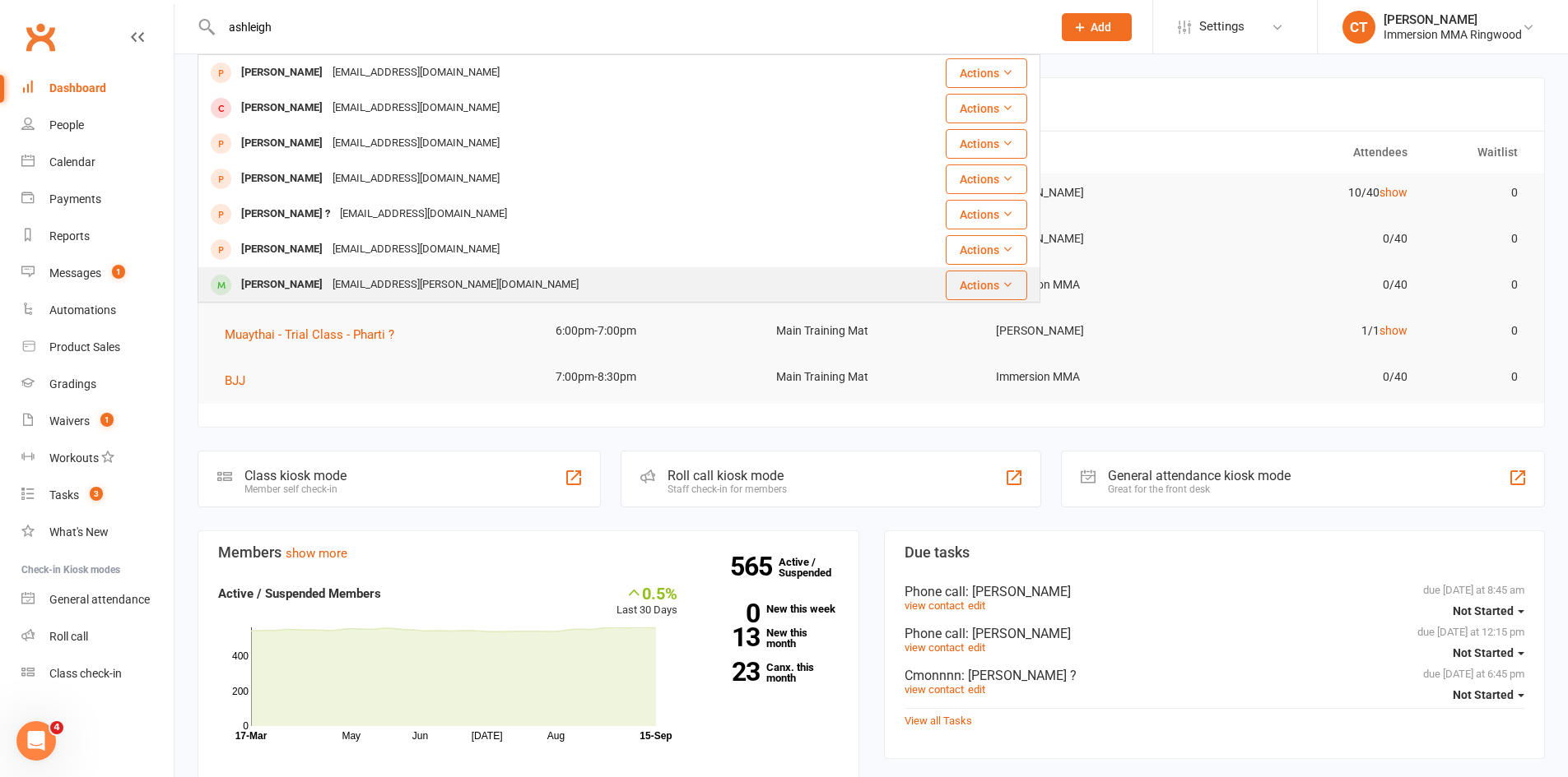
type input "ashleigh"
click at [298, 278] on div "Ashley Chau" at bounding box center [281, 285] width 91 height 23
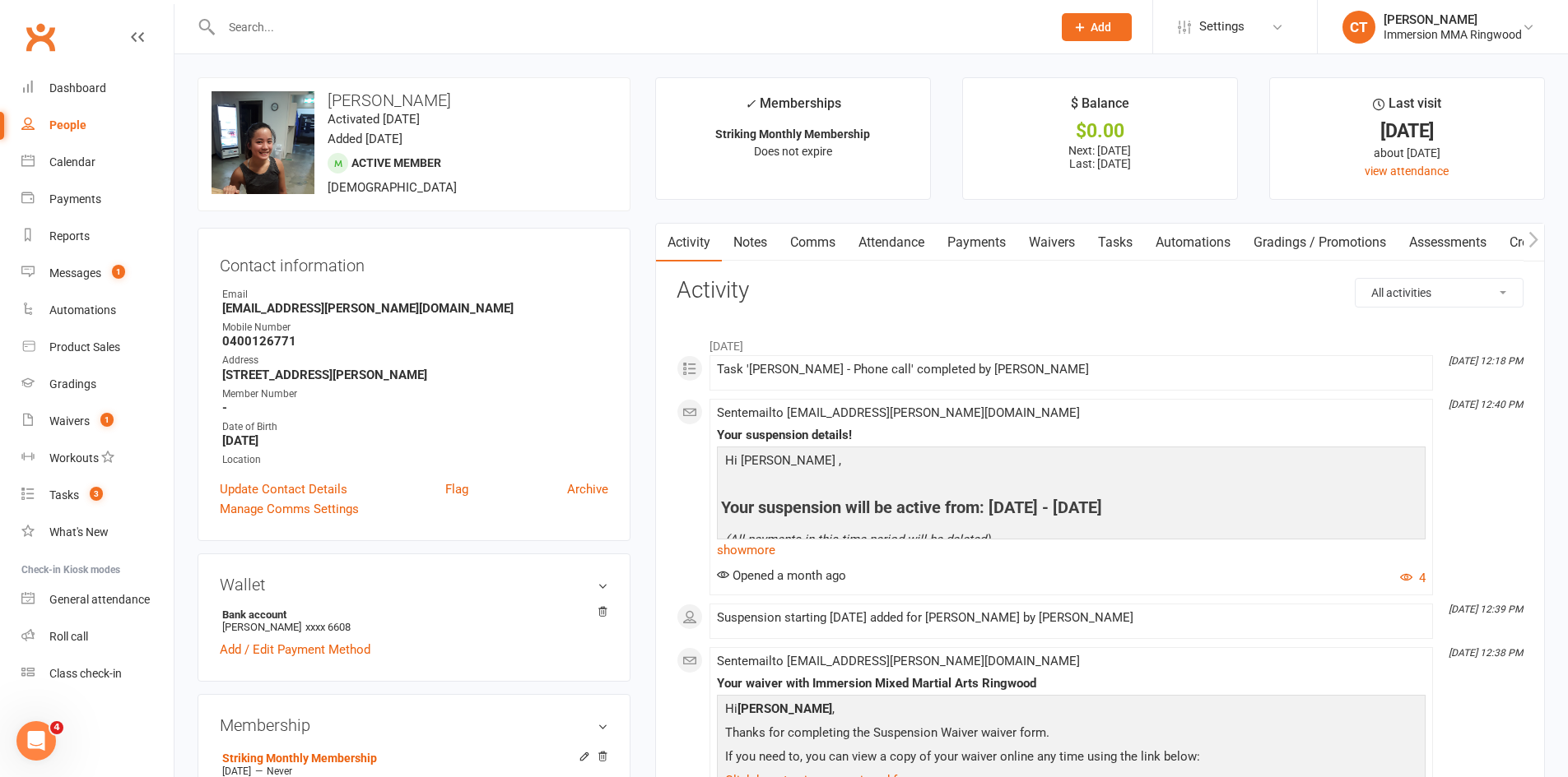
click at [271, 30] on input "text" at bounding box center [628, 27] width 824 height 23
click at [82, 124] on div "People" at bounding box center [68, 124] width 37 height 13
select select "25"
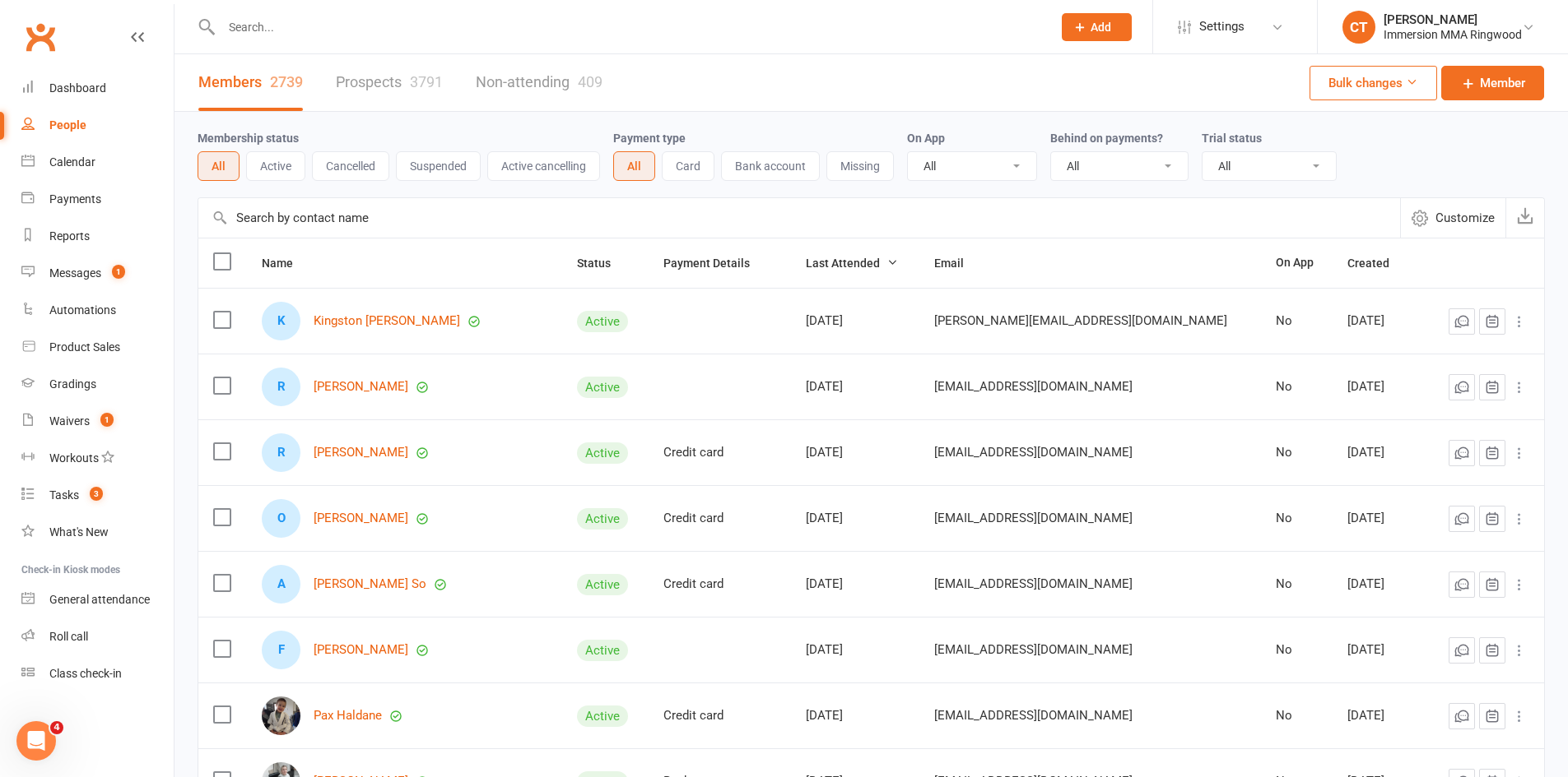
click at [278, 39] on div at bounding box center [619, 26] width 843 height 54
click at [276, 29] on input "text" at bounding box center [628, 27] width 824 height 23
click at [337, 519] on link "Olivia So" at bounding box center [360, 519] width 95 height 14
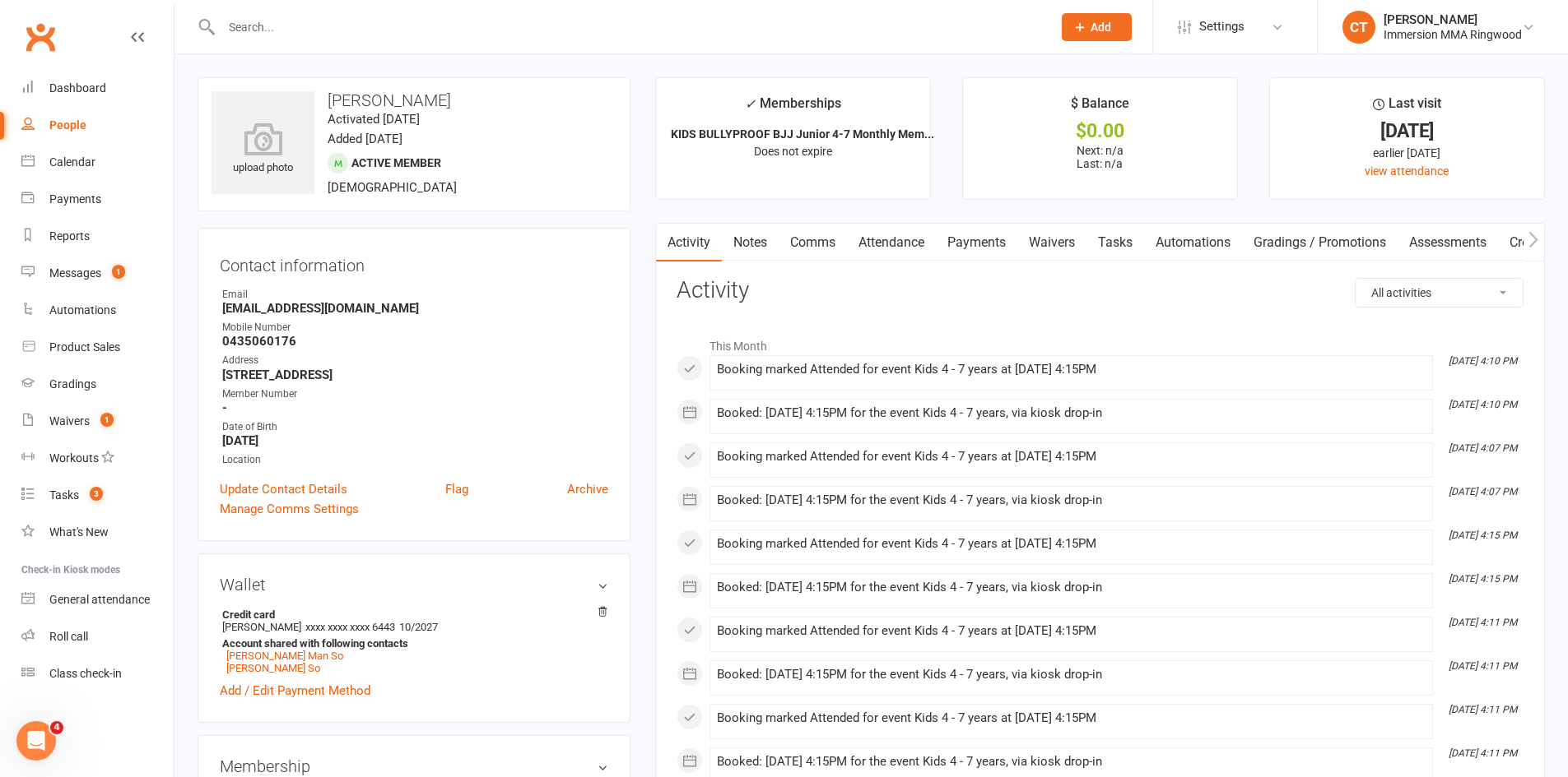
click at [287, 23] on input "text" at bounding box center [628, 27] width 824 height 23
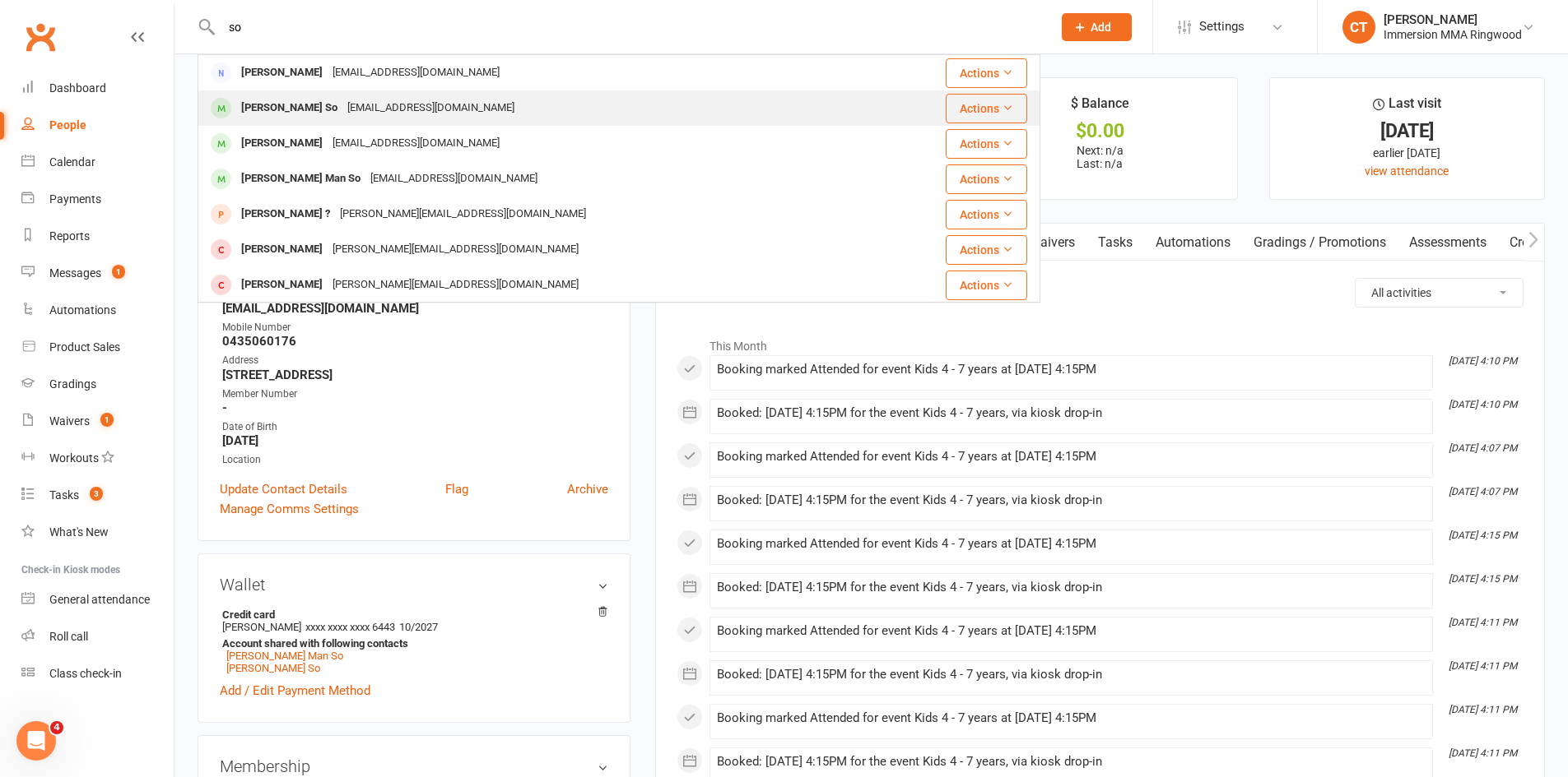
type input "so"
click at [343, 104] on div "Kevinkmso@gmail.com" at bounding box center [431, 108] width 177 height 23
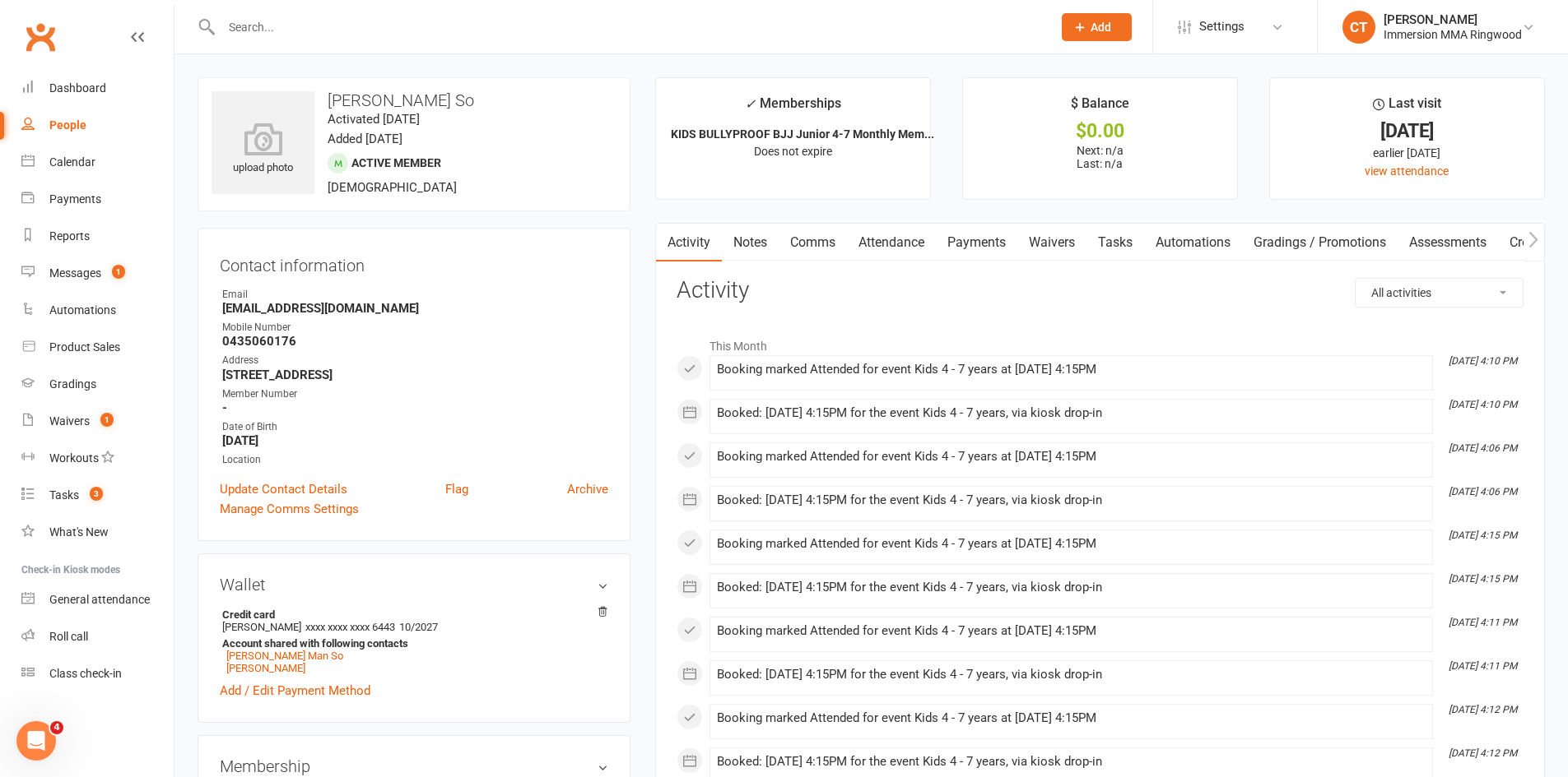
click at [484, 20] on input "text" at bounding box center [628, 27] width 824 height 23
type input "yuri"
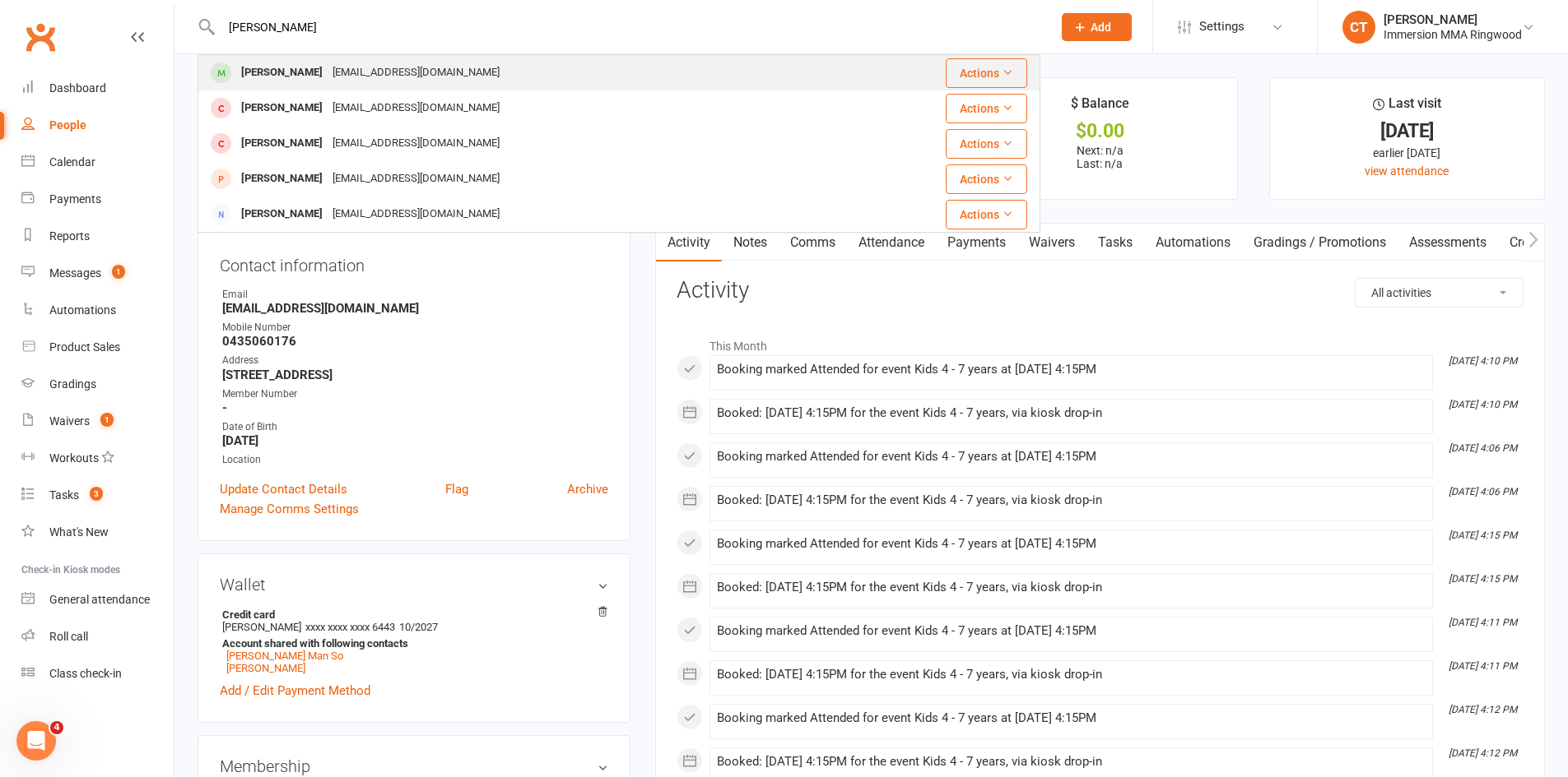
click at [373, 66] on div "Michaelhuynh.m@gmail.com" at bounding box center [416, 72] width 177 height 23
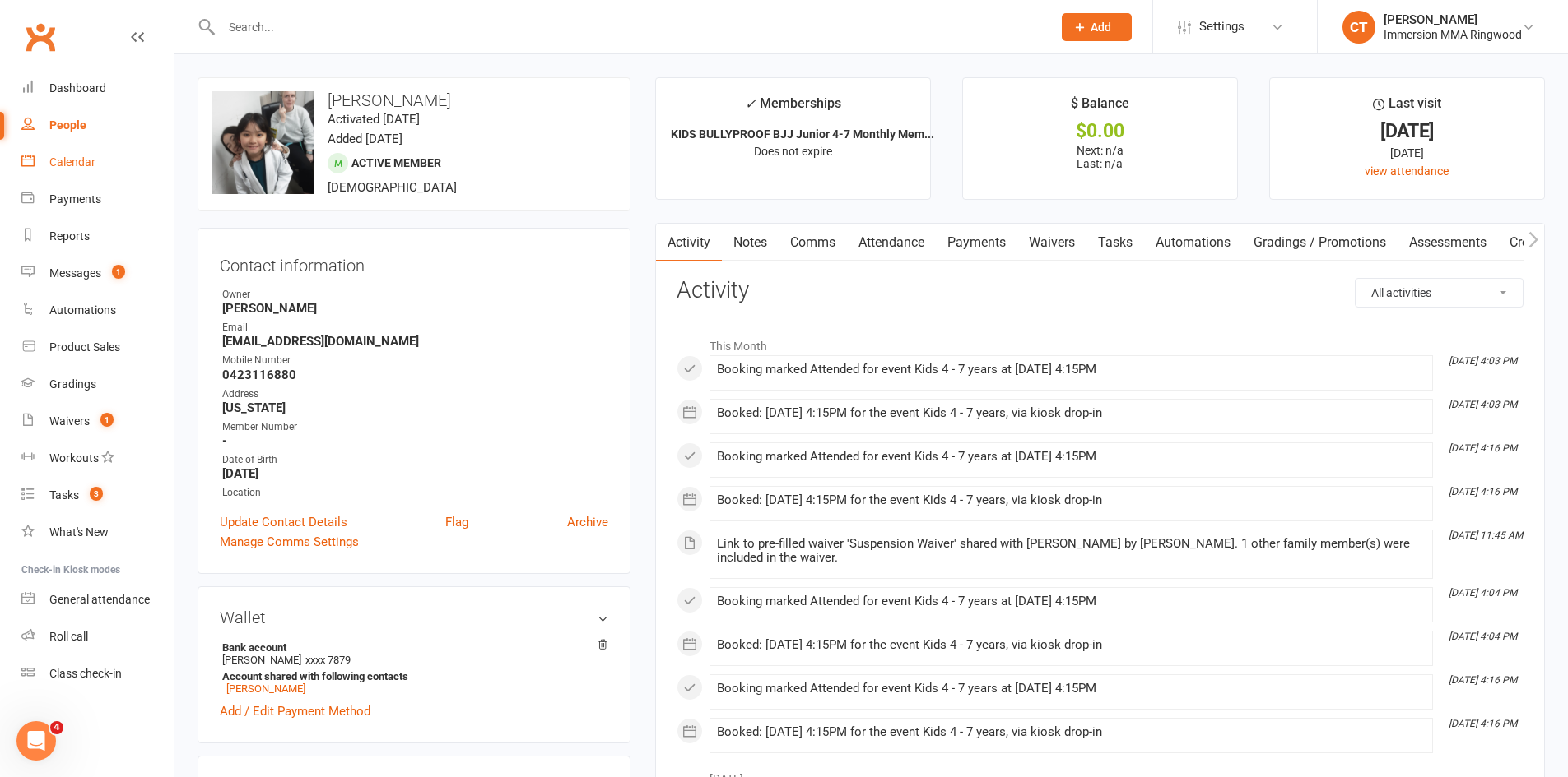
click at [107, 151] on link "Calendar" at bounding box center [98, 162] width 153 height 37
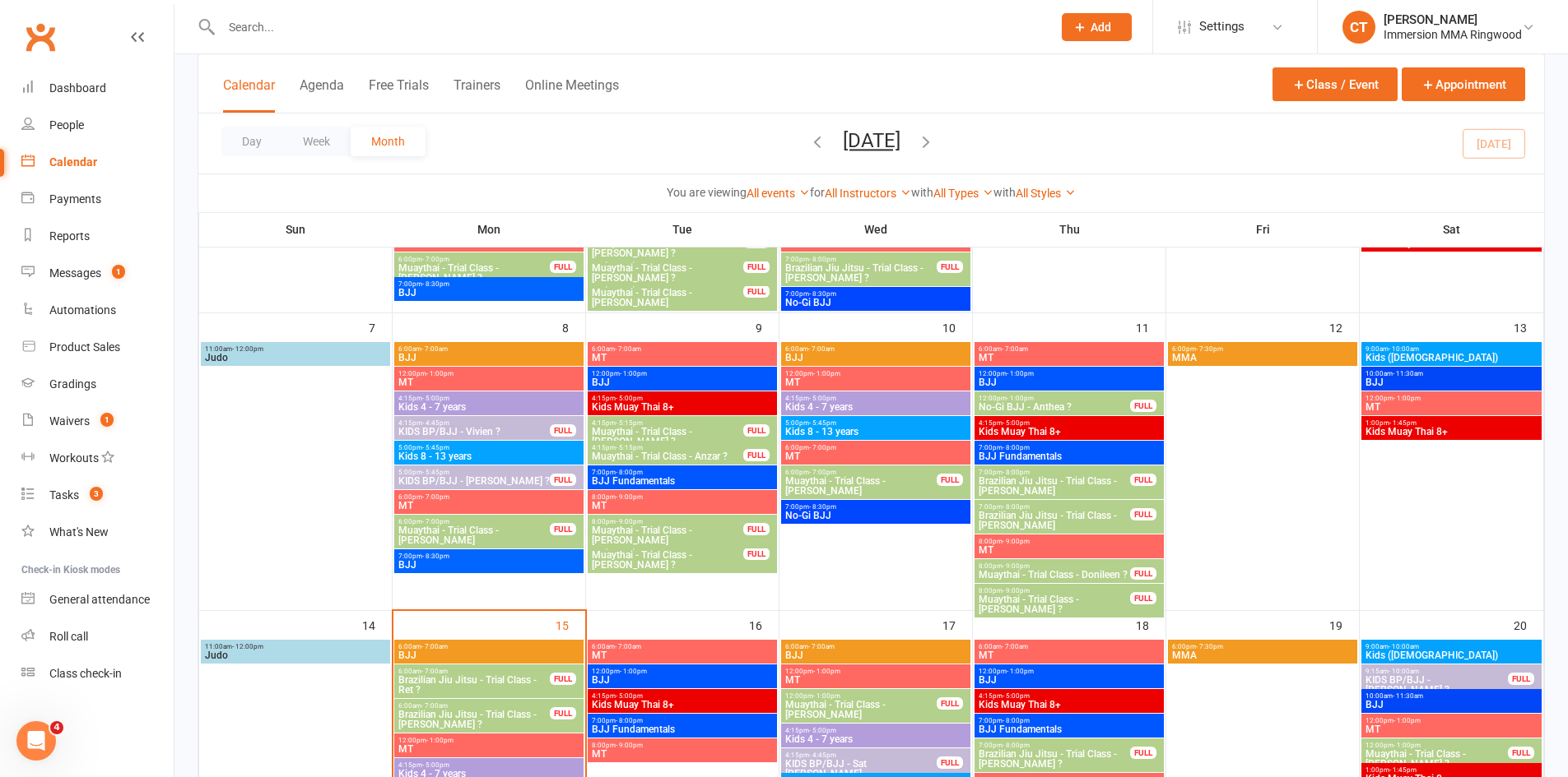
scroll to position [549, 0]
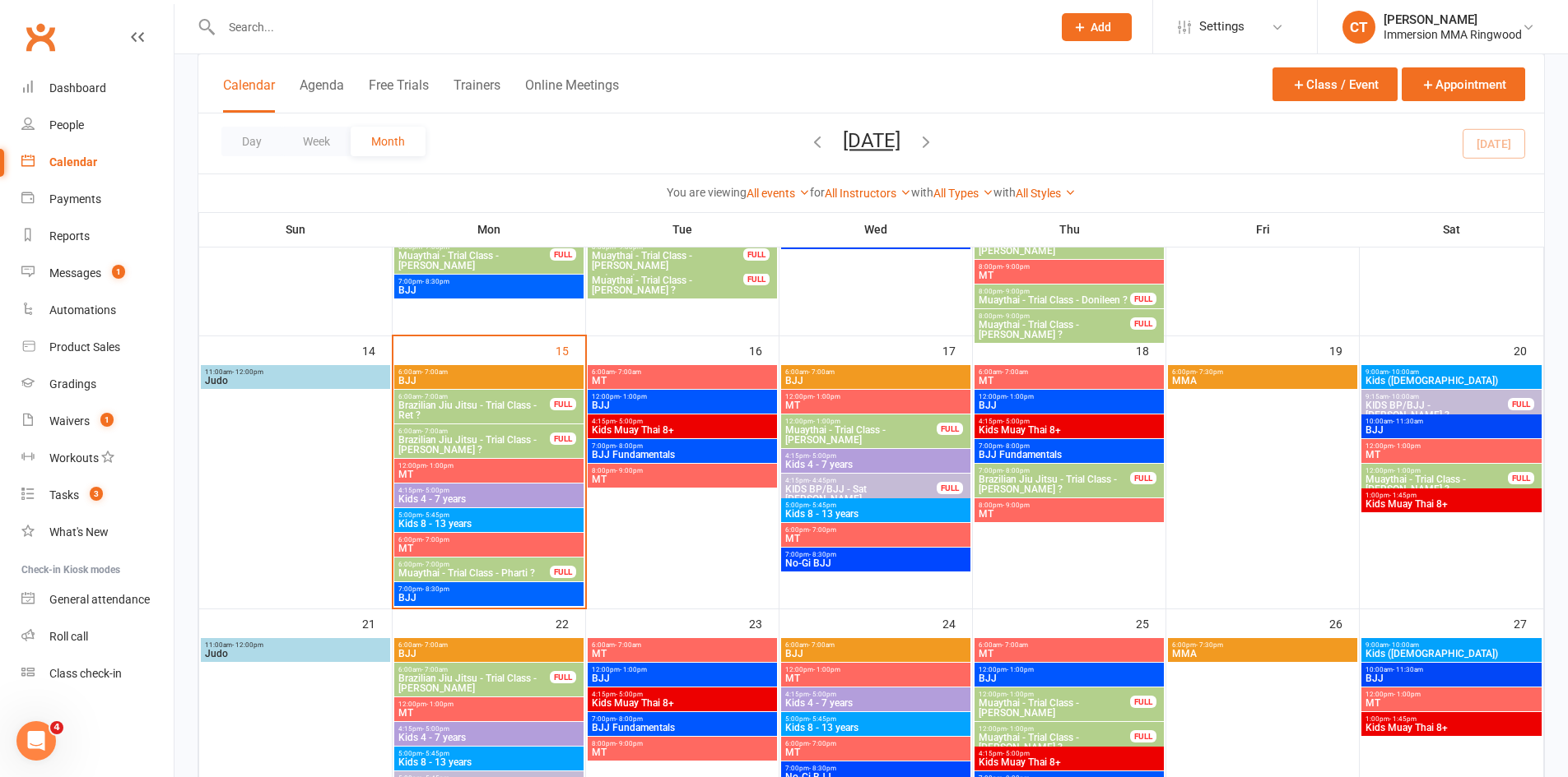
click at [441, 498] on span "Kids 4 - 7 years" at bounding box center [488, 499] width 183 height 10
click at [478, 502] on span "Kids 4 - 7 years" at bounding box center [488, 499] width 183 height 10
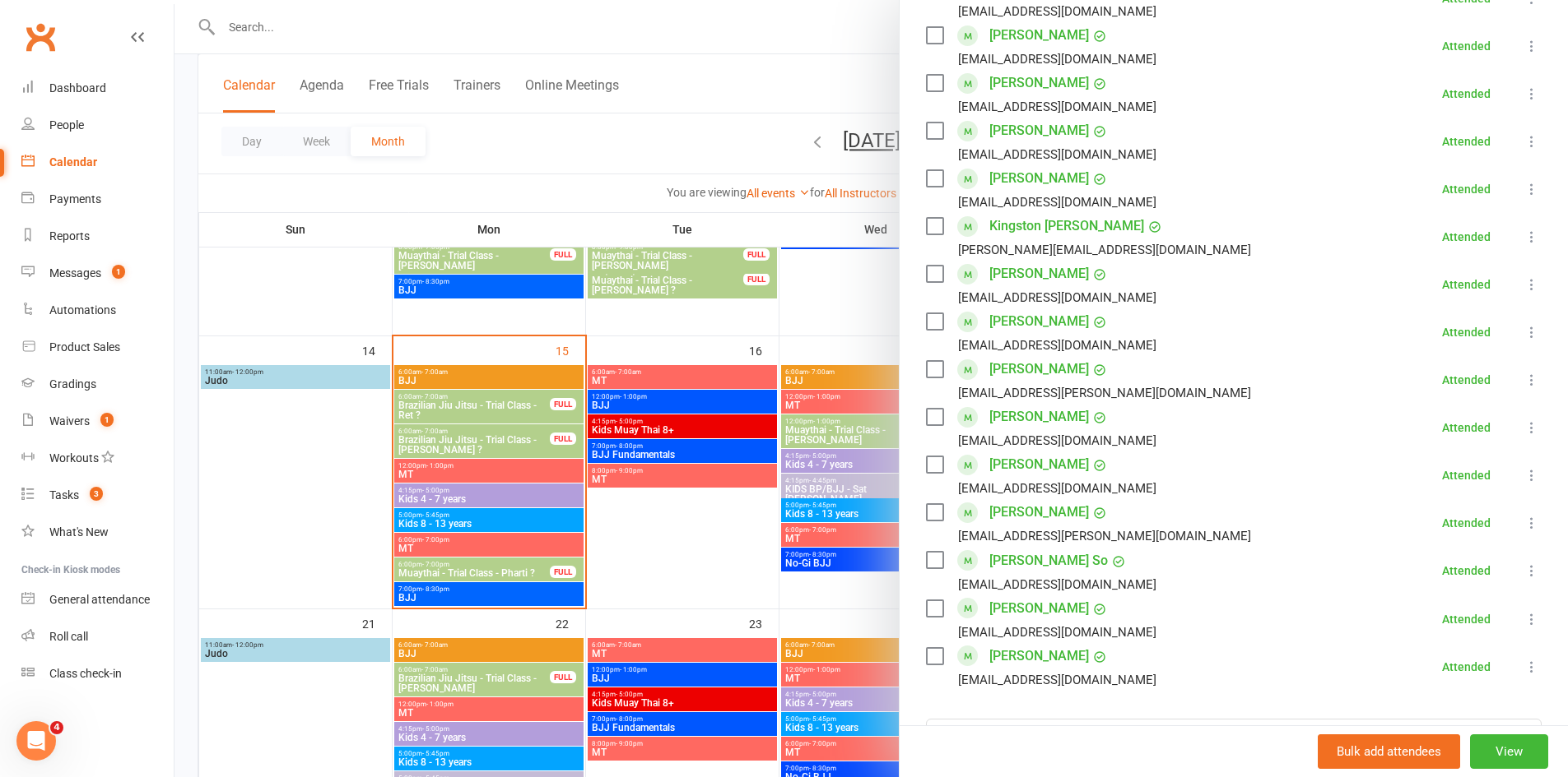
scroll to position [622, 0]
click at [660, 94] on div at bounding box center [870, 388] width 1393 height 777
